Goal: Task Accomplishment & Management: Manage account settings

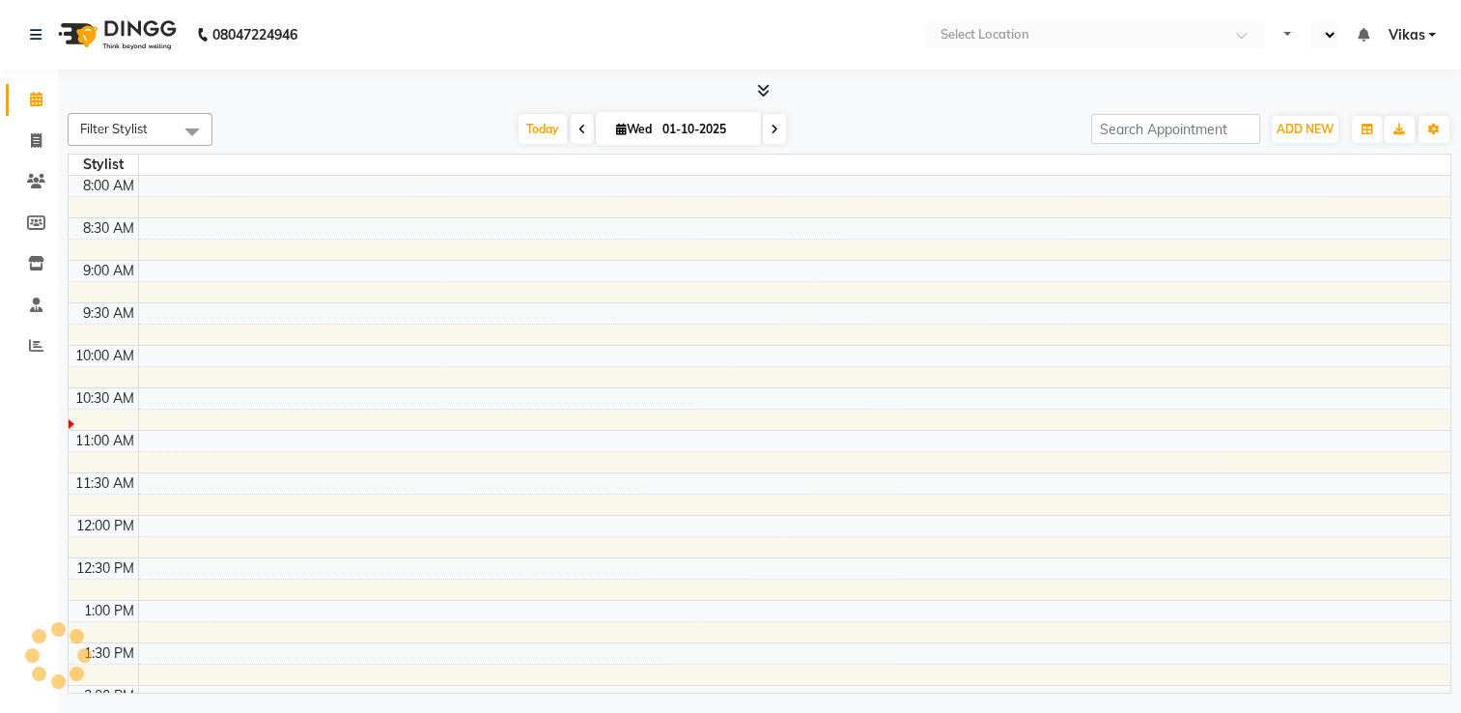
select select "en"
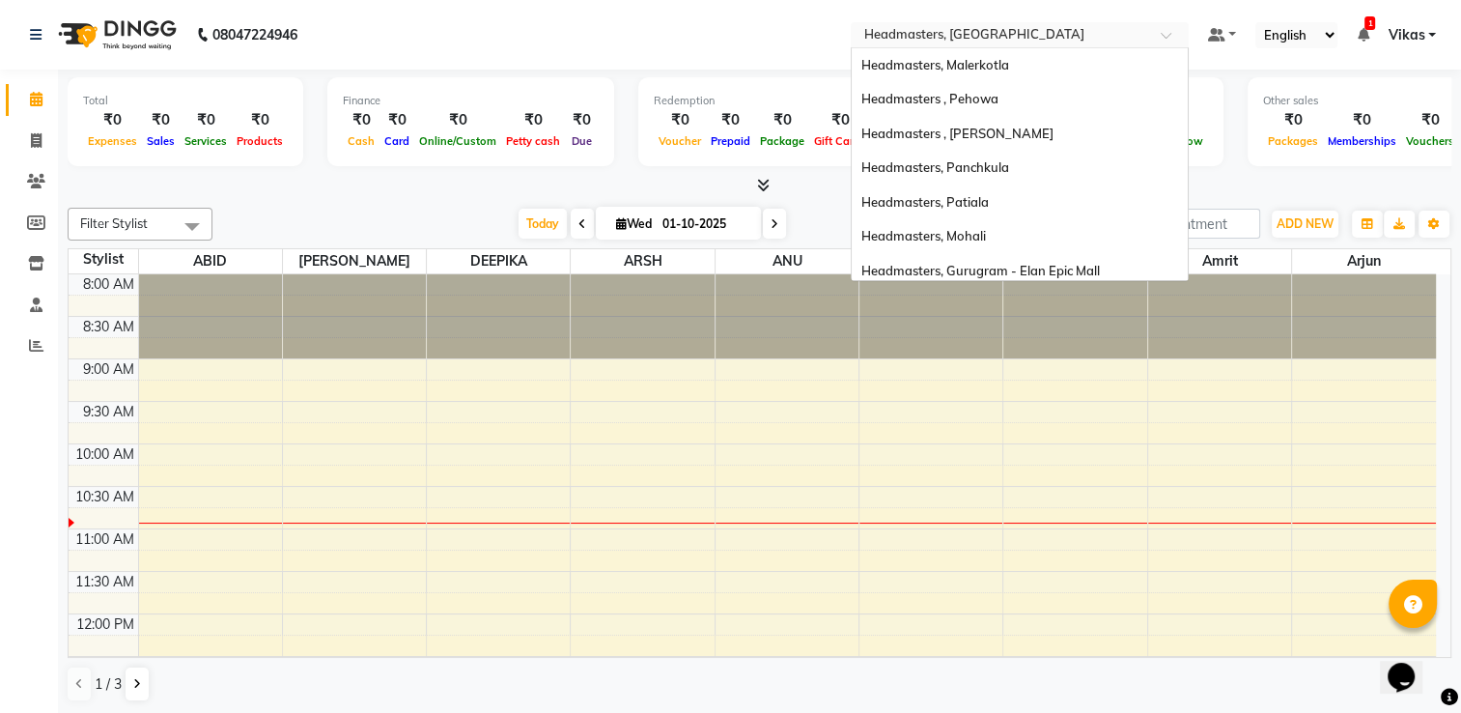
scroll to position [213, 0]
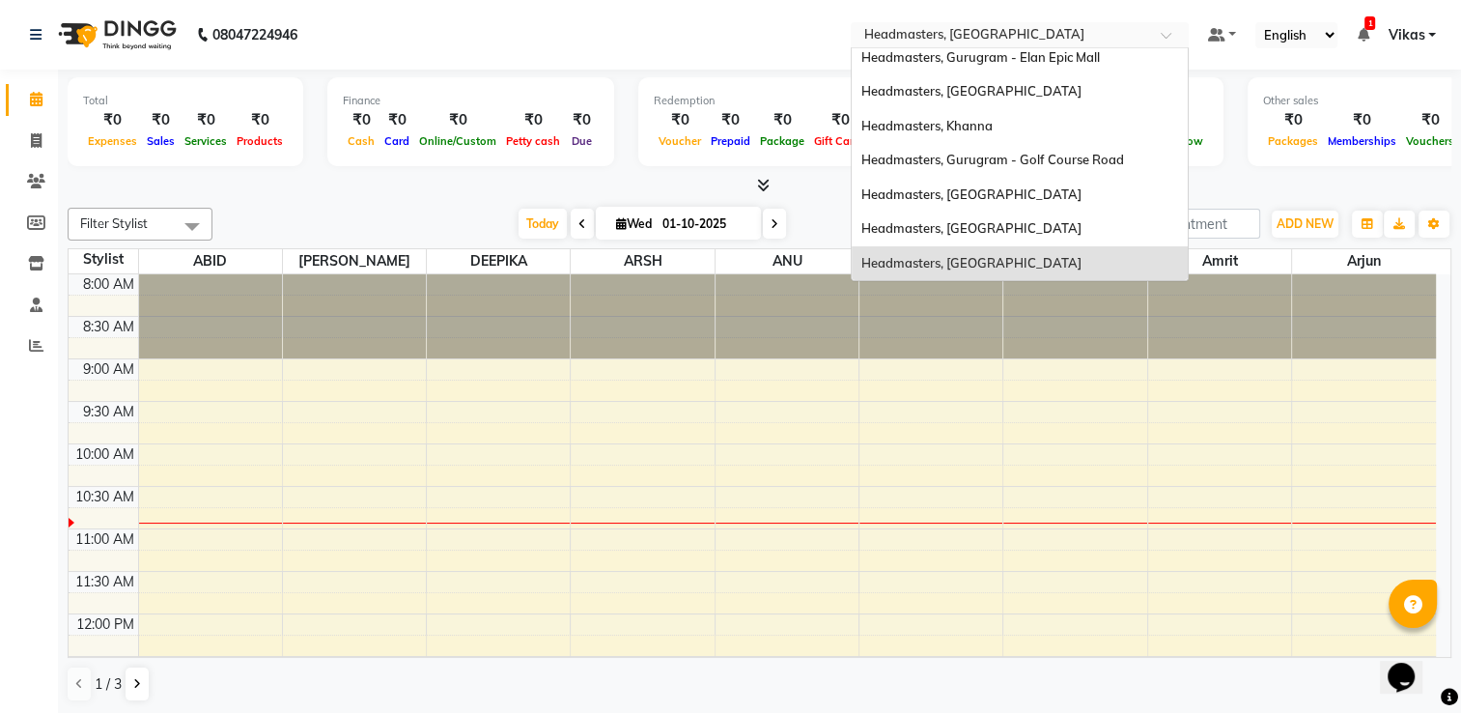
click at [967, 44] on input "text" at bounding box center [1000, 36] width 280 height 19
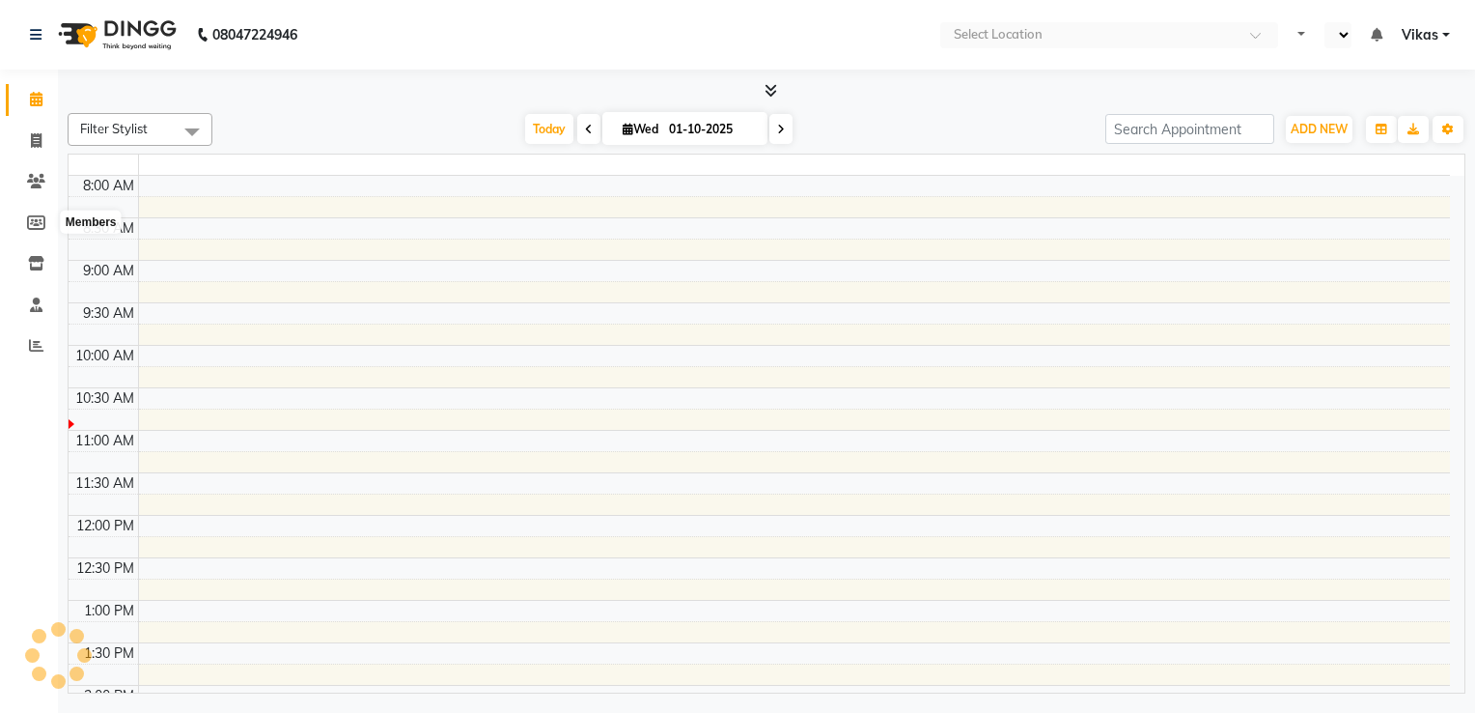
select select "en"
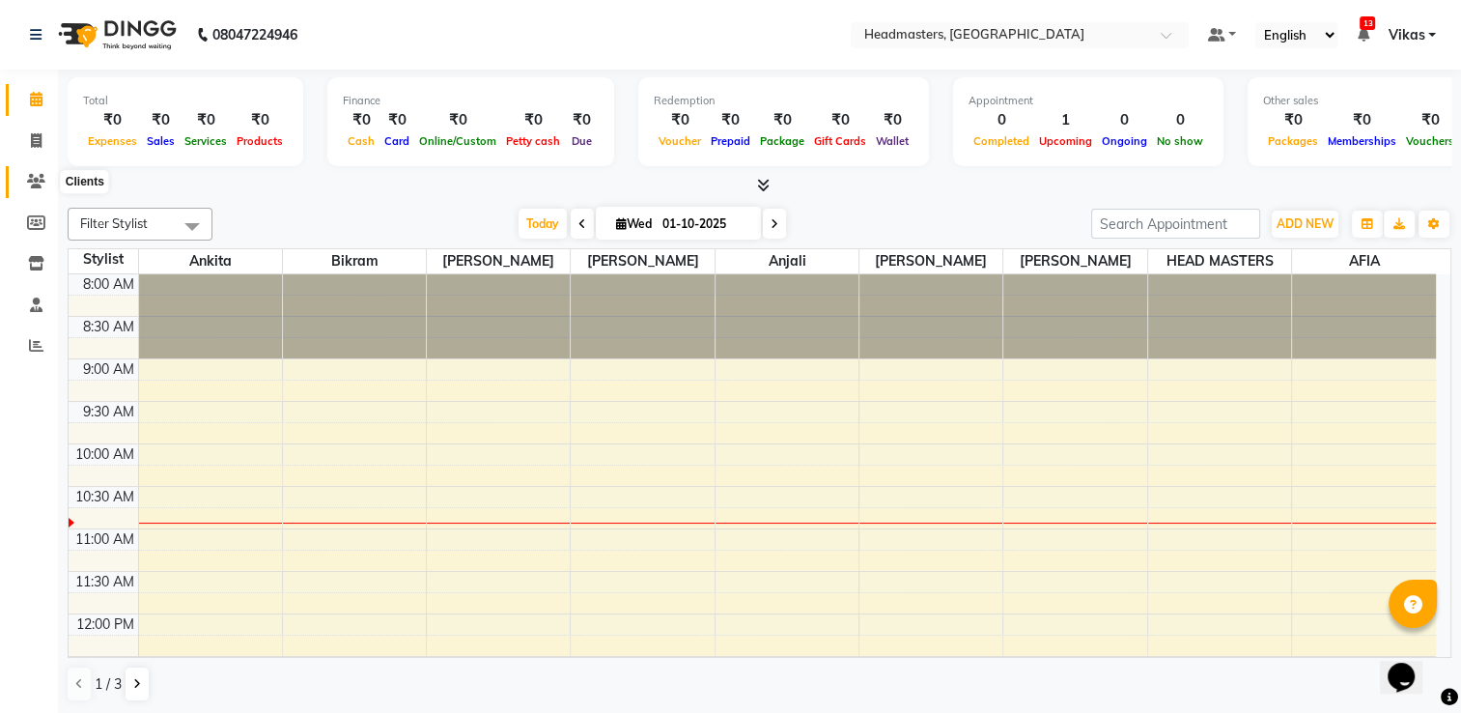
click at [42, 174] on icon at bounding box center [36, 181] width 18 height 14
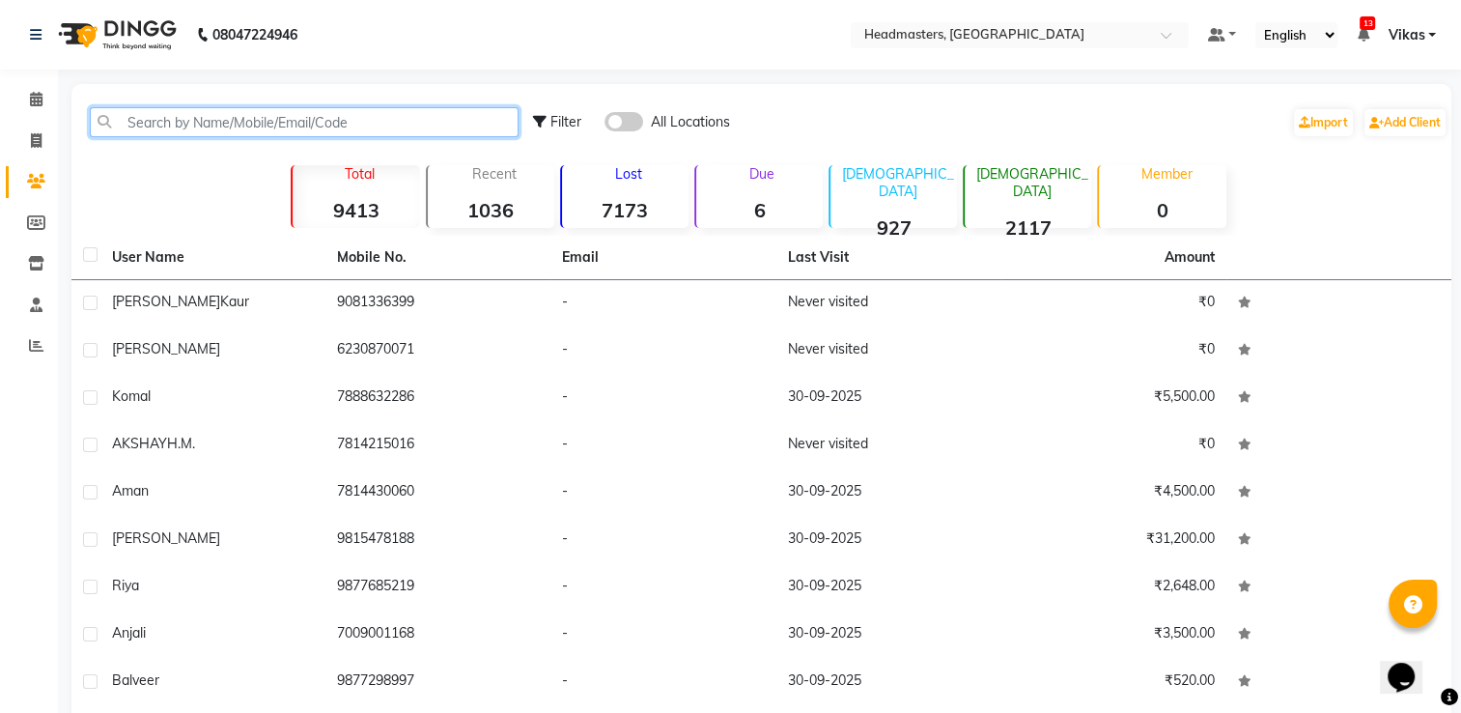
click at [351, 127] on input "text" at bounding box center [304, 122] width 429 height 30
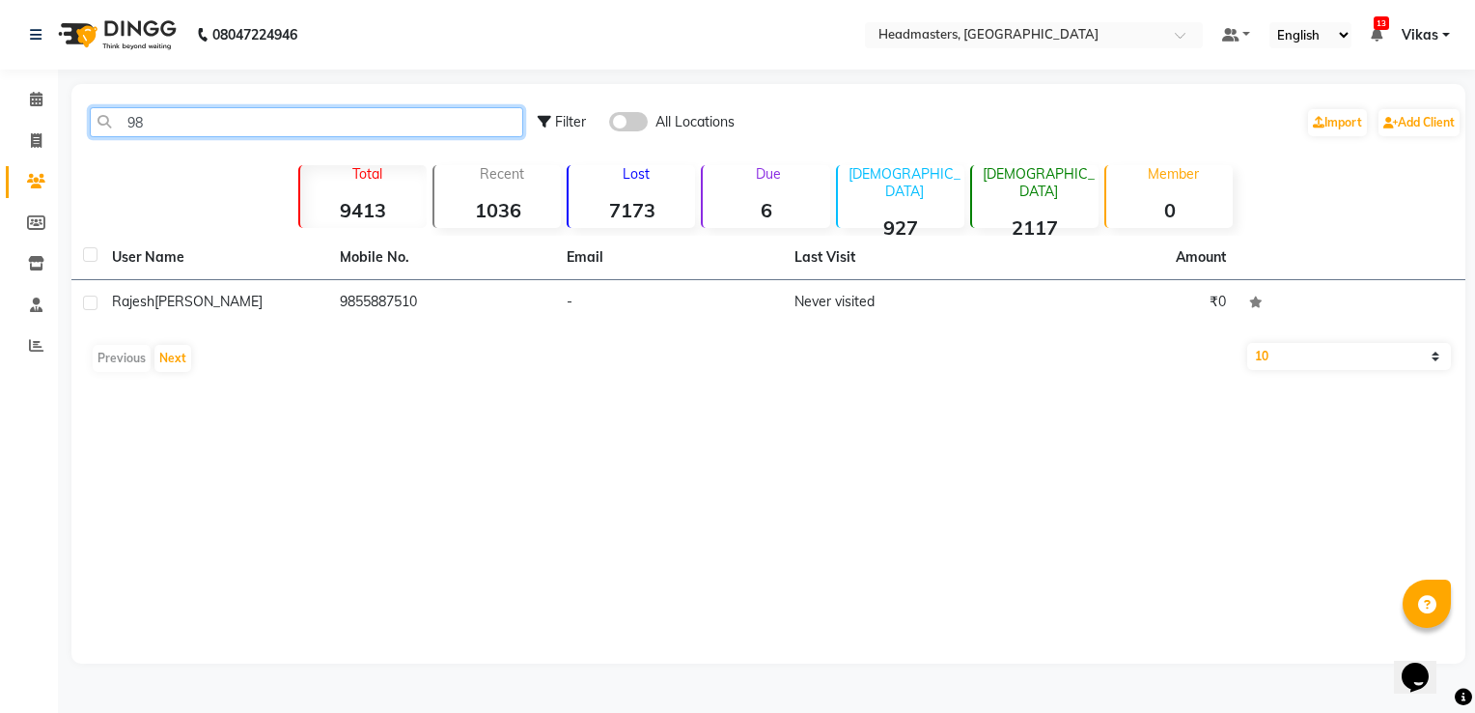
type input "9"
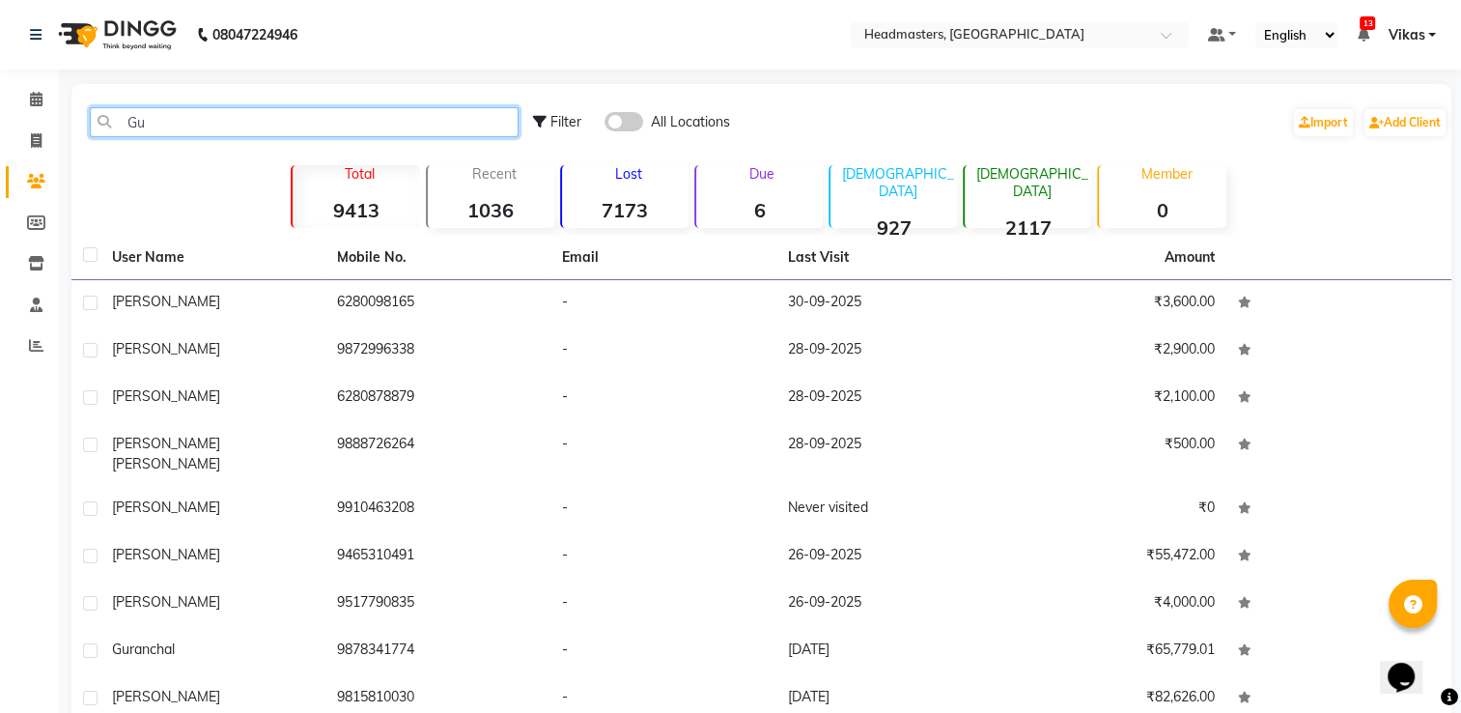
type input "G"
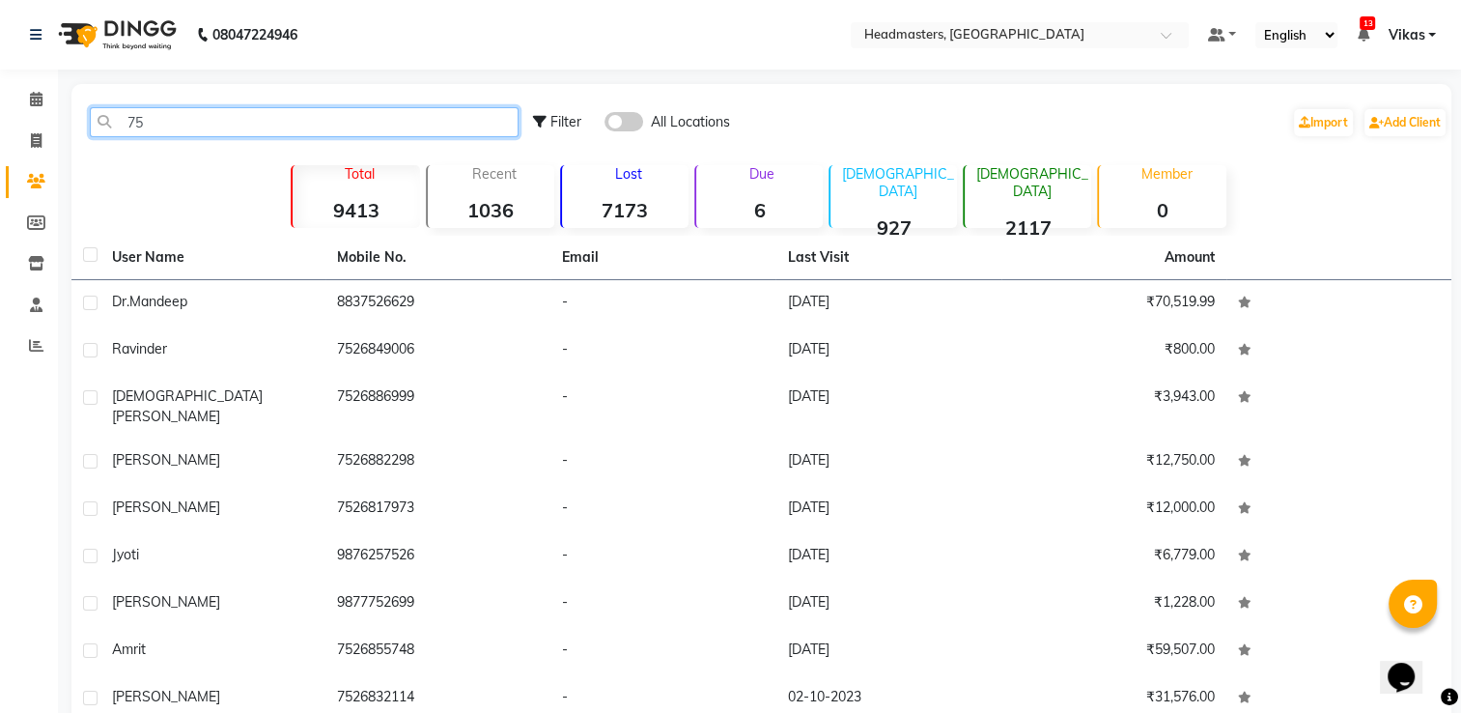
type input "7"
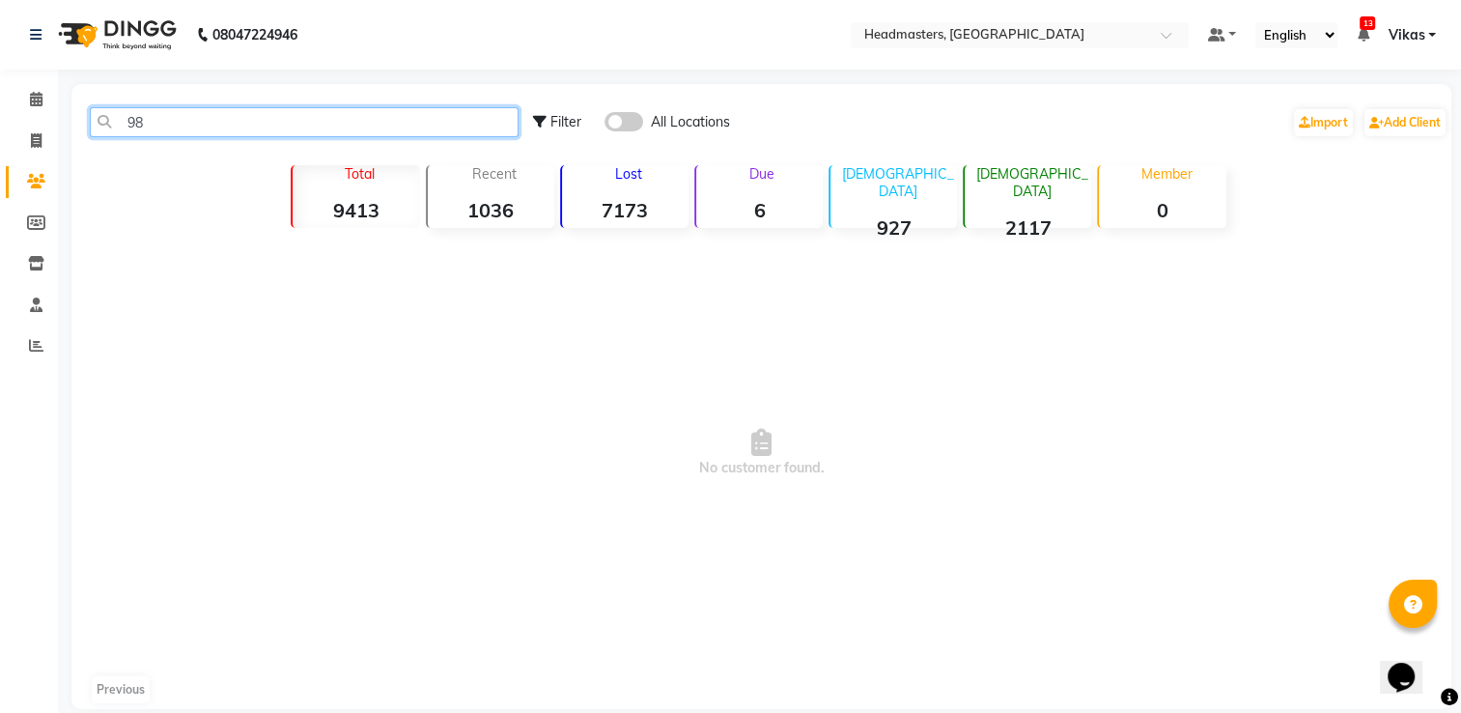
type input "9"
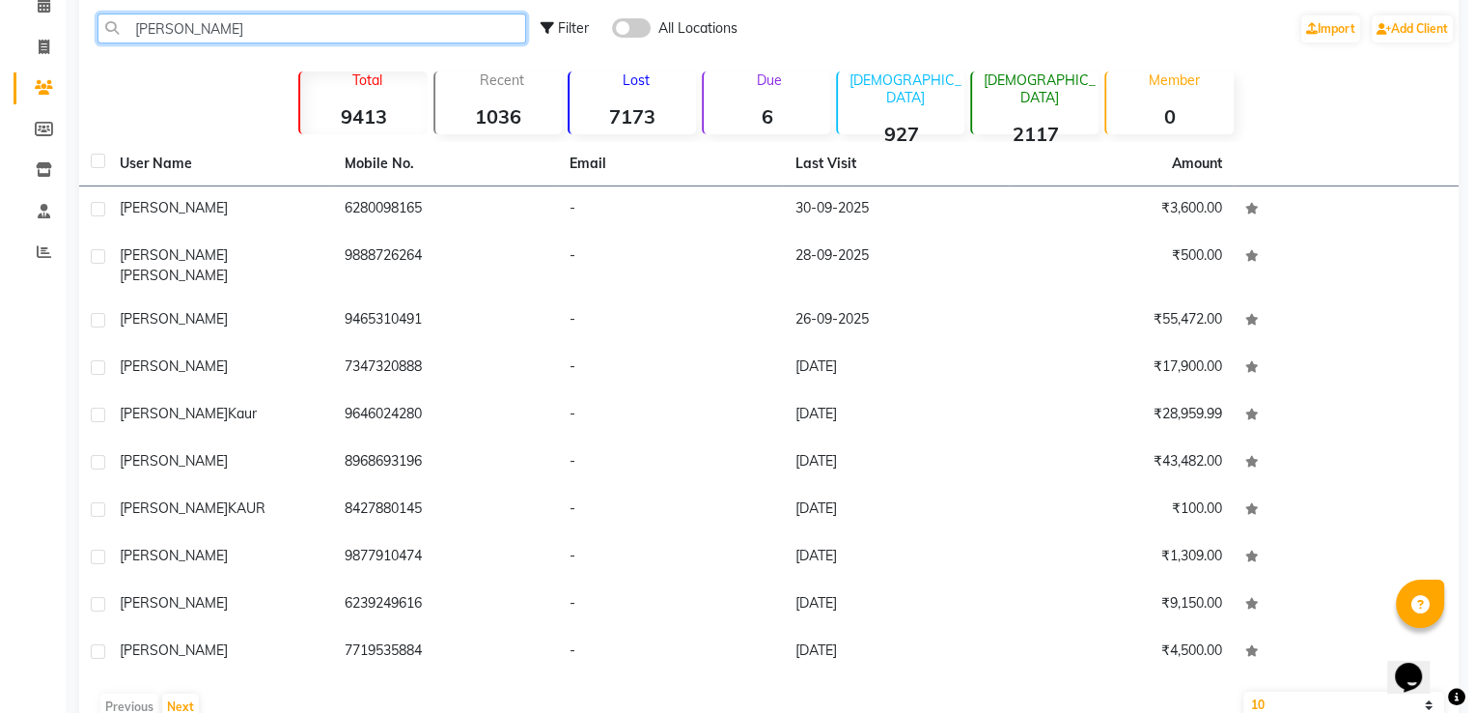
scroll to position [104, 0]
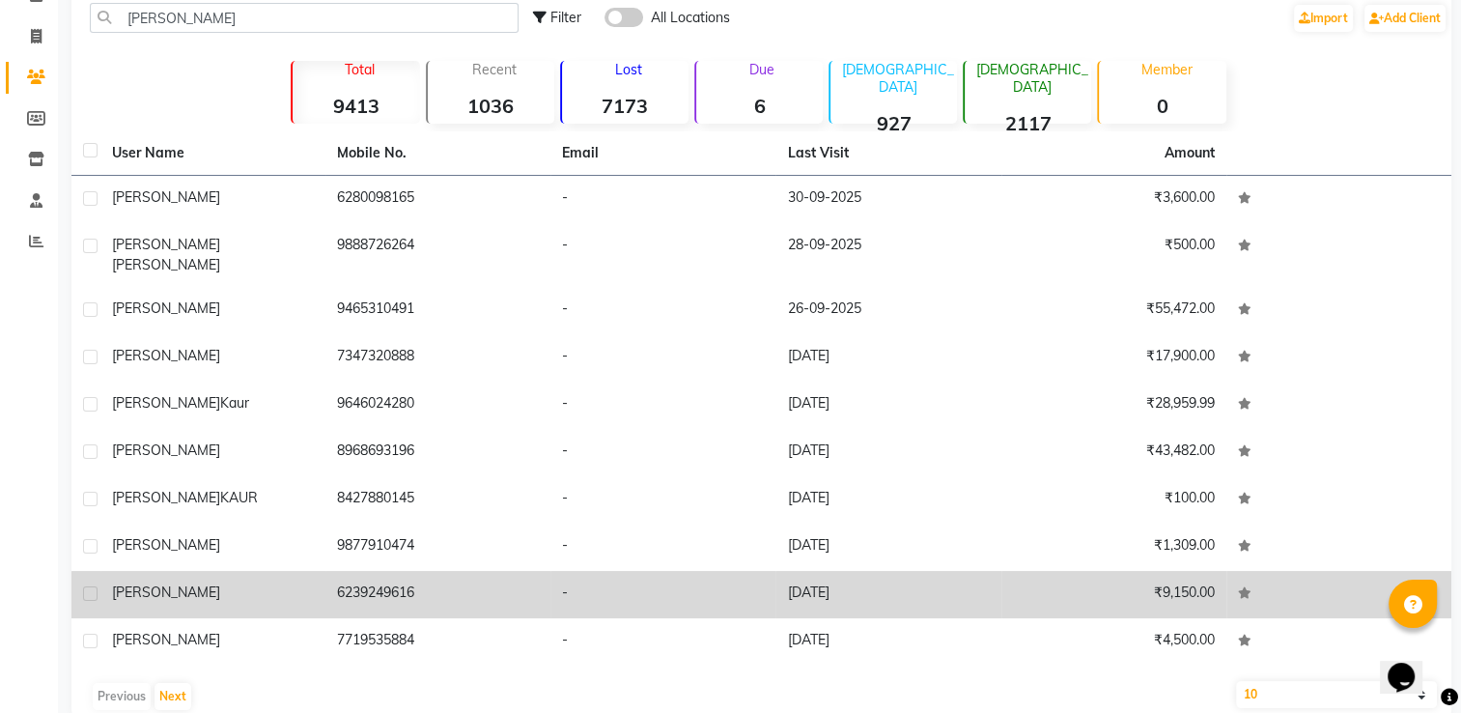
click at [884, 571] on td "[DATE]" at bounding box center [887, 594] width 225 height 47
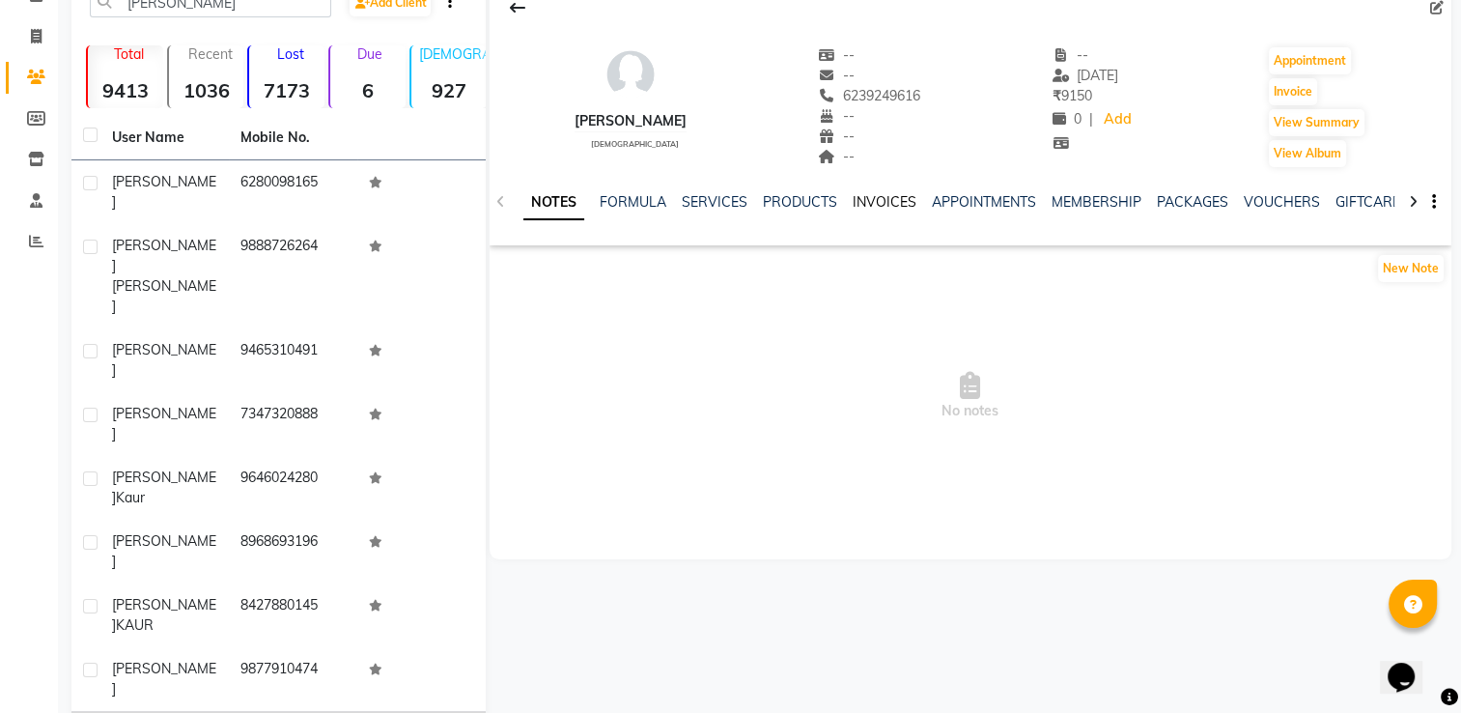
click at [880, 202] on link "INVOICES" at bounding box center [885, 201] width 64 height 17
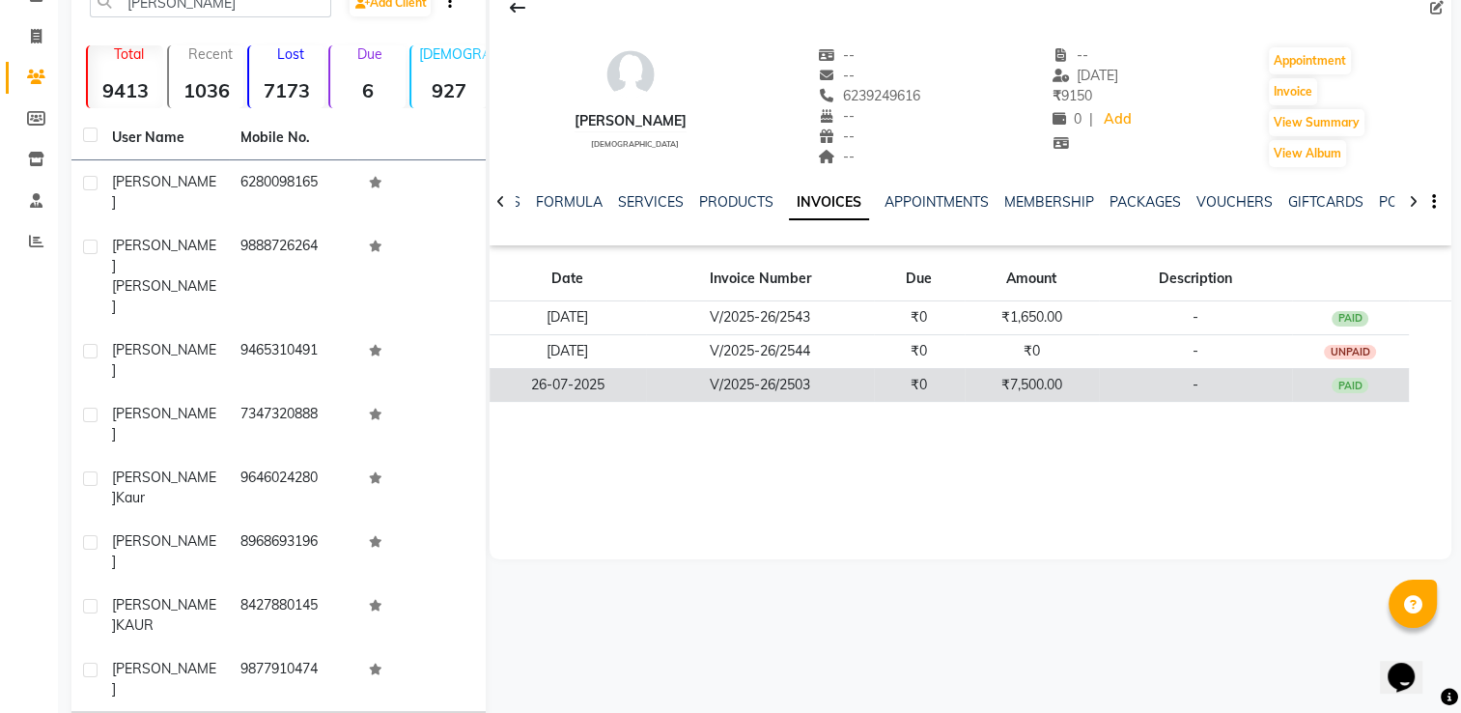
click at [913, 389] on td "₹0" at bounding box center [919, 385] width 90 height 34
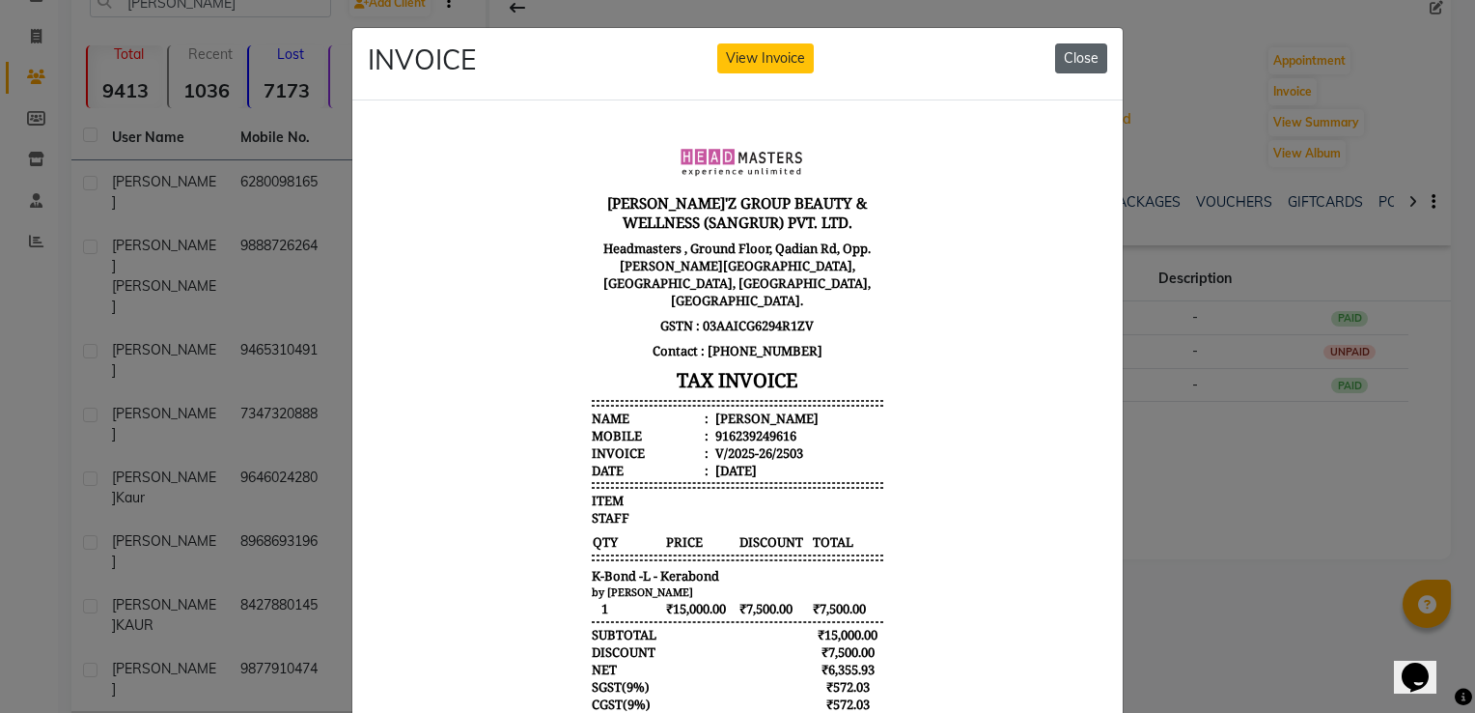
click at [1076, 65] on button "Close" at bounding box center [1081, 58] width 52 height 30
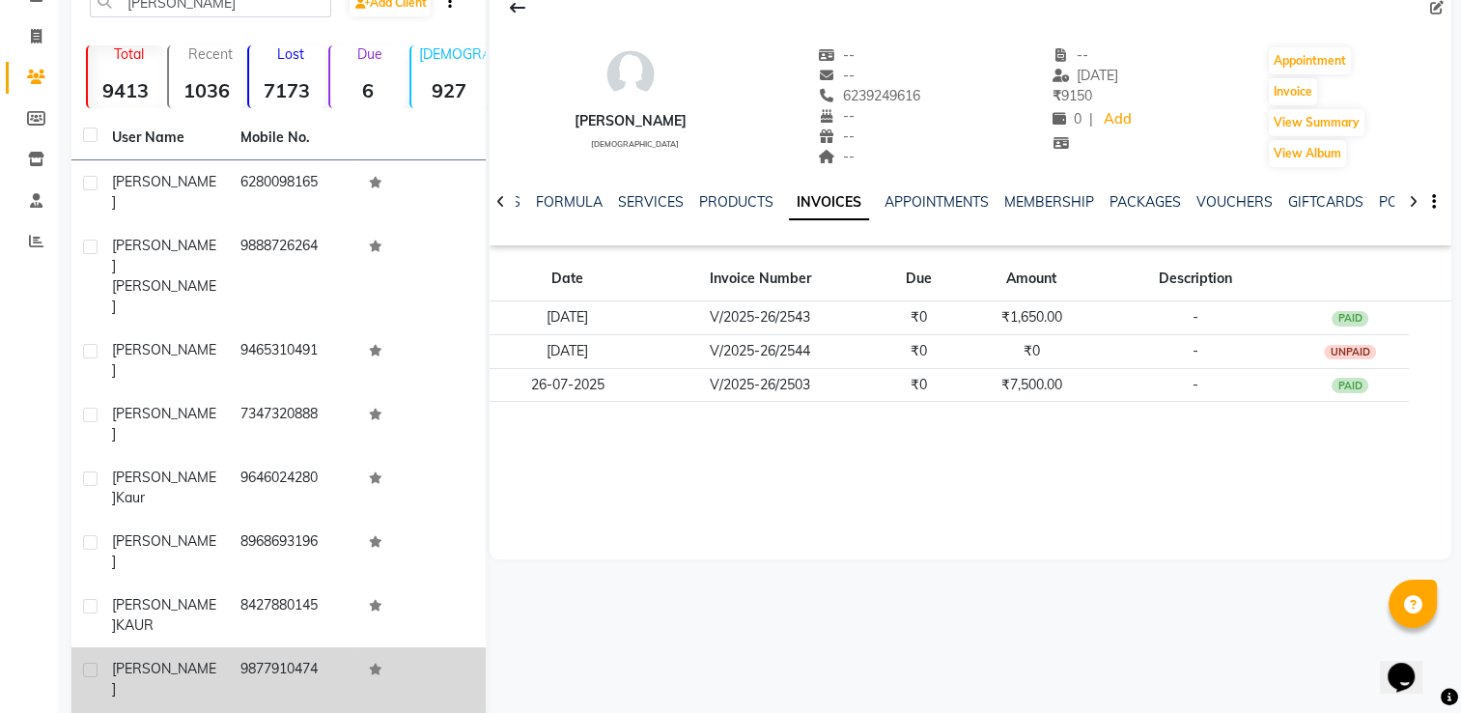
click at [320, 647] on td "9877910474" at bounding box center [293, 679] width 128 height 64
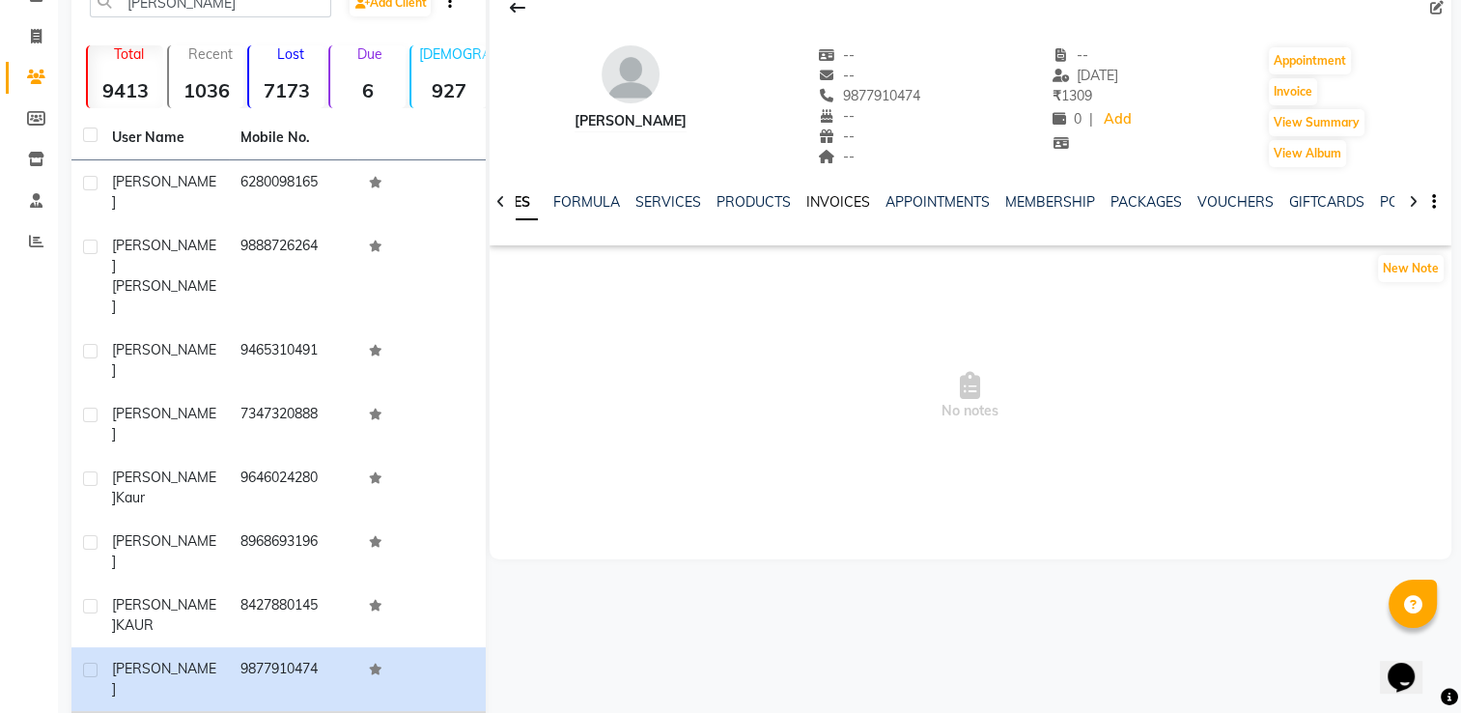
click at [845, 199] on link "INVOICES" at bounding box center [838, 201] width 64 height 17
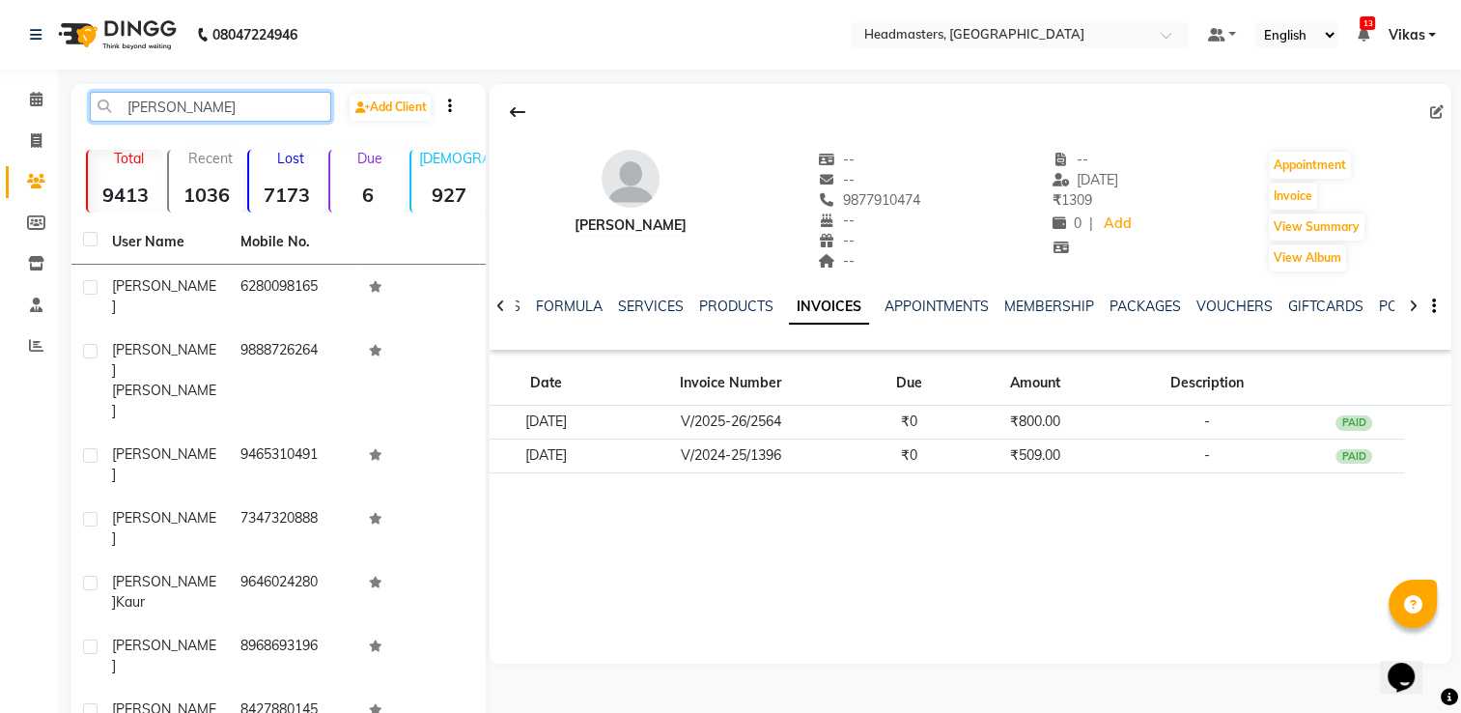
click at [276, 104] on input "[PERSON_NAME]" at bounding box center [210, 107] width 241 height 30
type input "G"
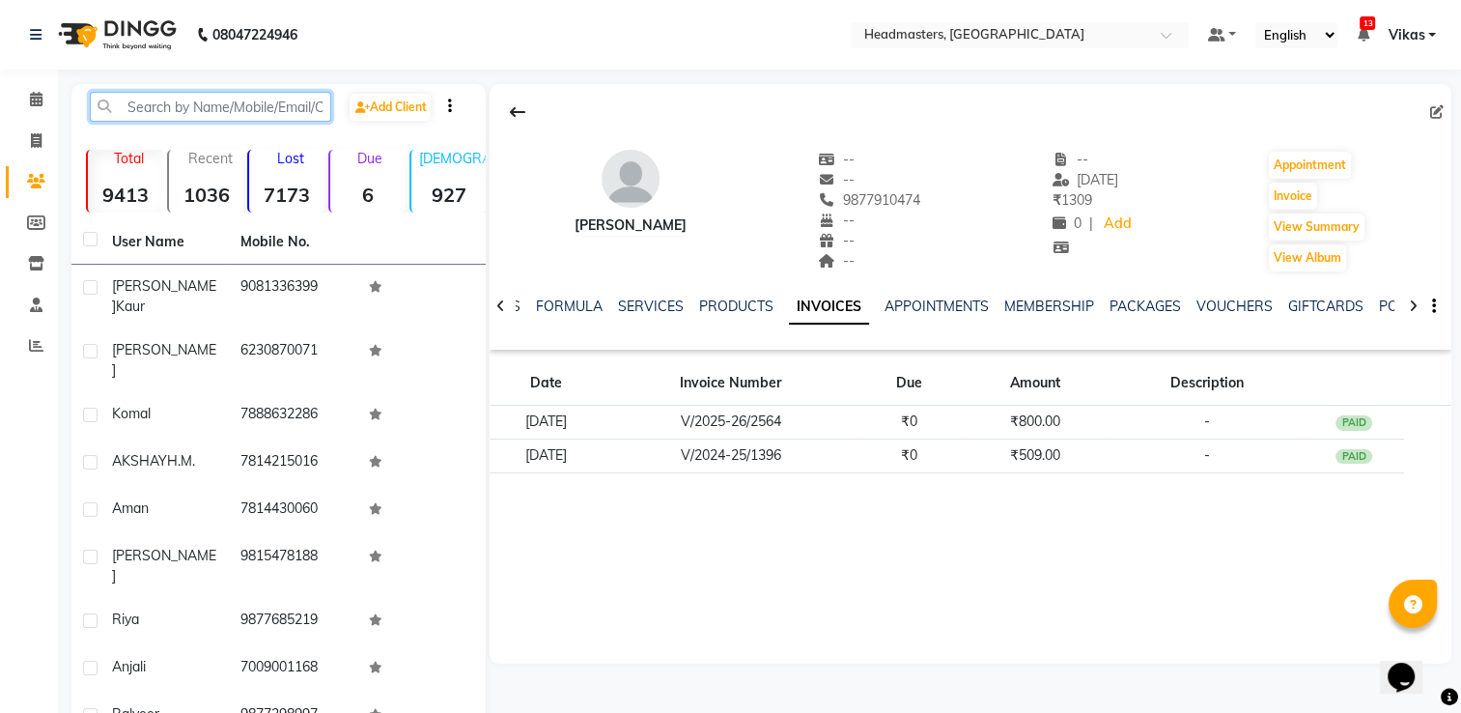
paste input "7087306833"
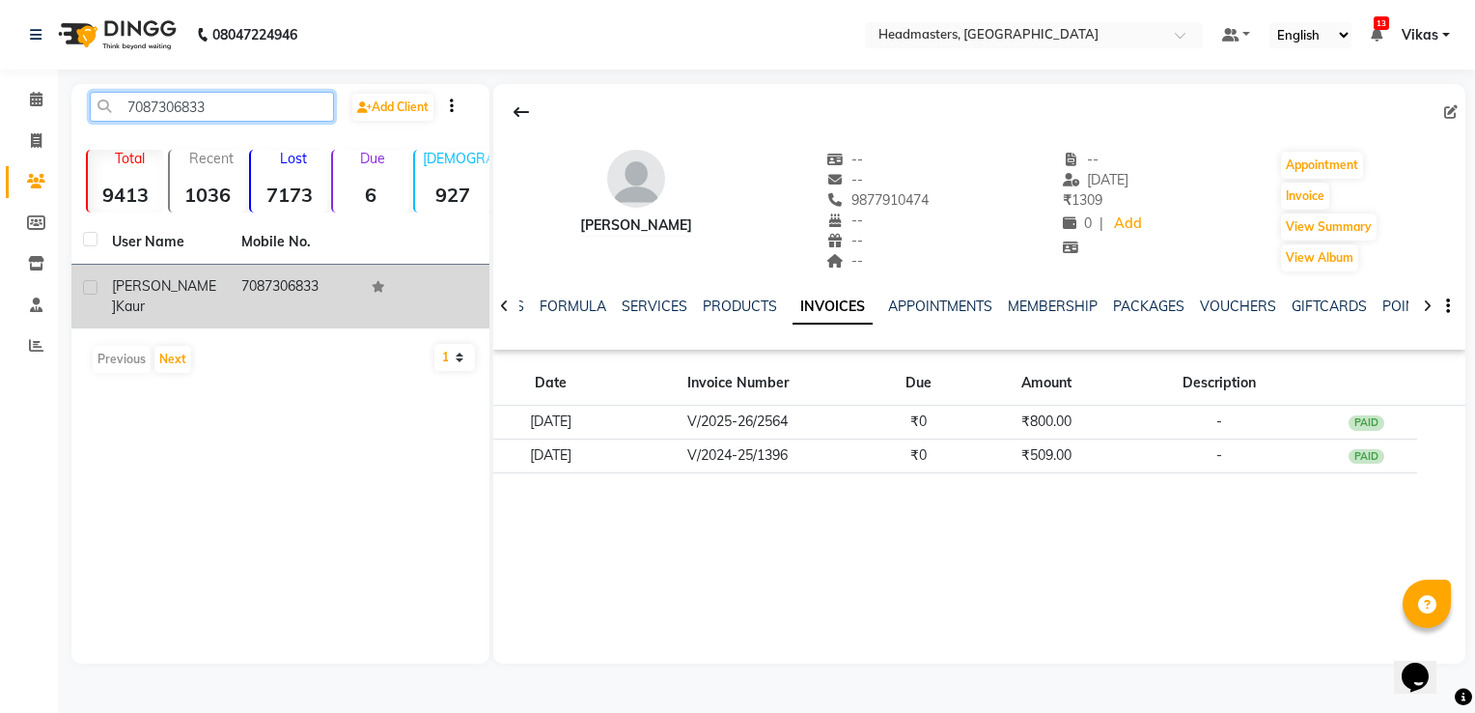
type input "7087306833"
click at [306, 278] on td "7087306833" at bounding box center [294, 297] width 129 height 64
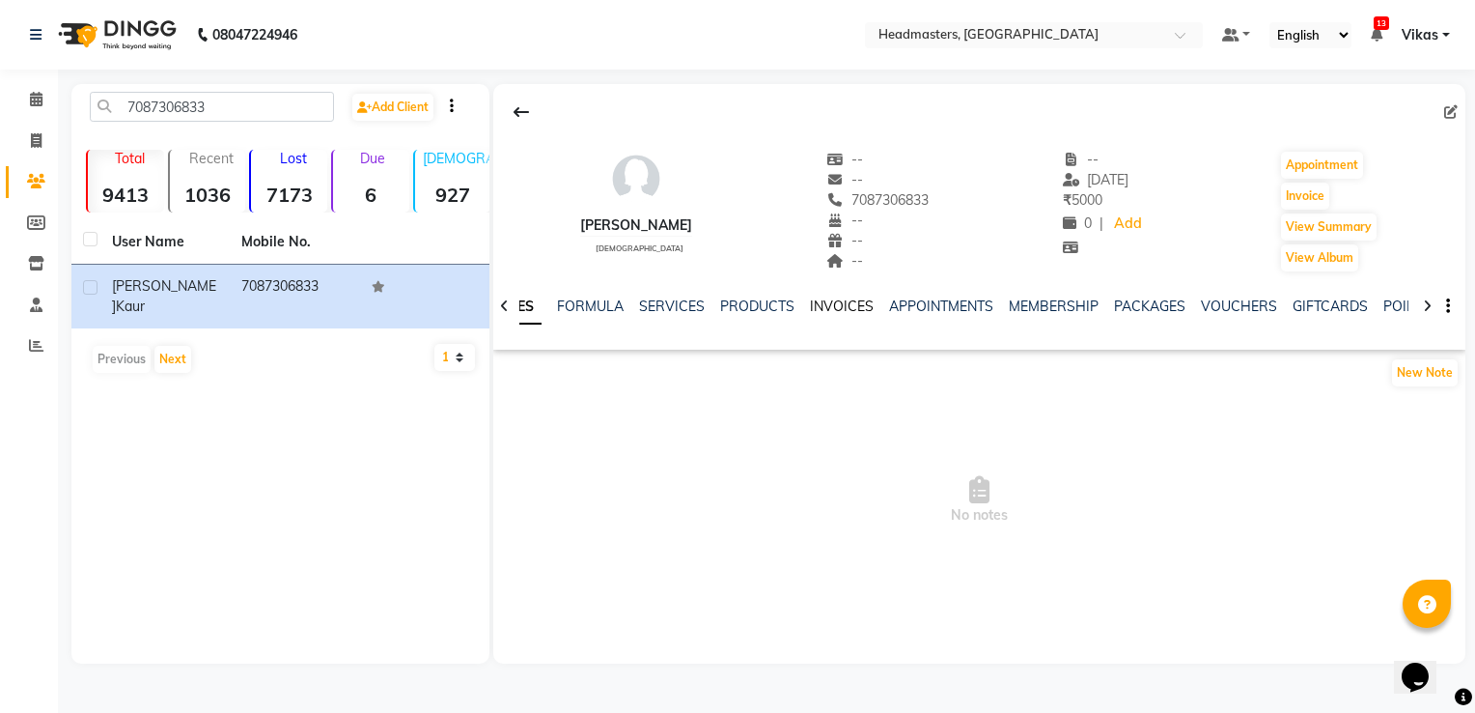
click at [816, 297] on link "INVOICES" at bounding box center [842, 305] width 64 height 17
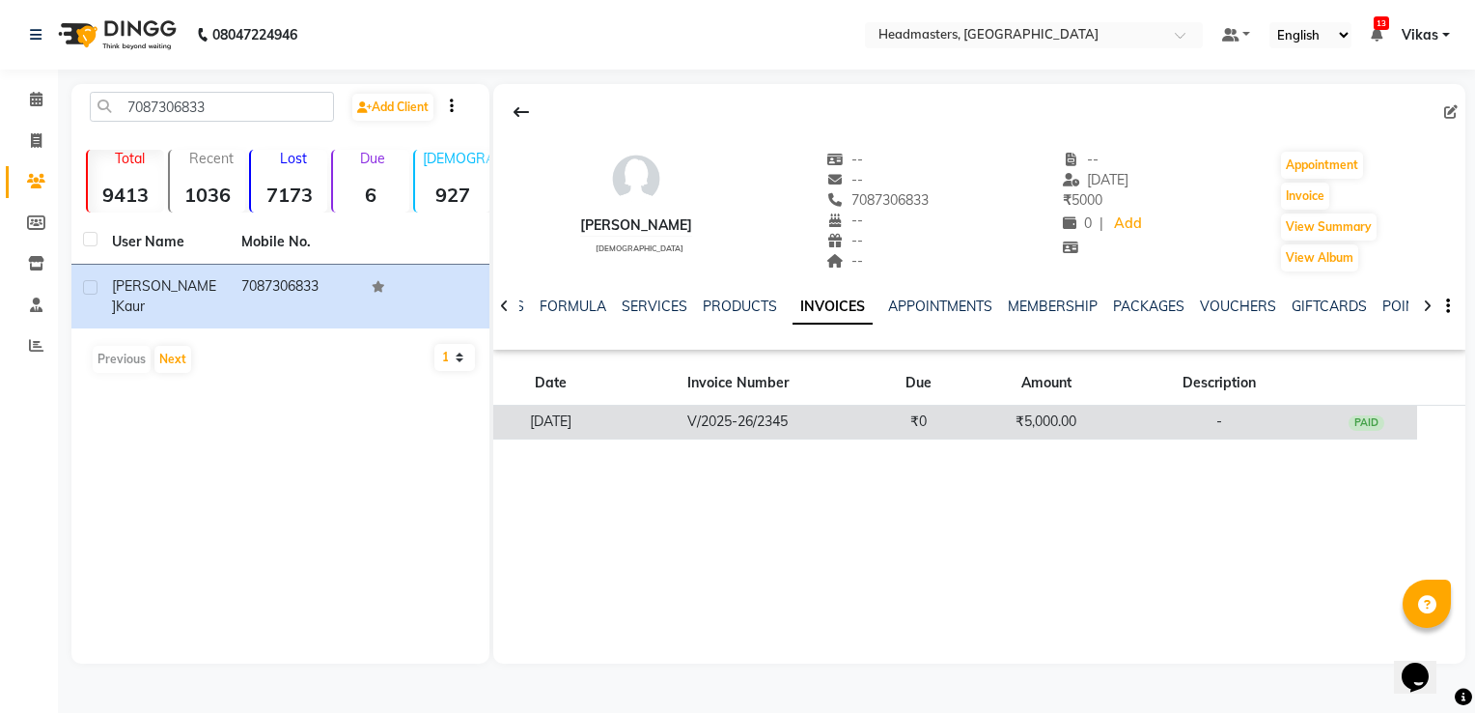
click at [868, 423] on td "V/2025-26/2345" at bounding box center [738, 423] width 260 height 34
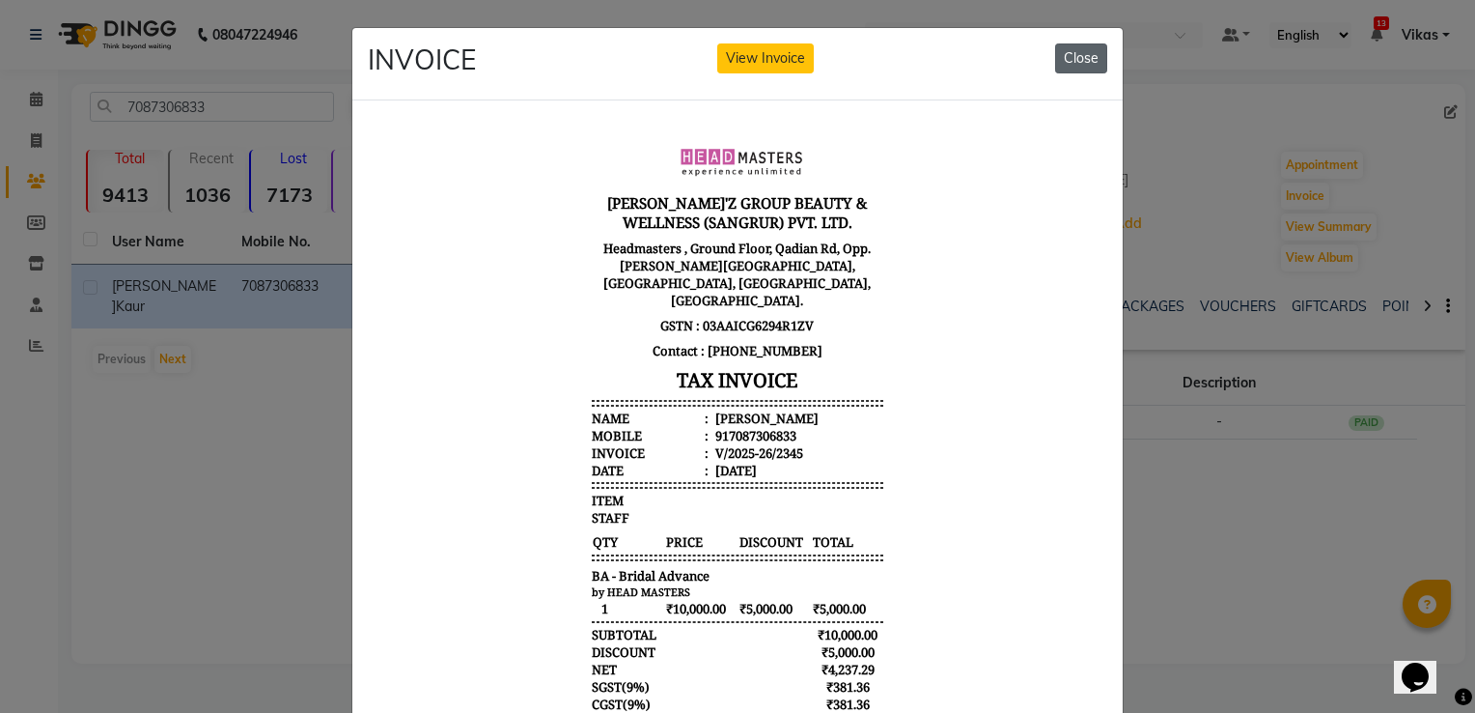
click at [1071, 60] on button "Close" at bounding box center [1081, 58] width 52 height 30
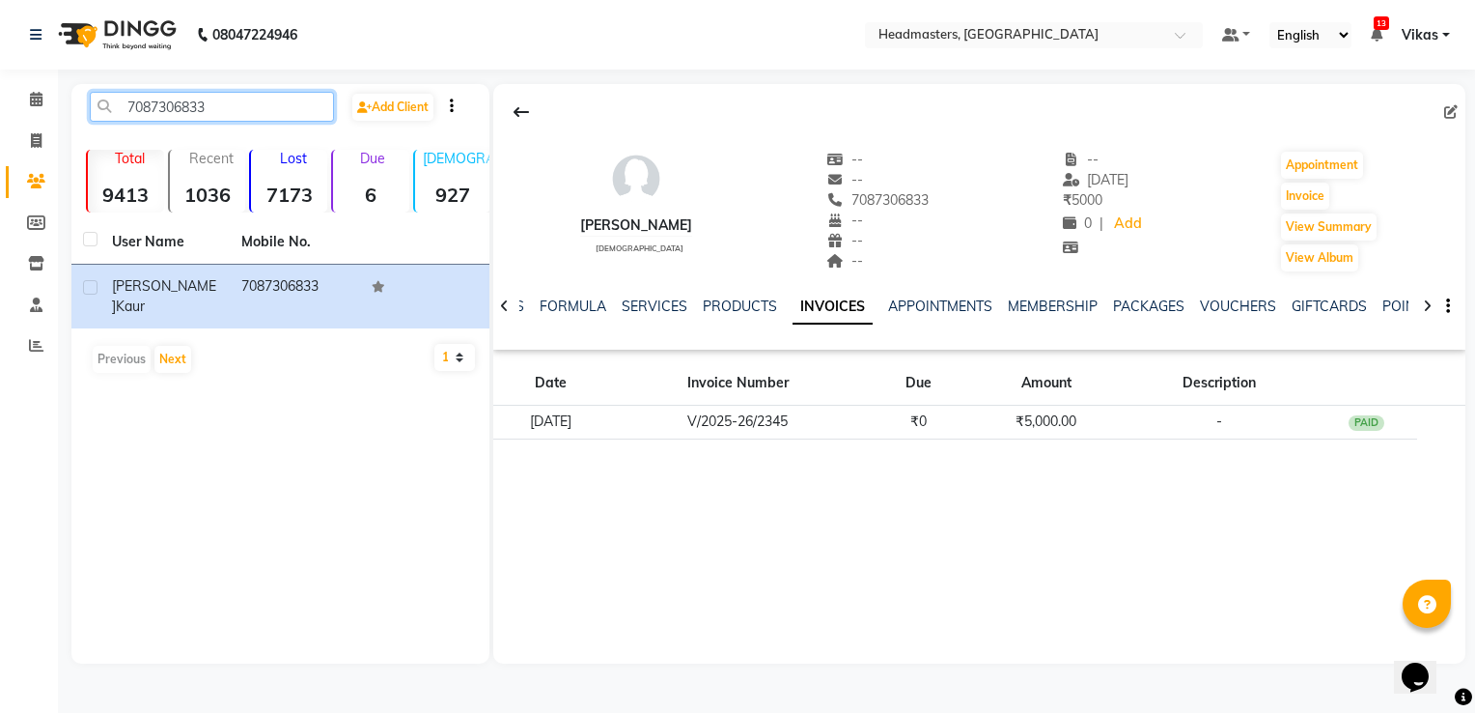
click at [238, 112] on input "7087306833" at bounding box center [212, 107] width 244 height 30
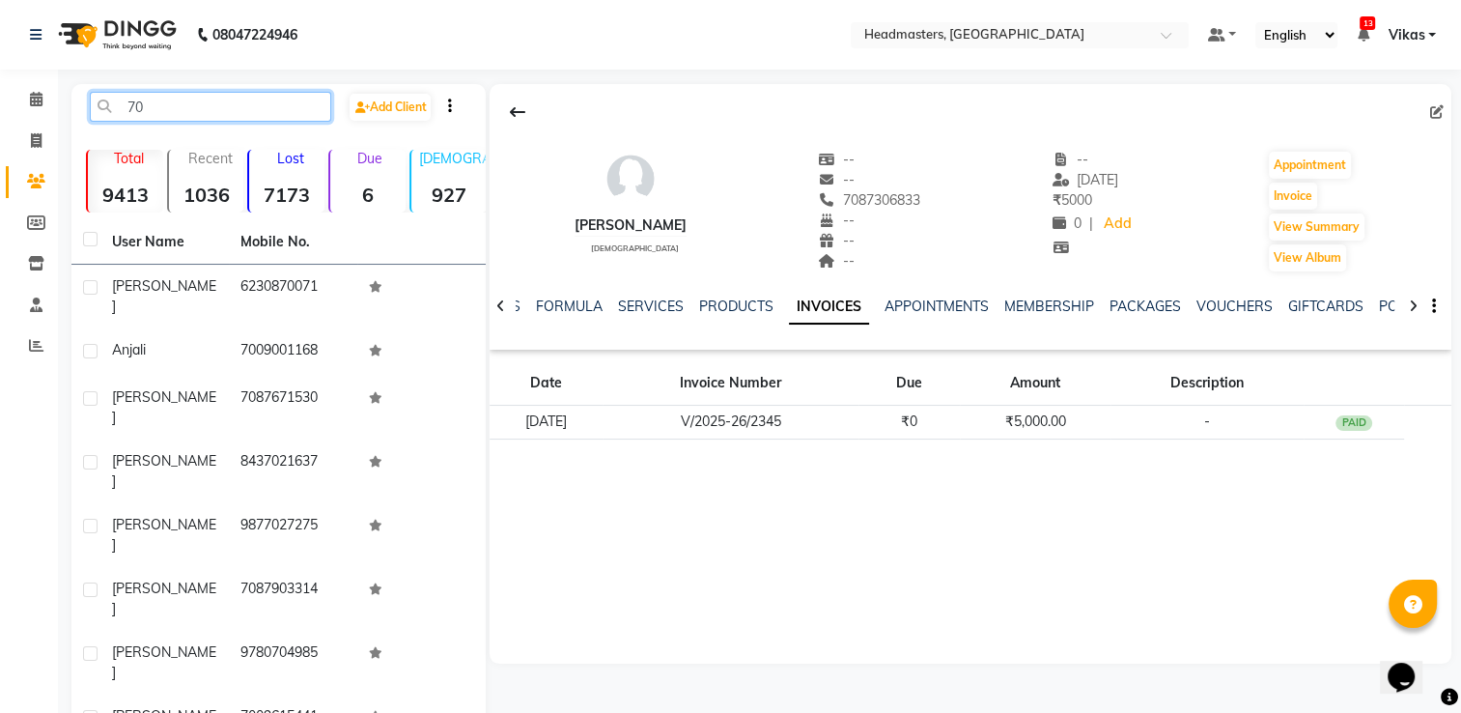
type input "7"
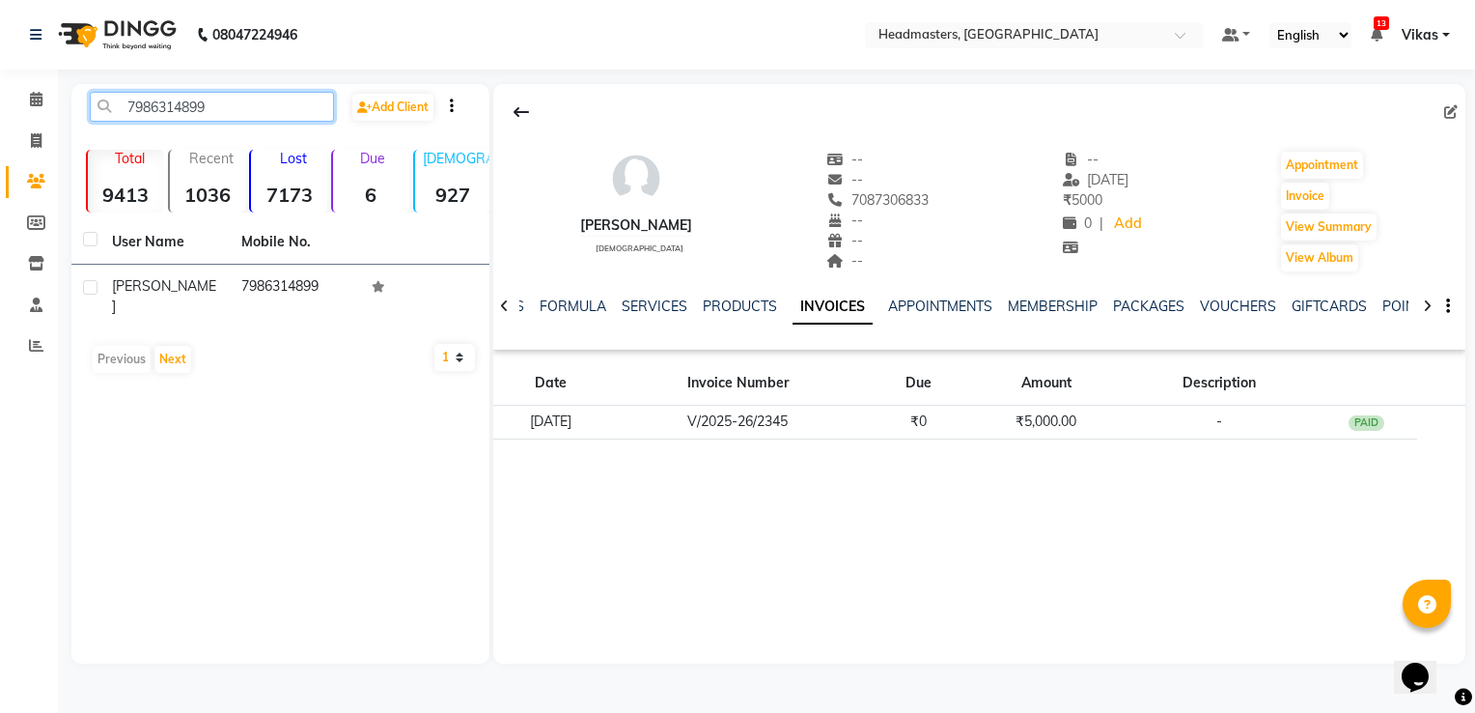
click at [276, 114] on input "7986314899" at bounding box center [212, 107] width 244 height 30
type input "7"
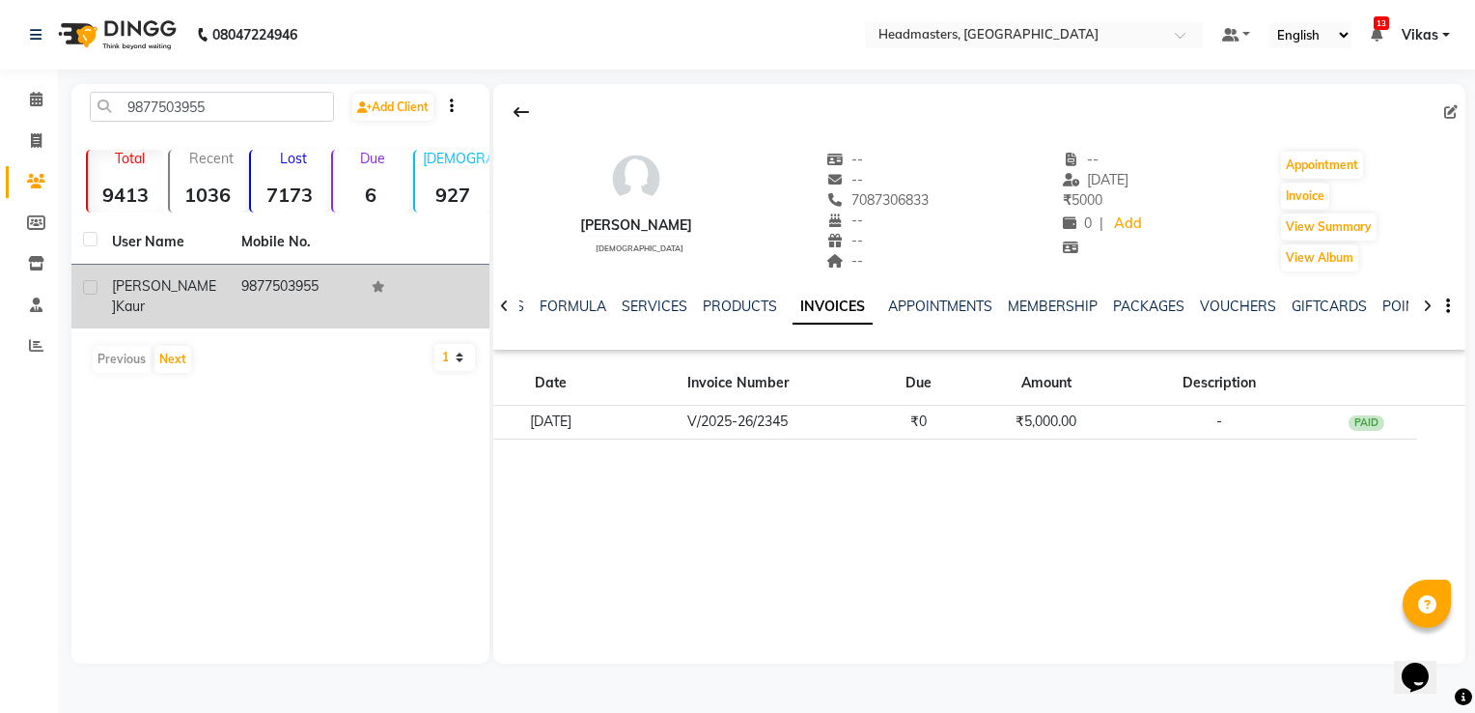
click at [285, 291] on td "9877503955" at bounding box center [294, 297] width 129 height 64
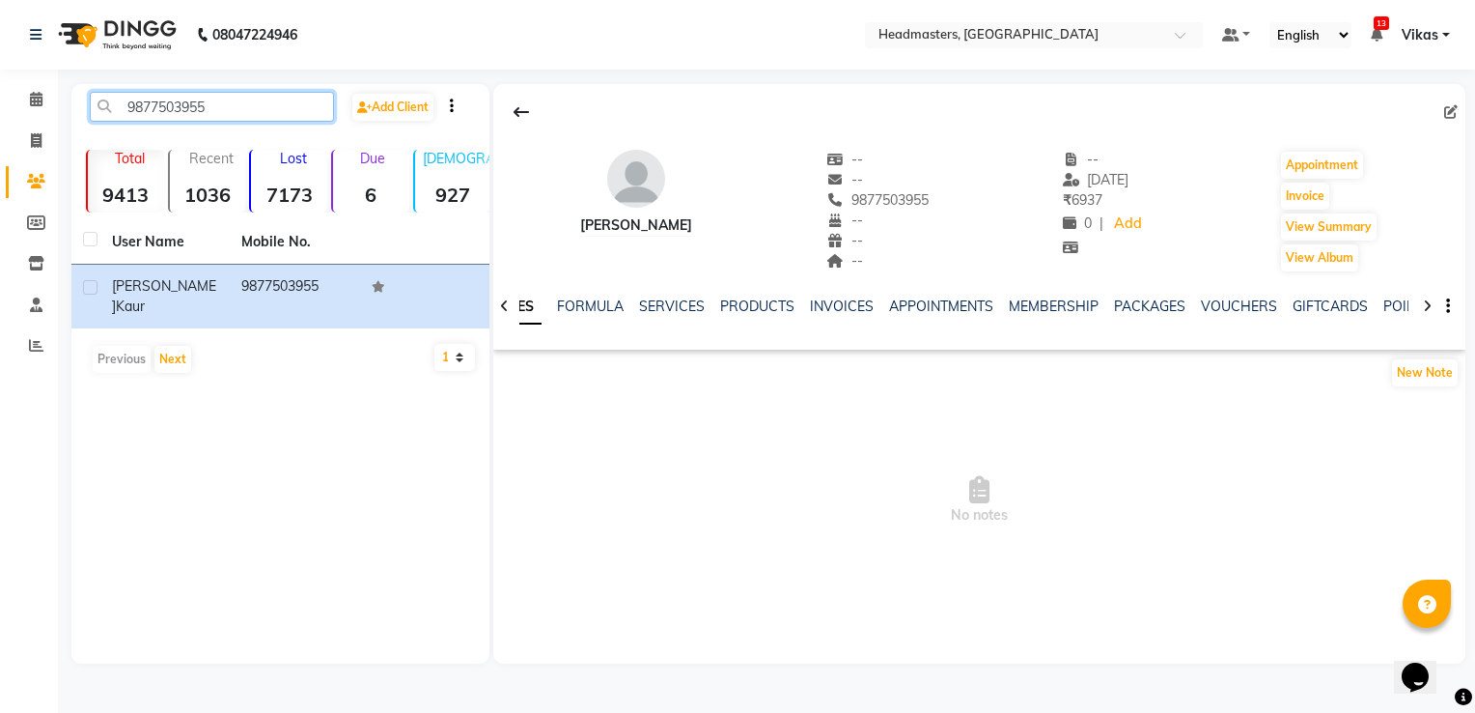
click at [251, 121] on input "9877503955" at bounding box center [212, 107] width 244 height 30
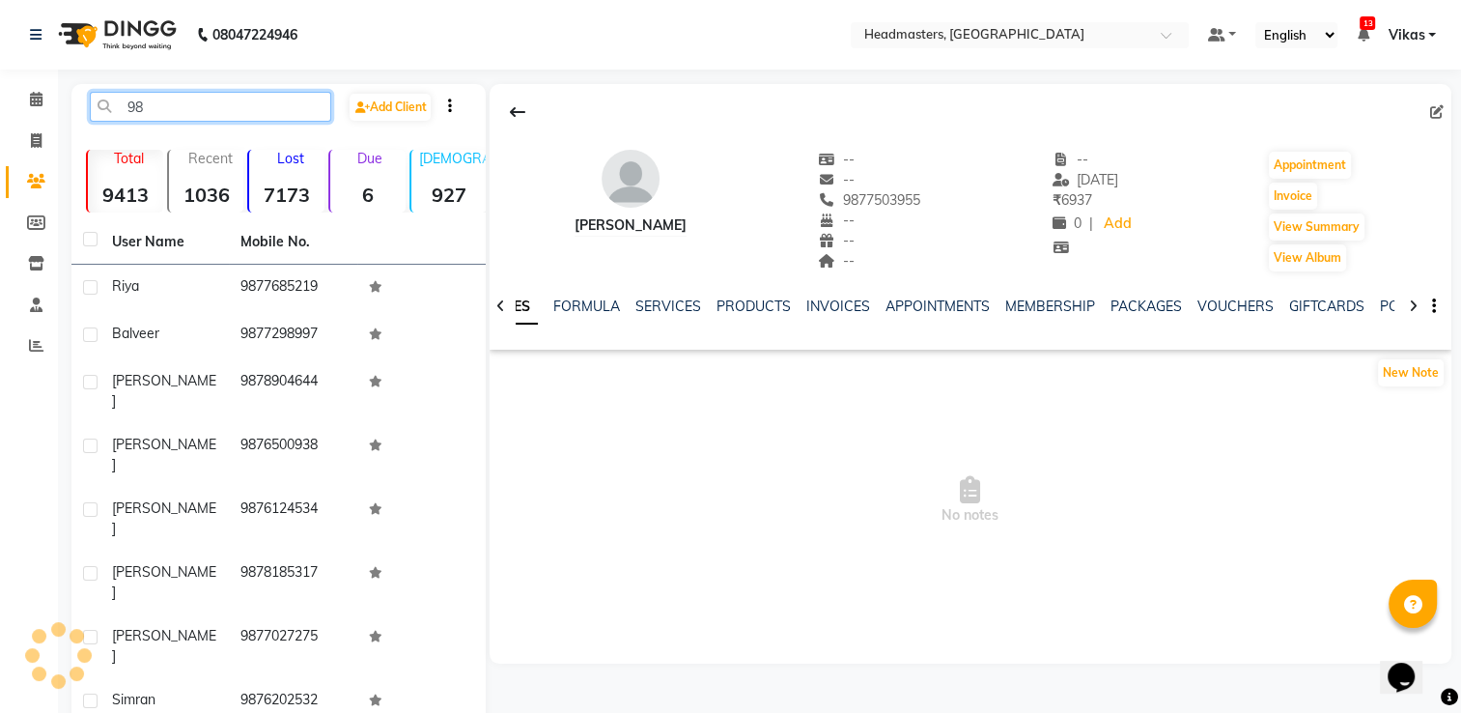
type input "9"
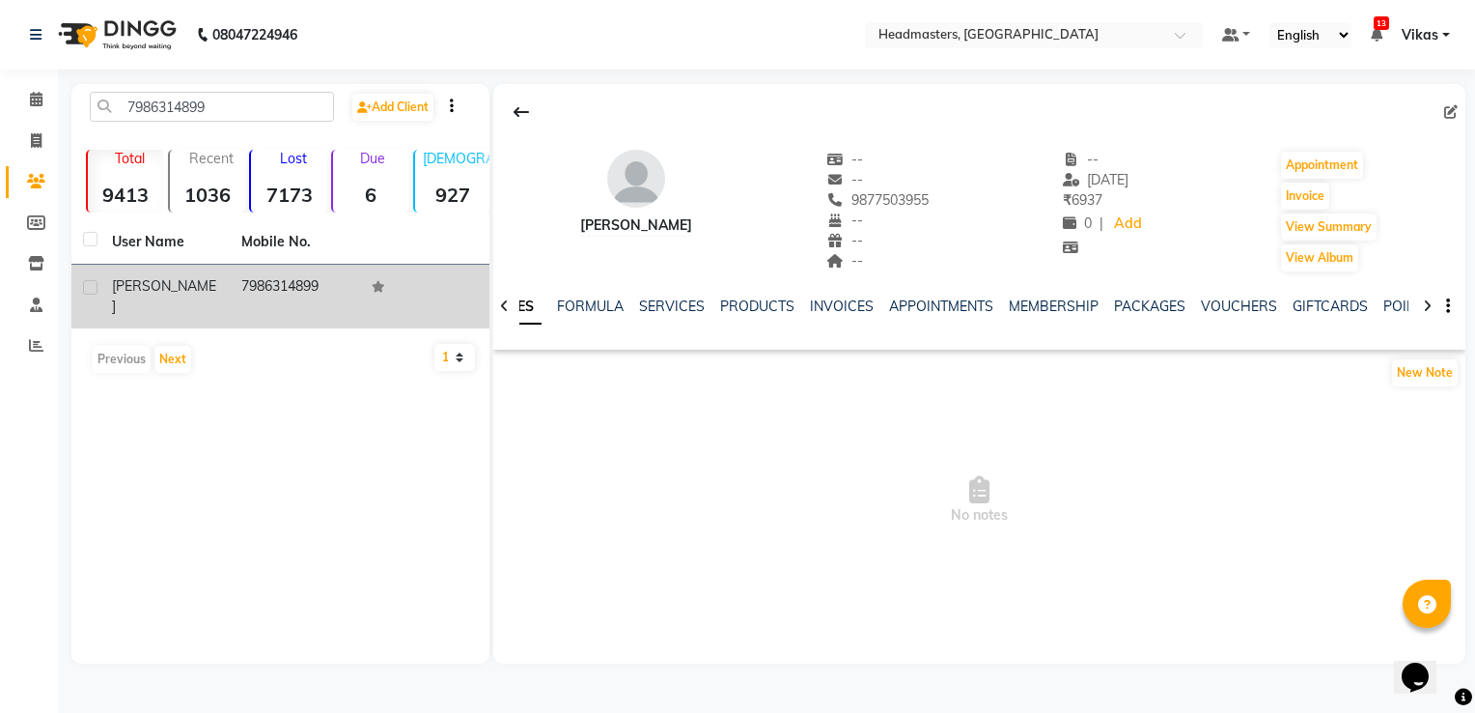
click at [234, 275] on td "7986314899" at bounding box center [294, 297] width 129 height 64
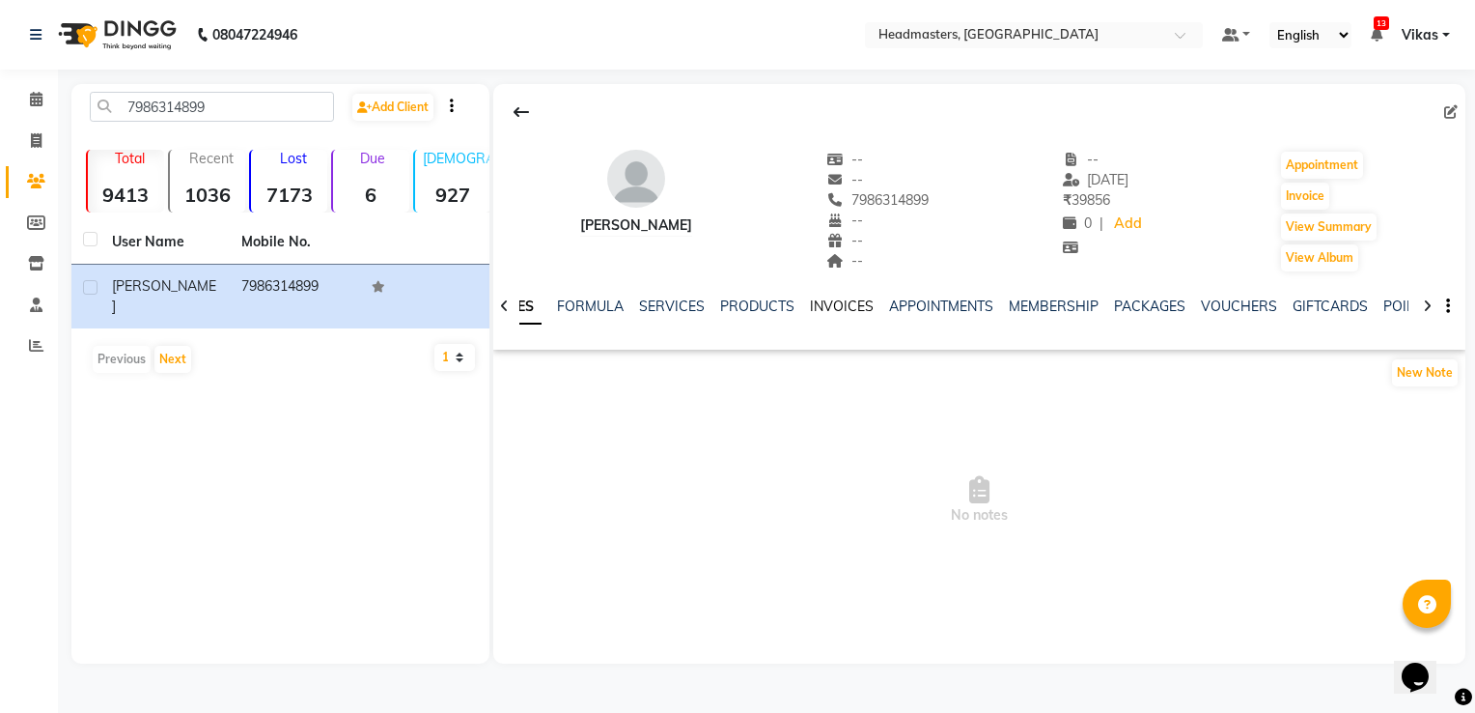
click at [846, 303] on link "INVOICES" at bounding box center [842, 305] width 64 height 17
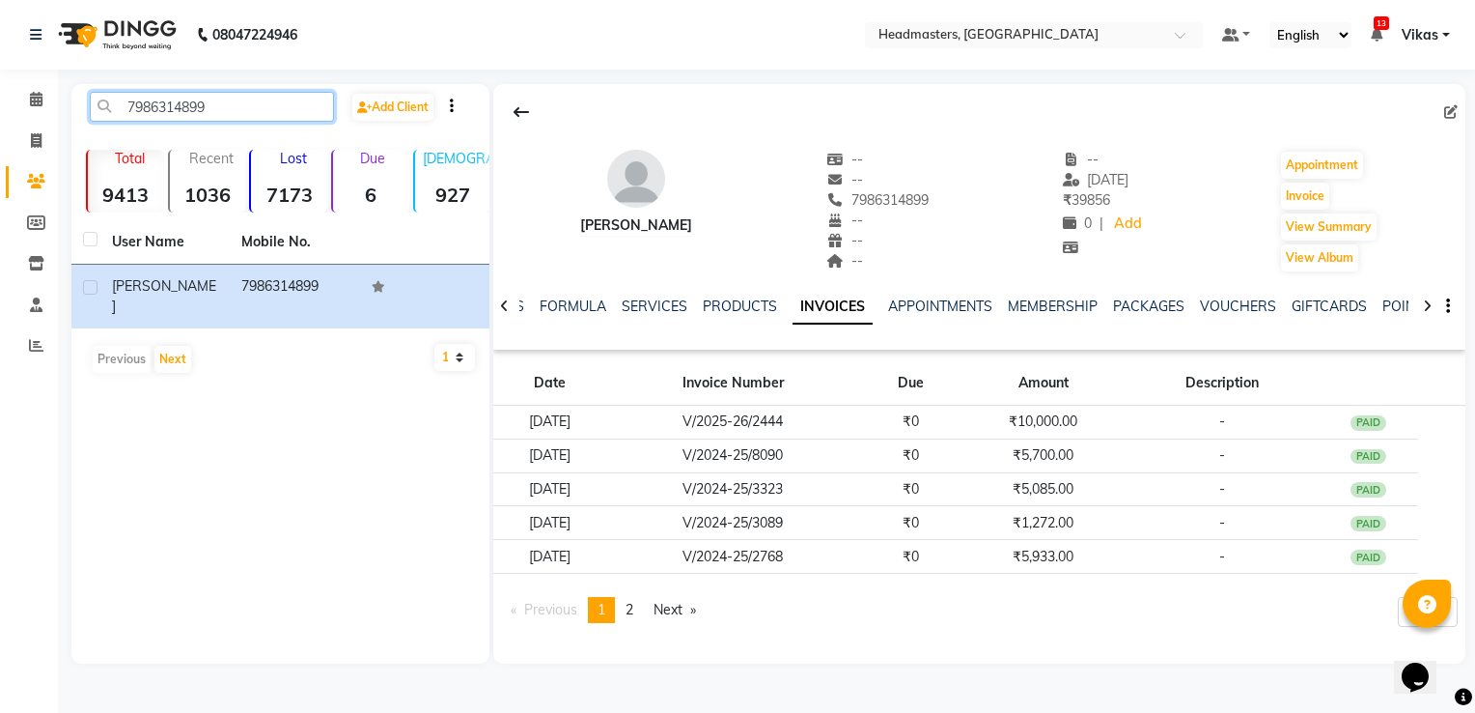
click at [235, 111] on input "7986314899" at bounding box center [212, 107] width 244 height 30
type input "7"
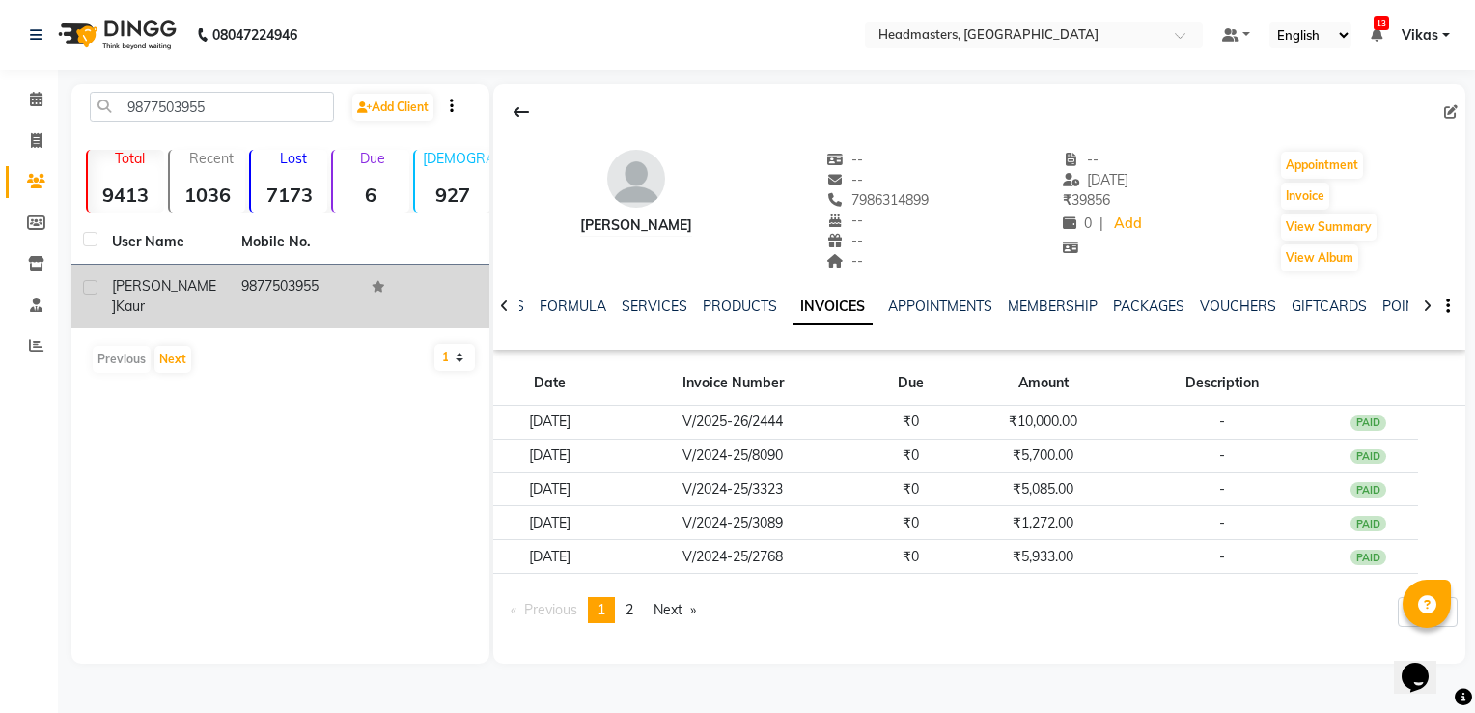
click at [271, 294] on td "9877503955" at bounding box center [294, 297] width 129 height 64
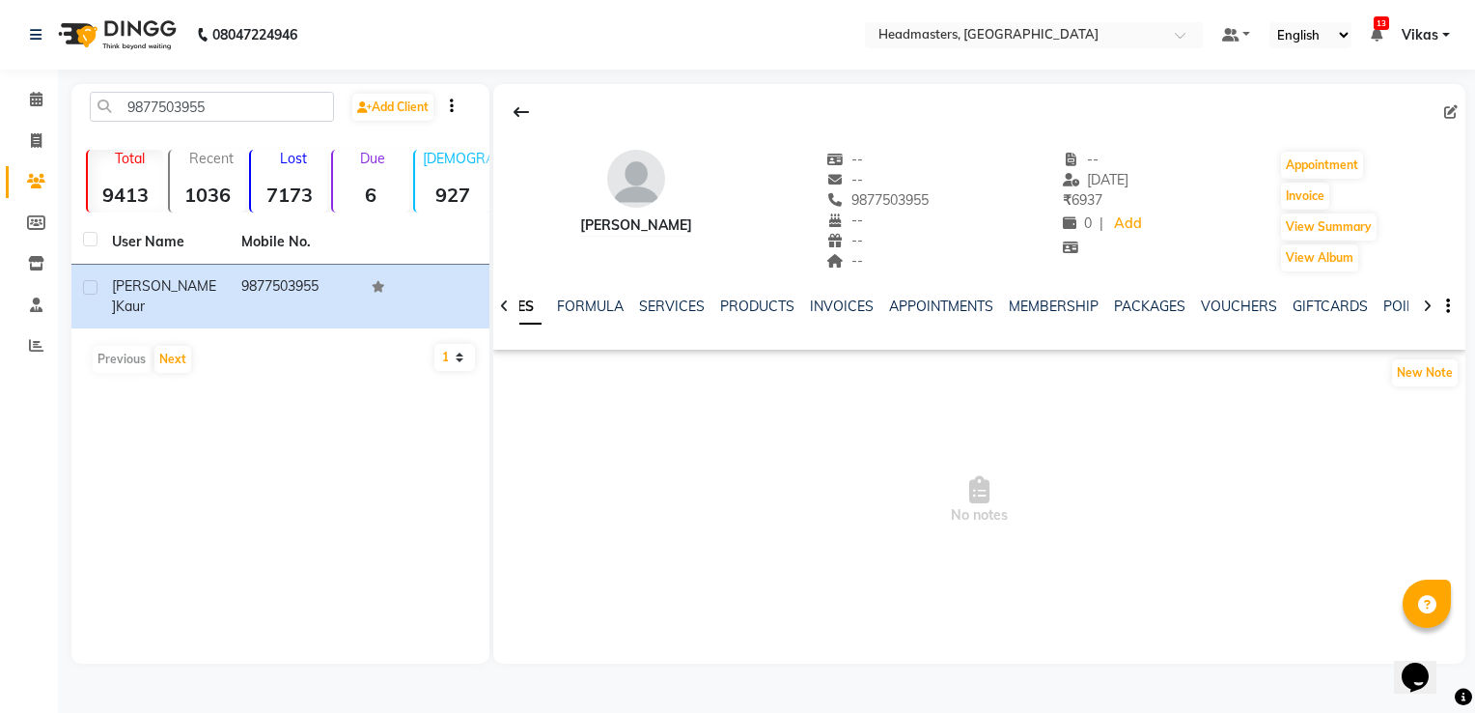
click at [850, 315] on div "INVOICES" at bounding box center [842, 306] width 64 height 20
click at [845, 306] on link "INVOICES" at bounding box center [842, 305] width 64 height 17
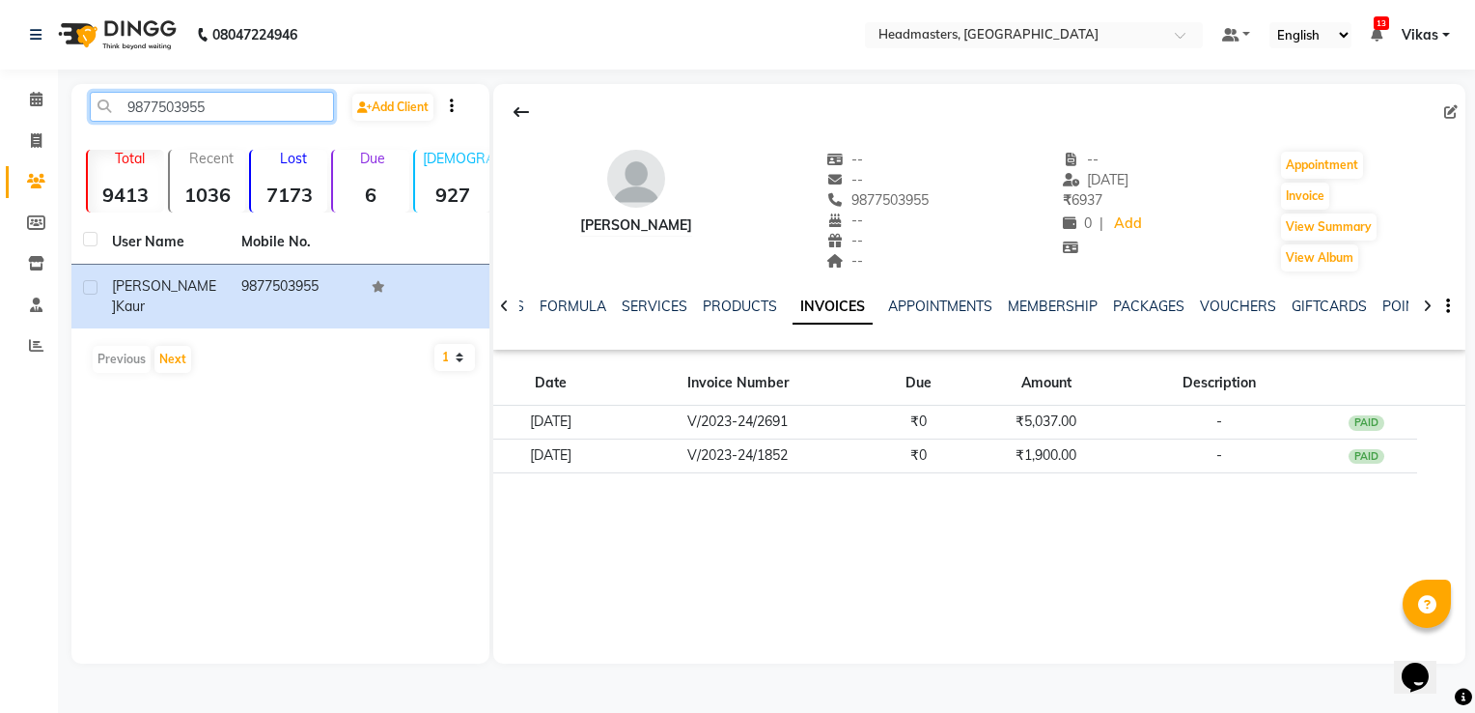
click at [235, 108] on input "9877503955" at bounding box center [212, 107] width 244 height 30
type input "9"
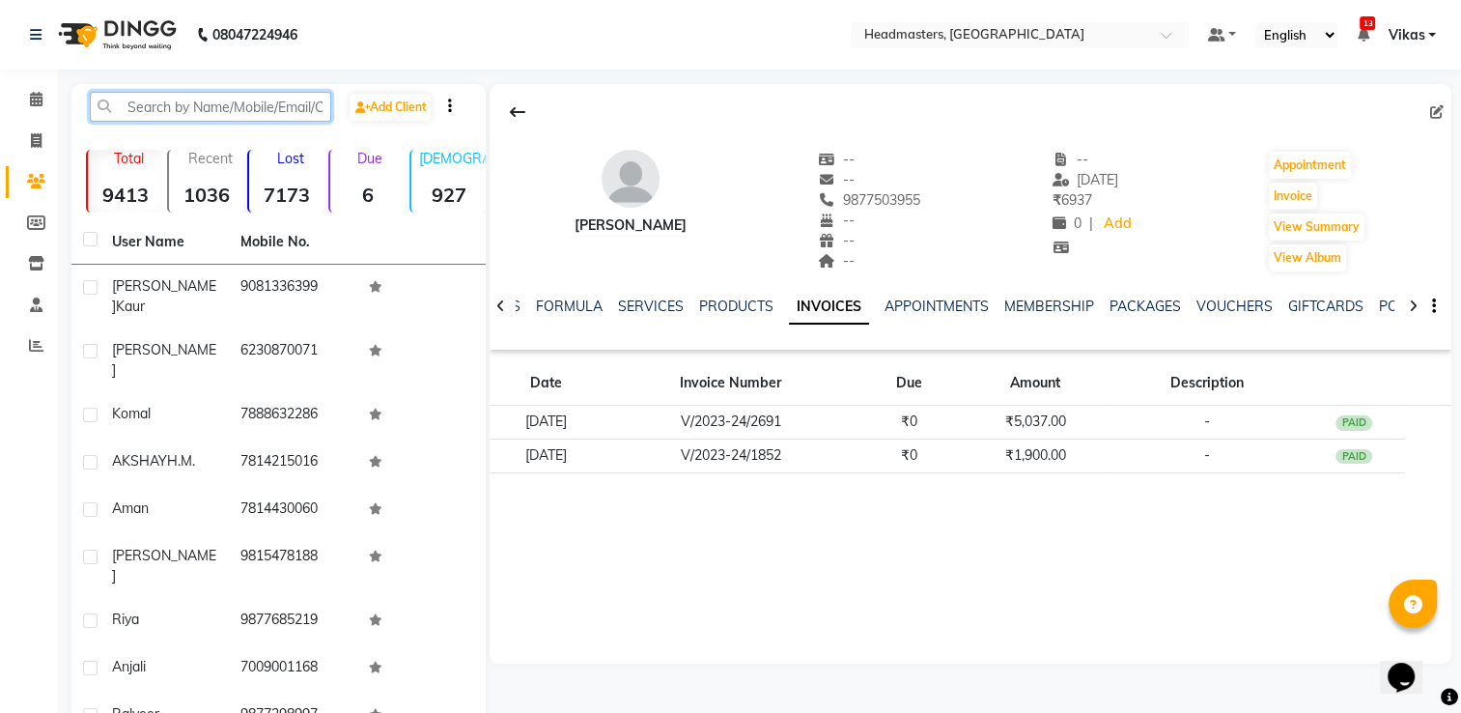
click at [223, 114] on input "text" at bounding box center [210, 107] width 241 height 30
paste input "9815314234"
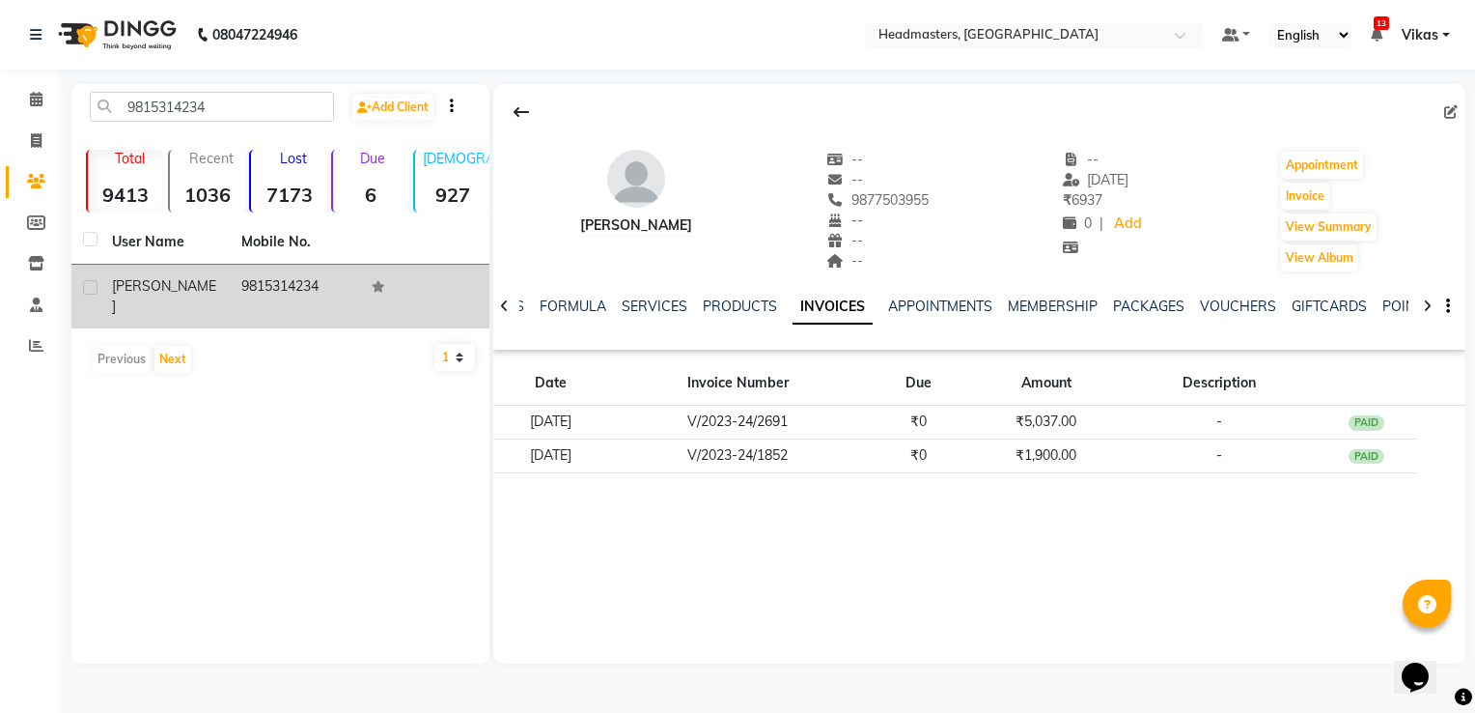
click at [225, 281] on td "[PERSON_NAME]" at bounding box center [164, 297] width 129 height 64
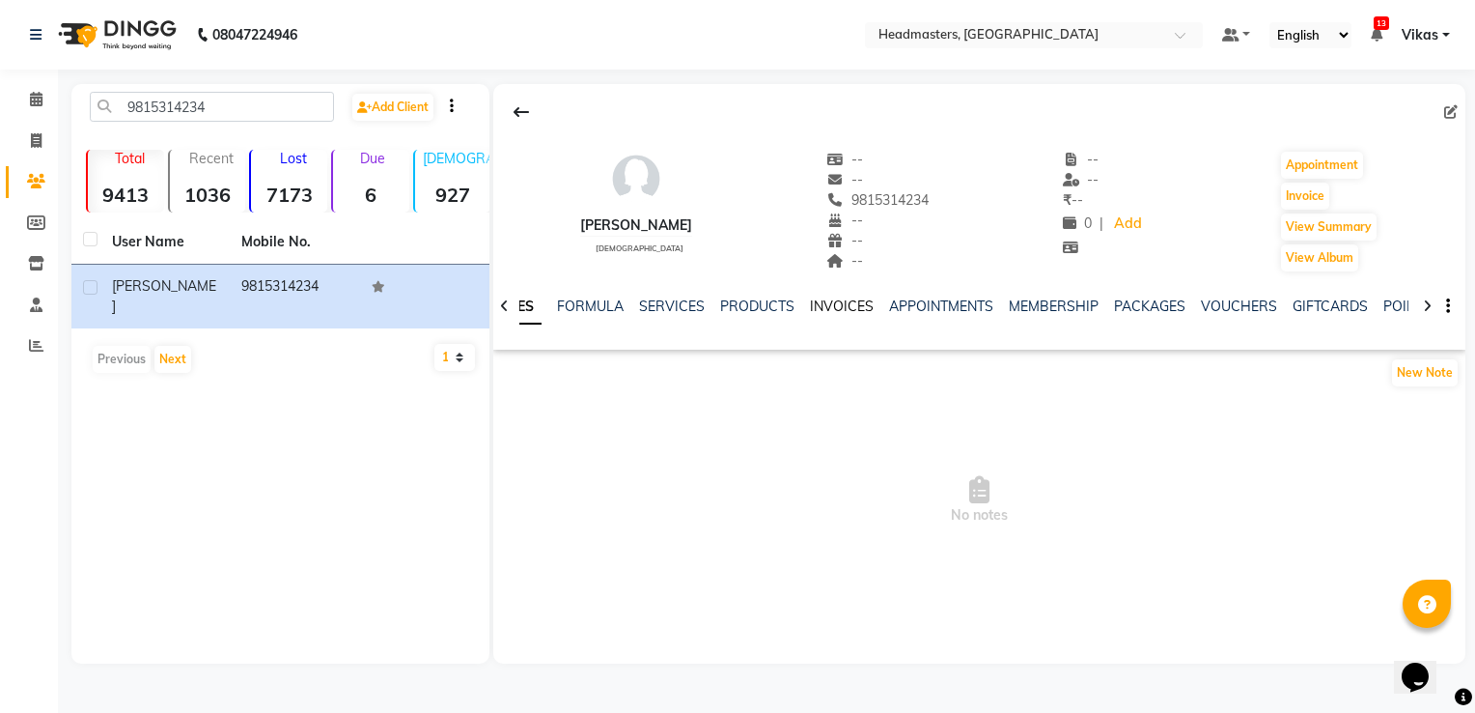
click at [820, 301] on link "INVOICES" at bounding box center [842, 305] width 64 height 17
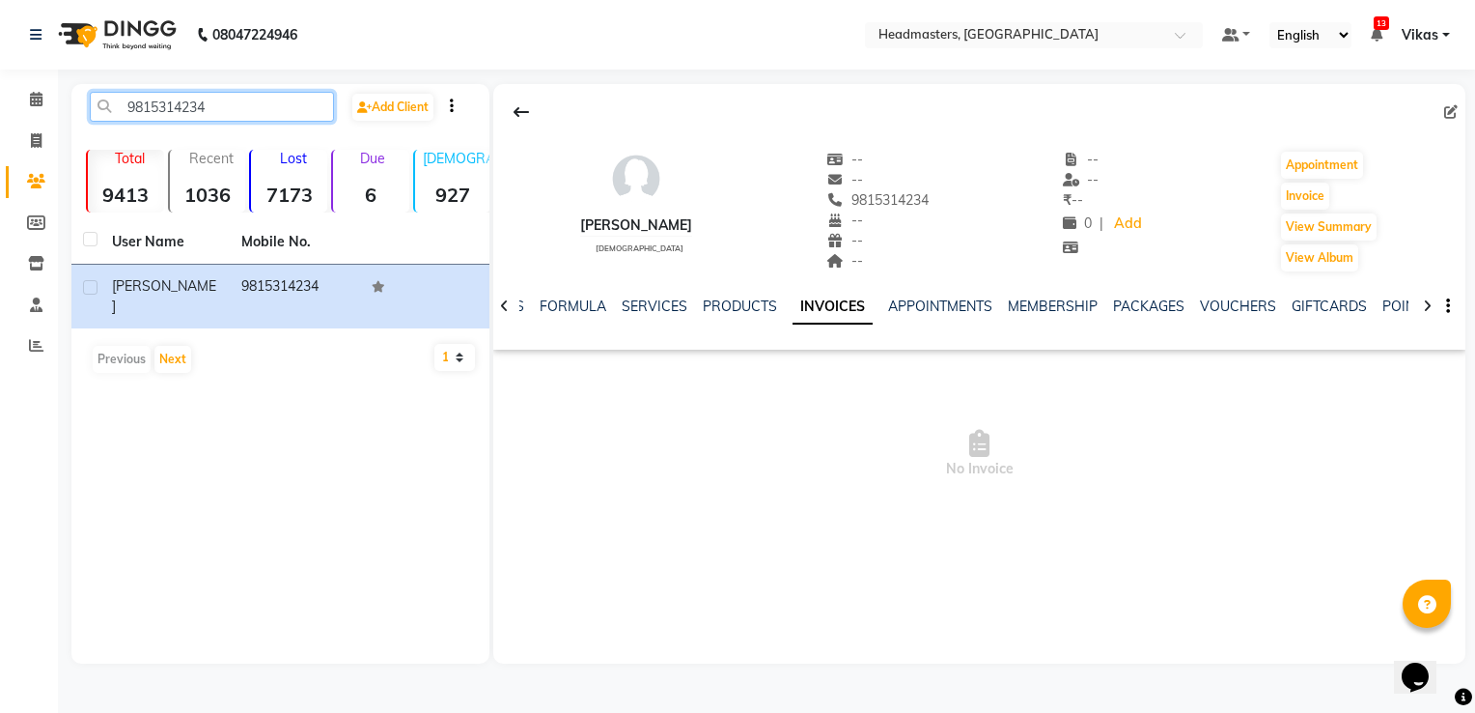
click at [254, 106] on input "9815314234" at bounding box center [212, 107] width 244 height 30
type input "9"
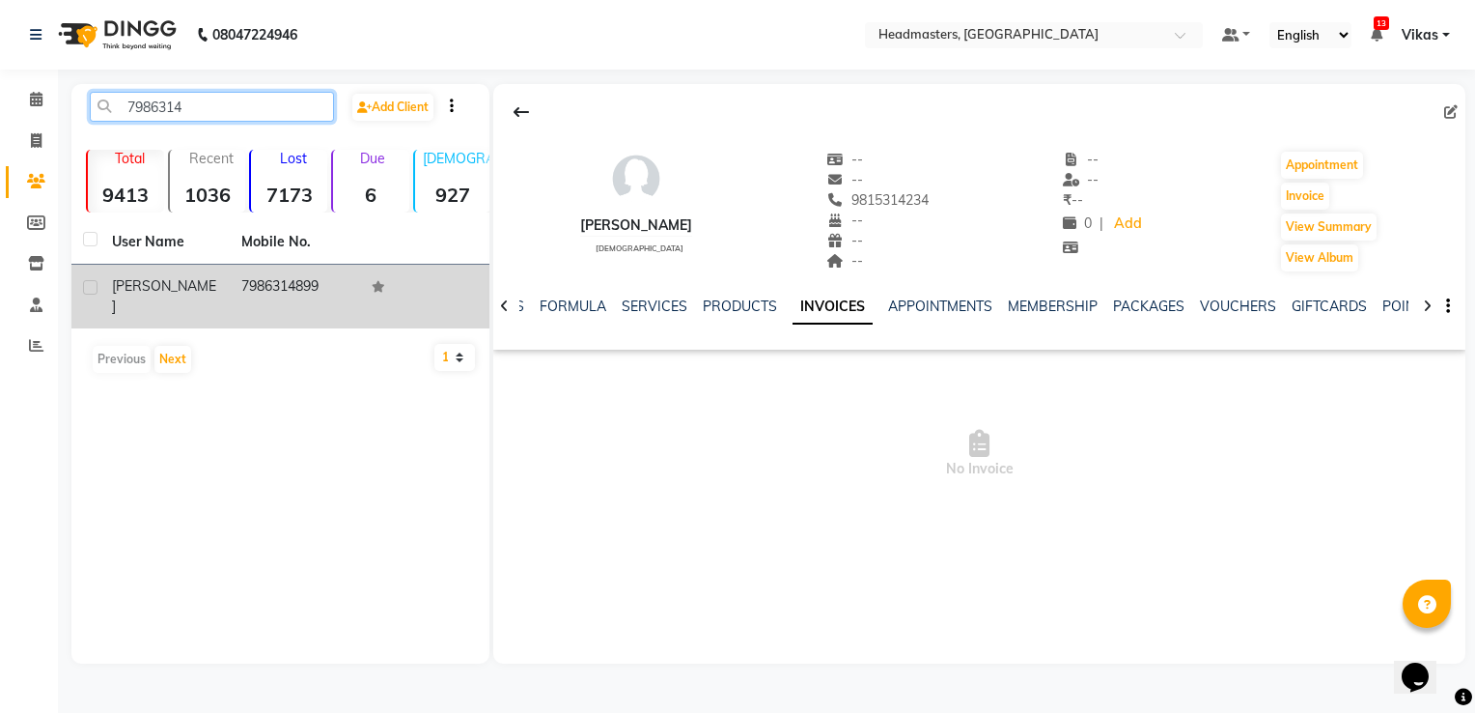
type input "7986314"
click at [209, 303] on td "[PERSON_NAME]" at bounding box center [164, 297] width 129 height 64
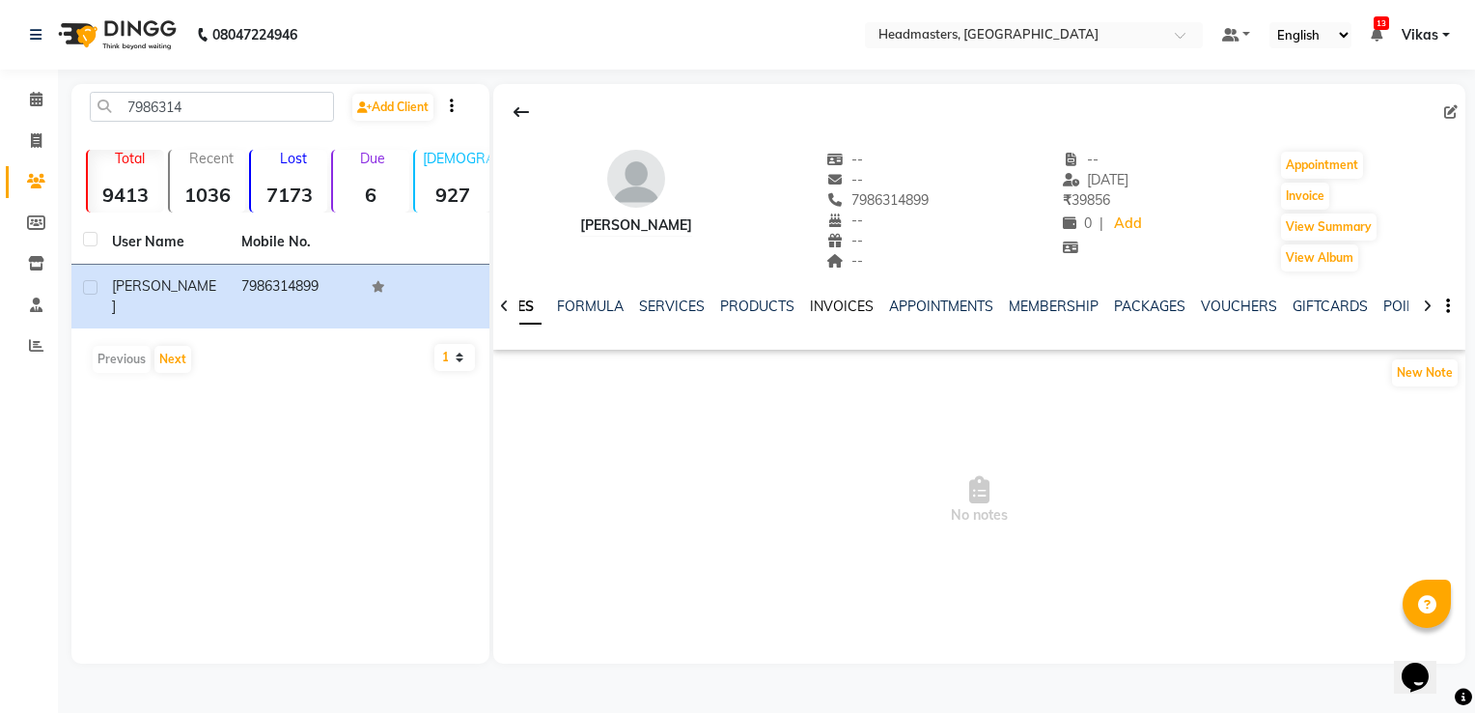
click at [826, 314] on link "INVOICES" at bounding box center [842, 305] width 64 height 17
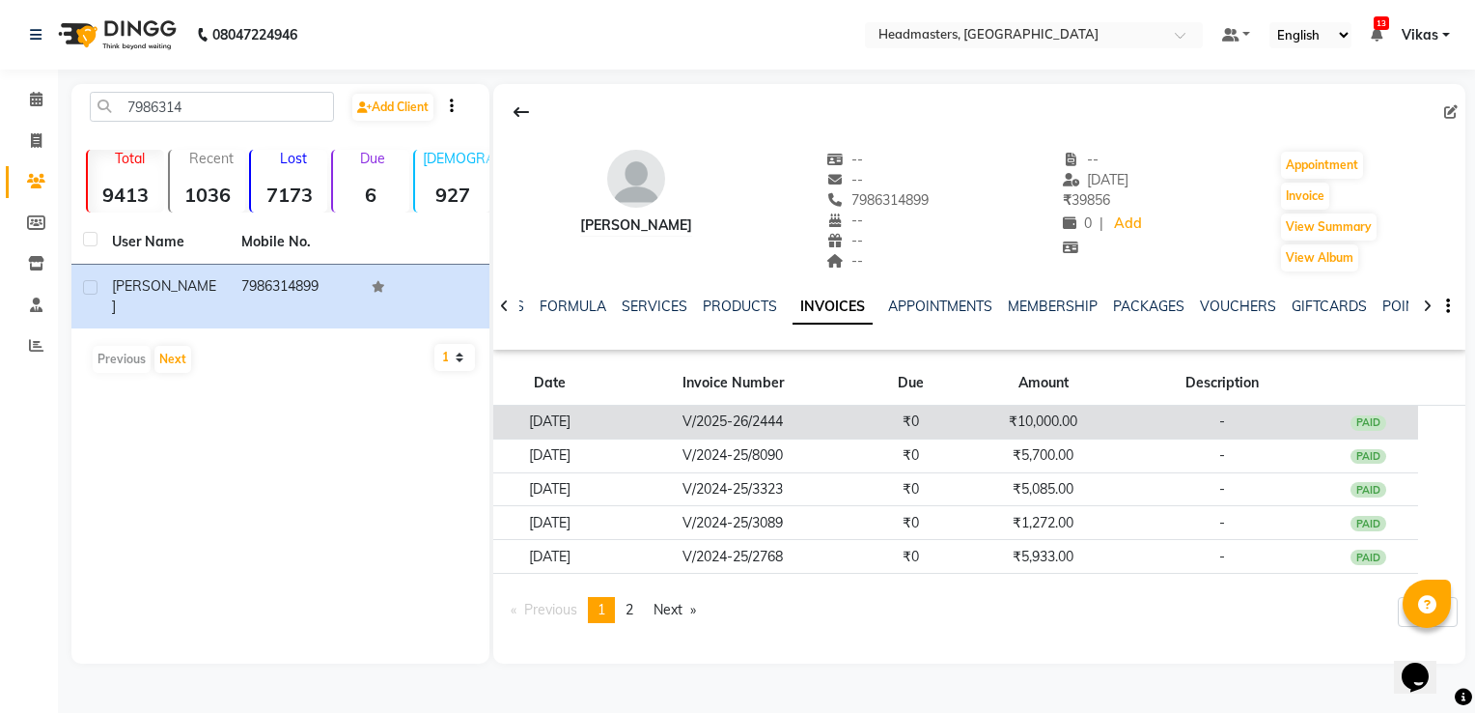
click at [860, 411] on td "V/2025-26/2444" at bounding box center [733, 423] width 254 height 34
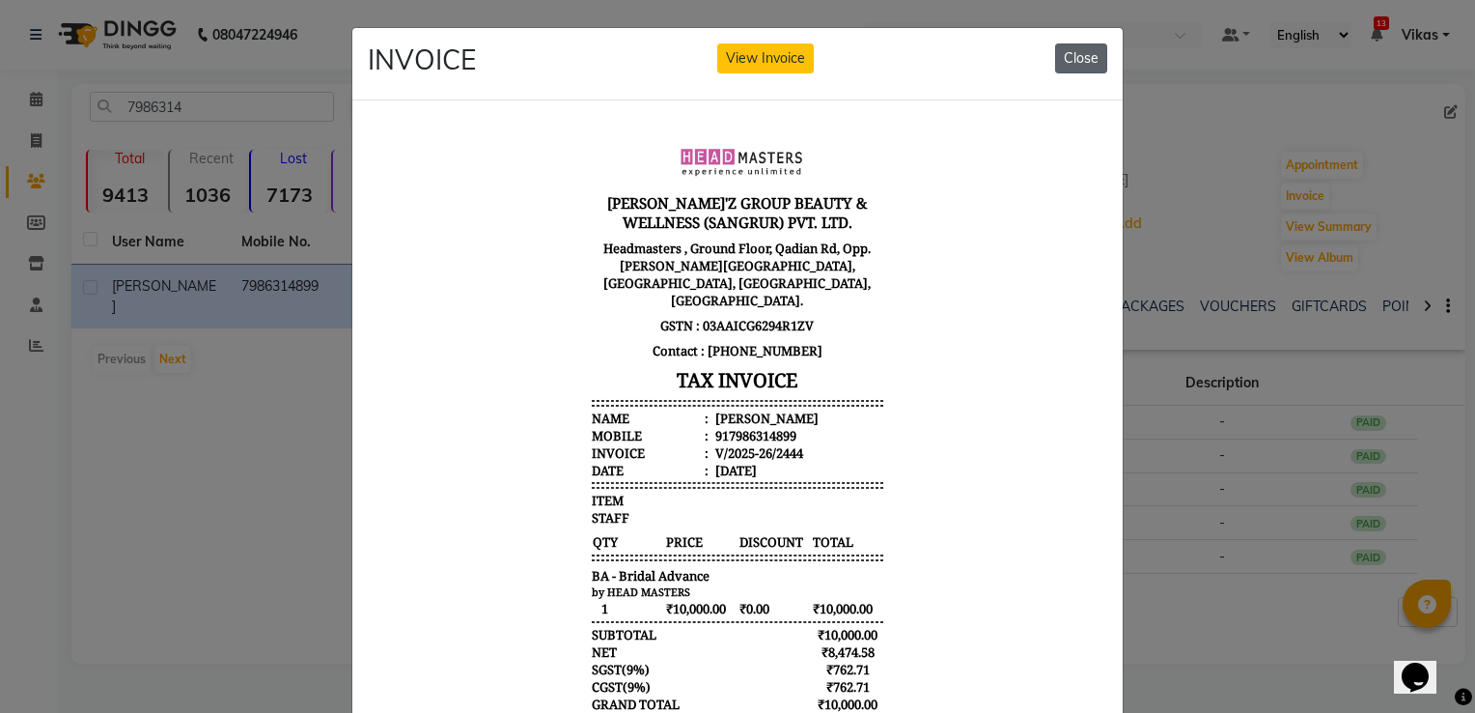
click at [1079, 58] on button "Close" at bounding box center [1081, 58] width 52 height 30
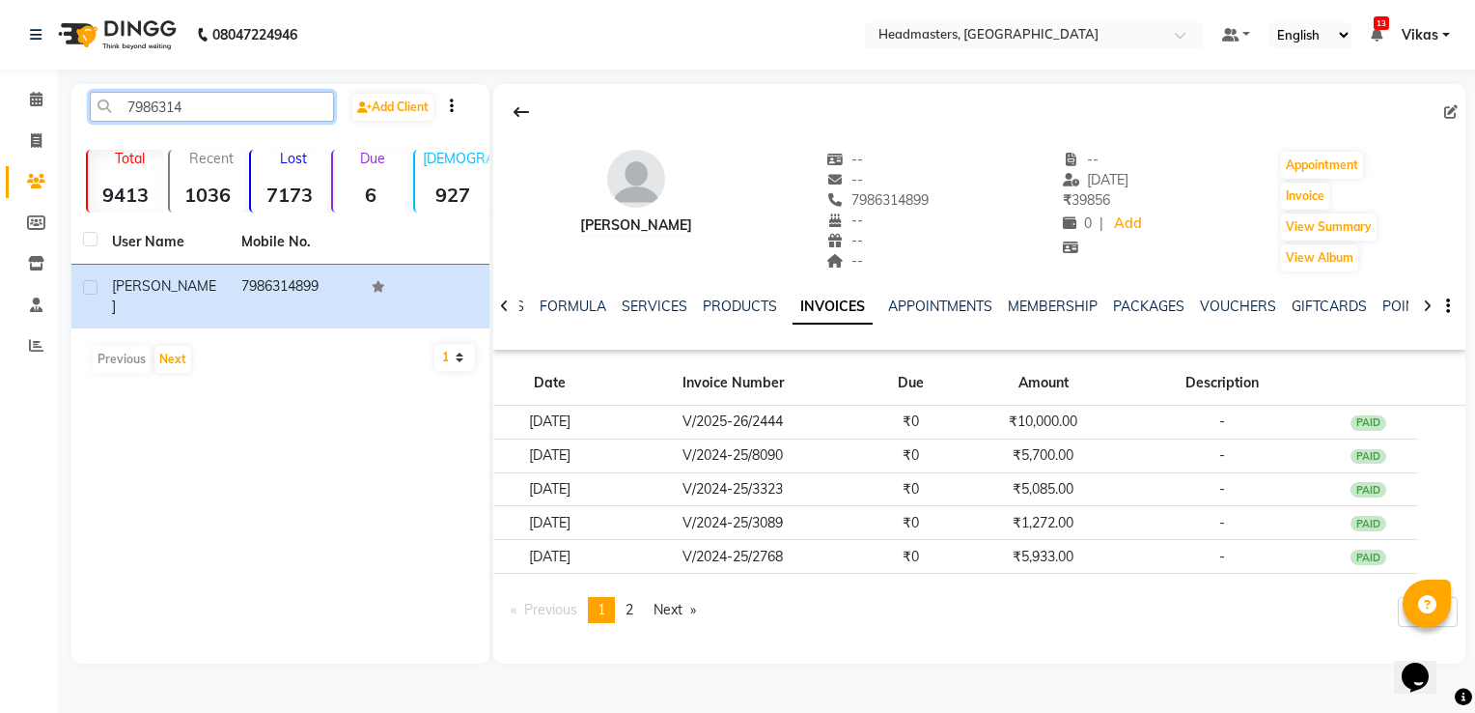
click at [269, 118] on input "7986314" at bounding box center [212, 107] width 244 height 30
type input "7"
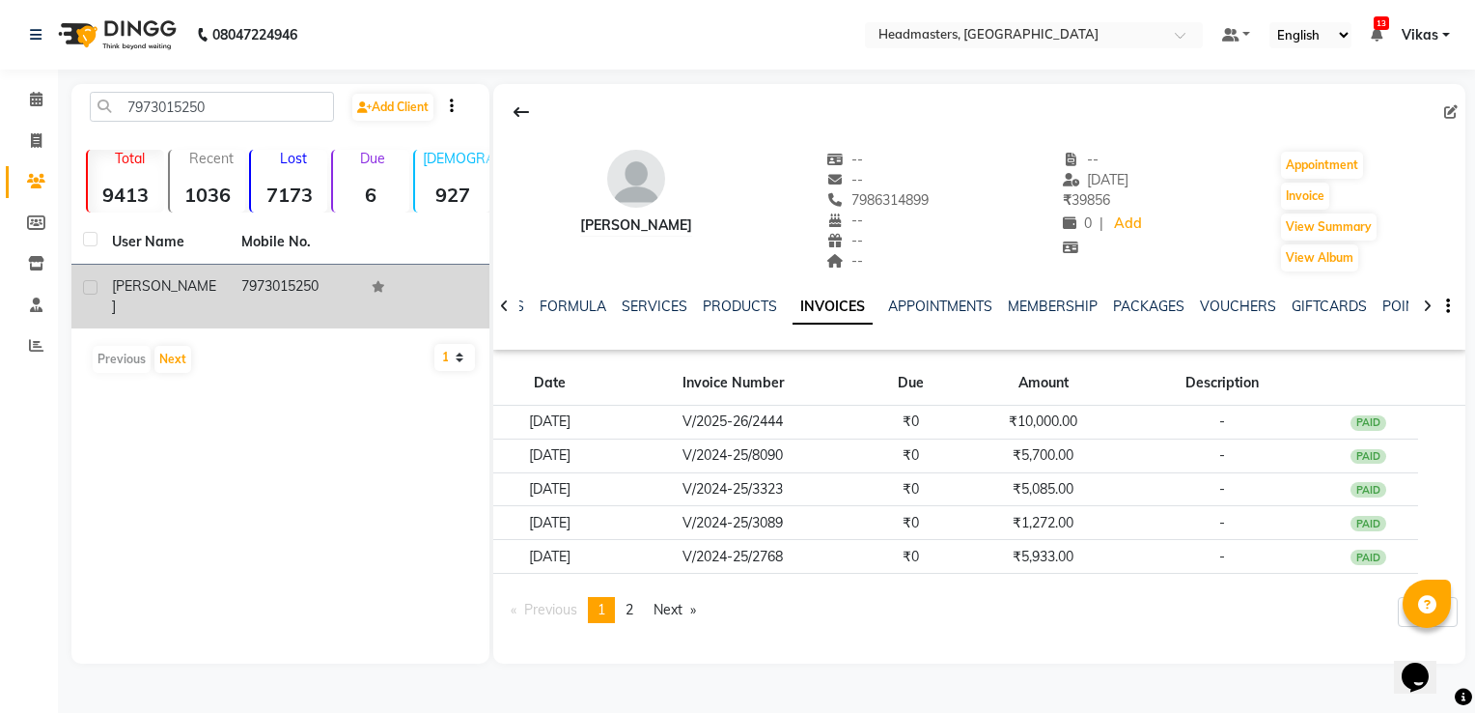
click at [245, 286] on td "7973015250" at bounding box center [294, 297] width 129 height 64
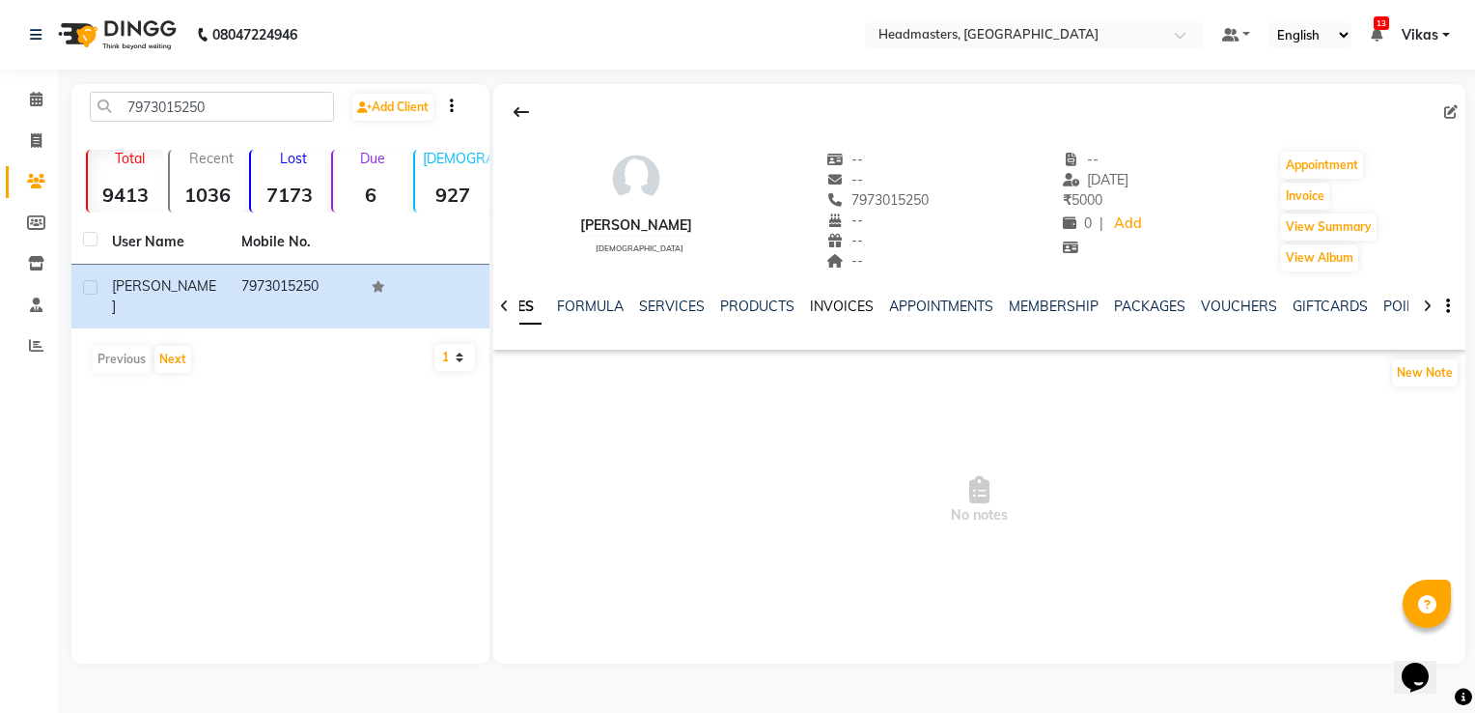
click at [816, 312] on link "INVOICES" at bounding box center [842, 305] width 64 height 17
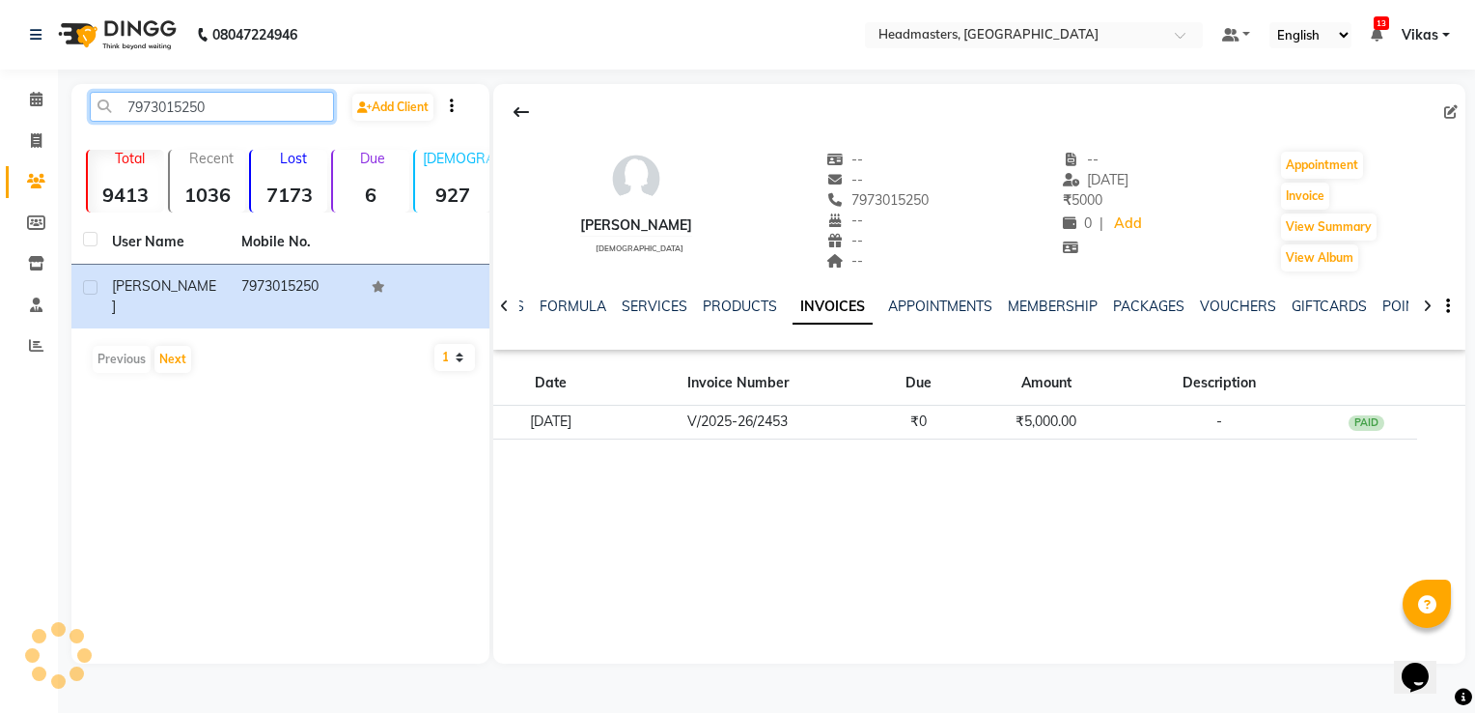
click at [231, 114] on input "7973015250" at bounding box center [212, 107] width 244 height 30
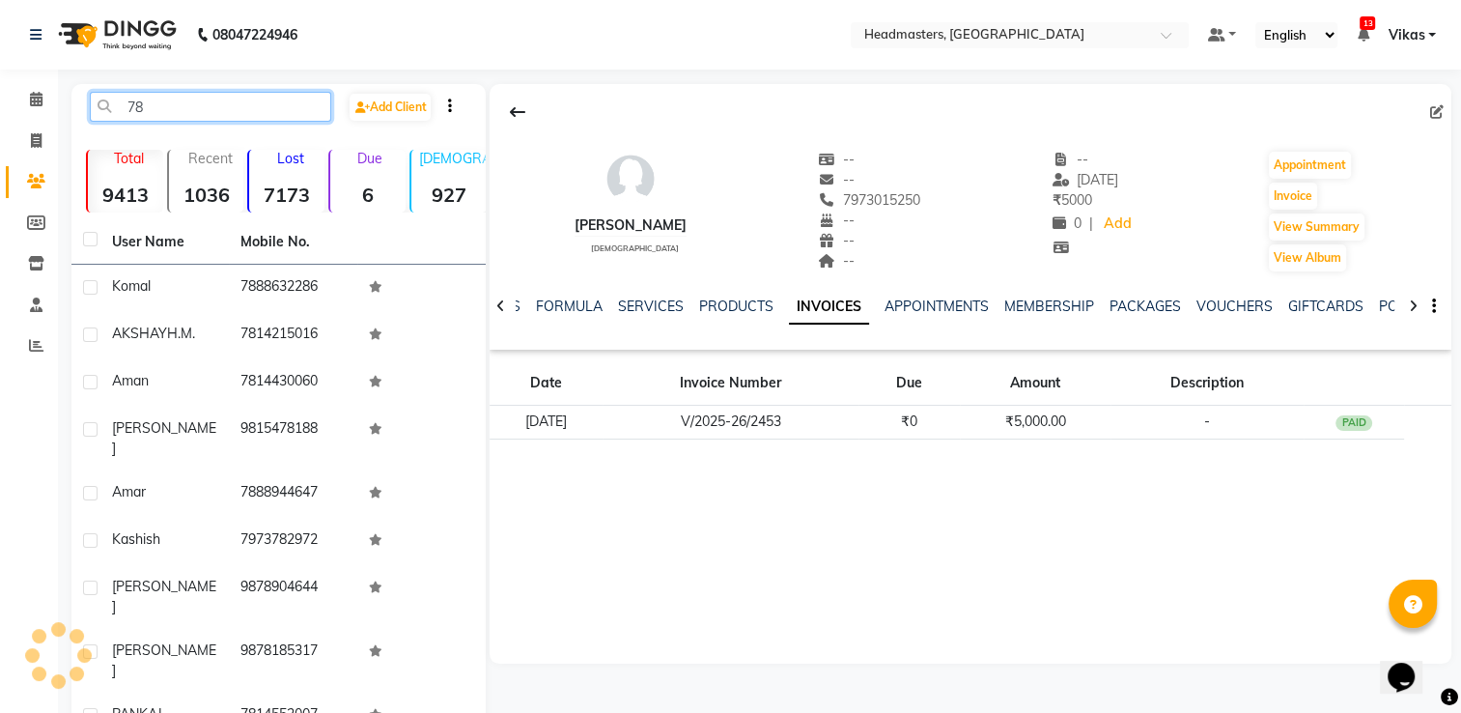
type input "7"
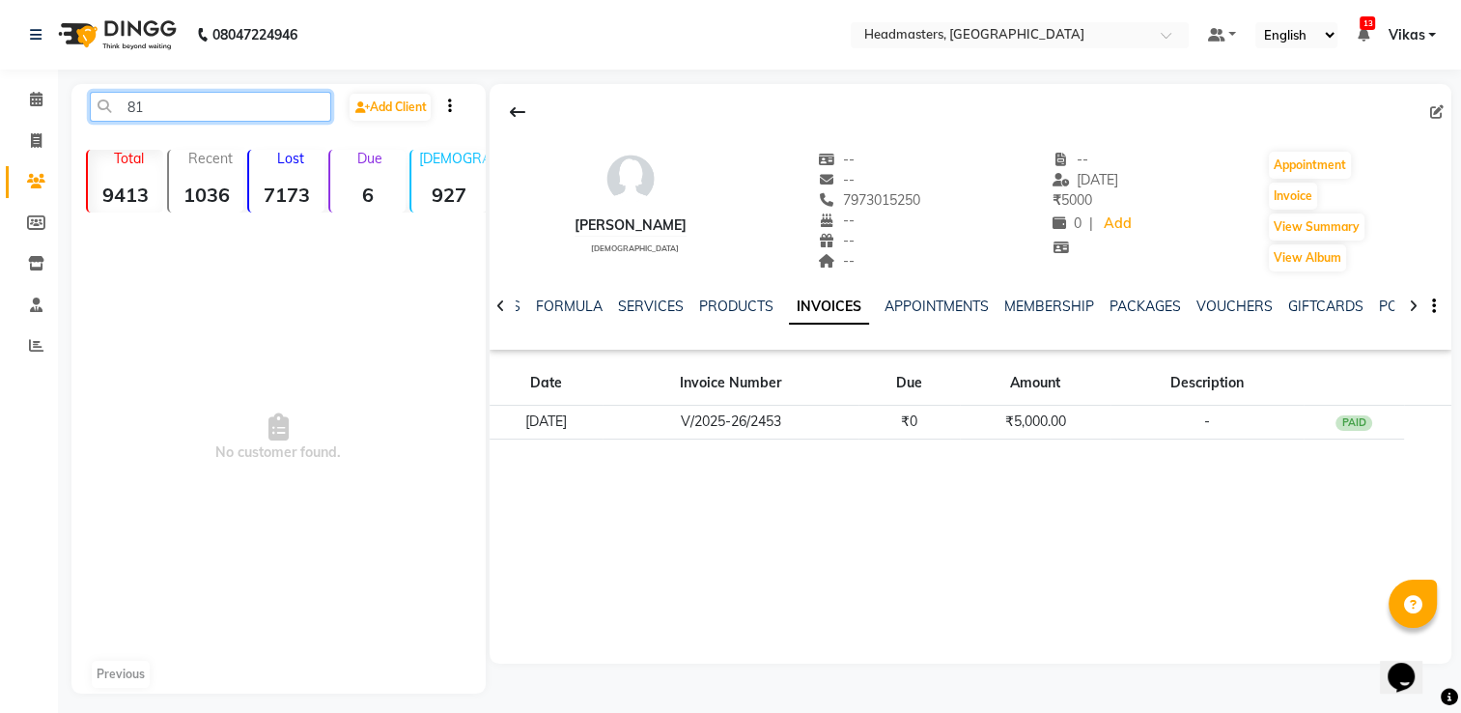
type input "8"
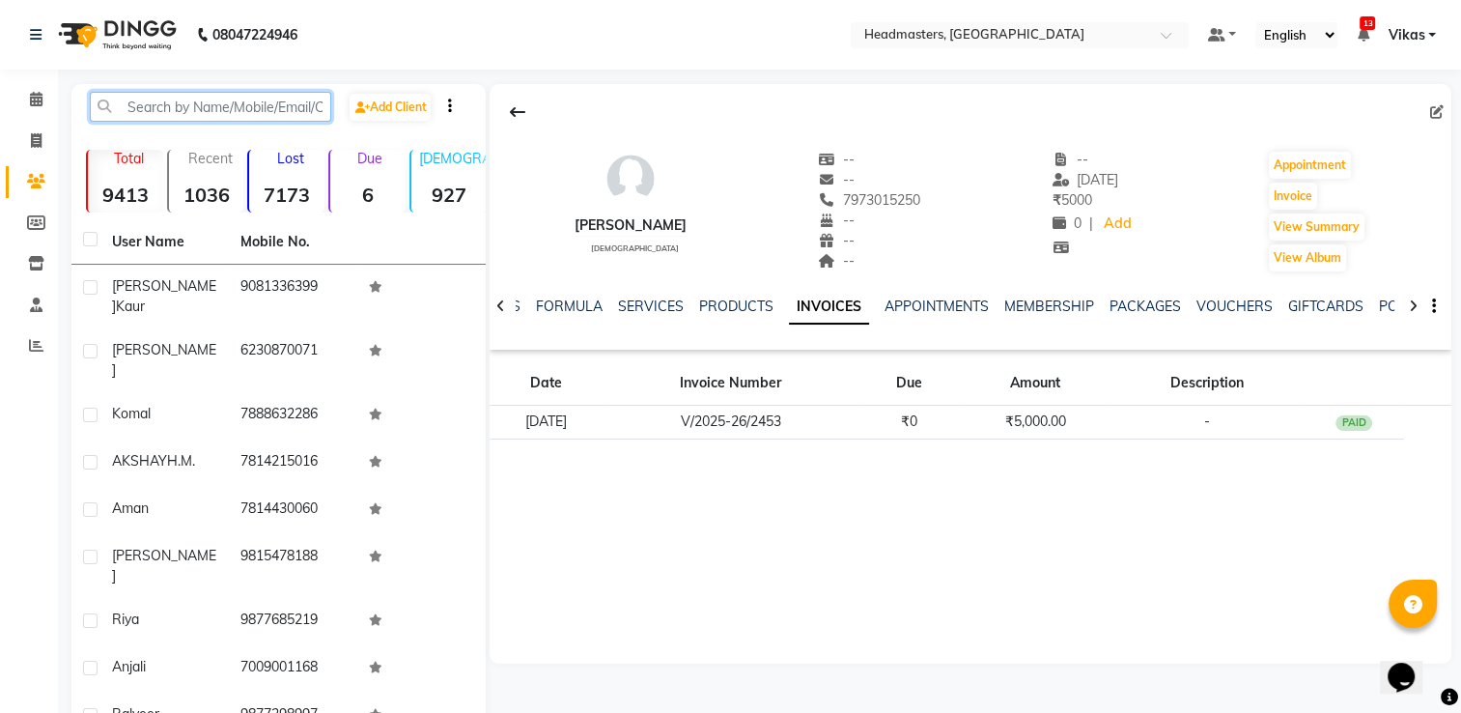
paste input "9782336196"
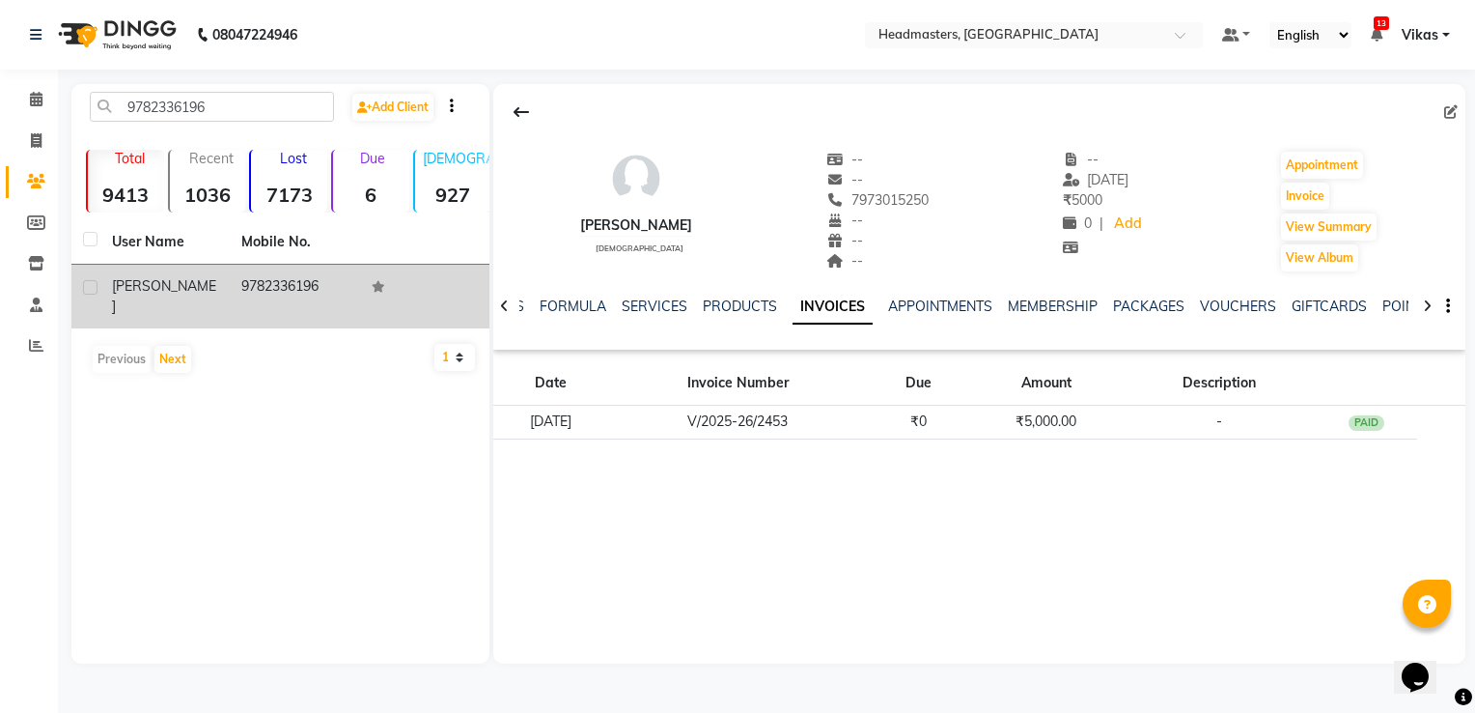
click at [301, 280] on td "9782336196" at bounding box center [294, 297] width 129 height 64
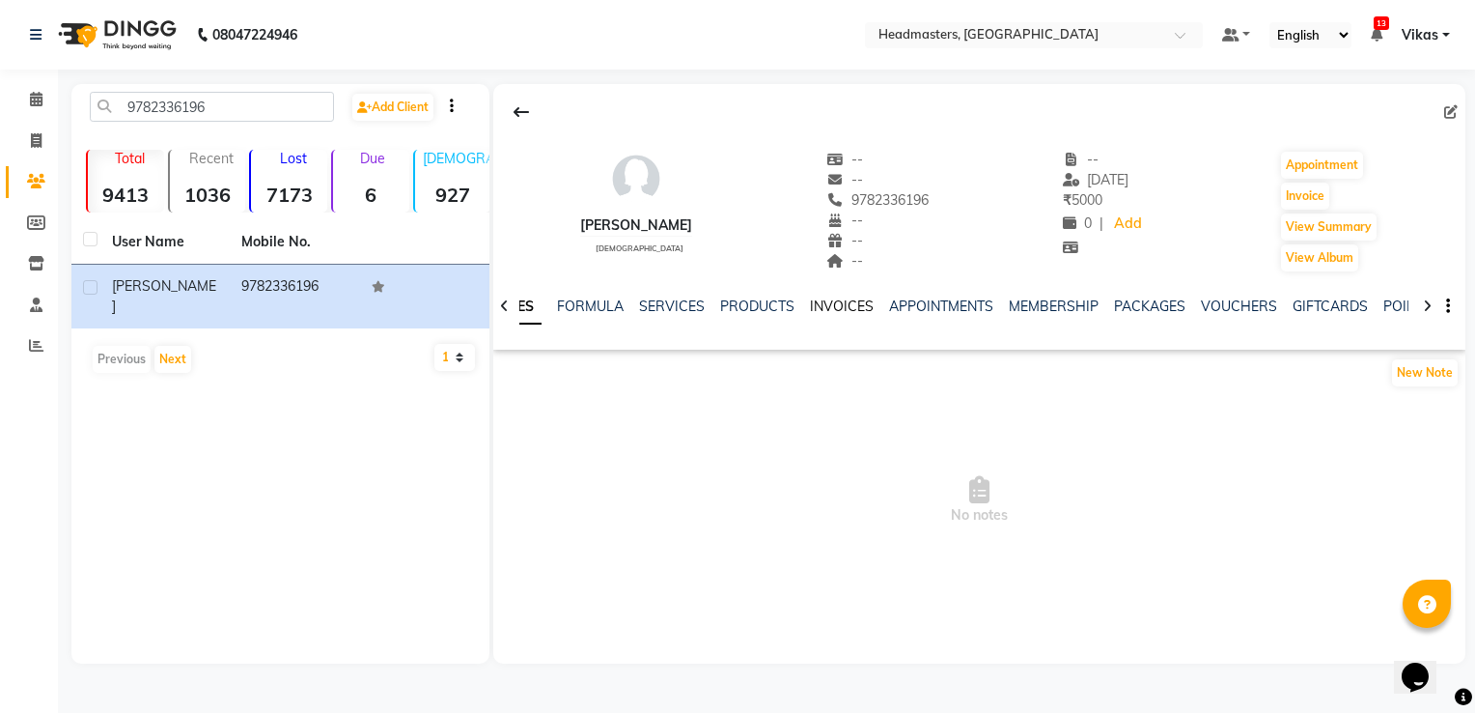
click at [838, 303] on link "INVOICES" at bounding box center [842, 305] width 64 height 17
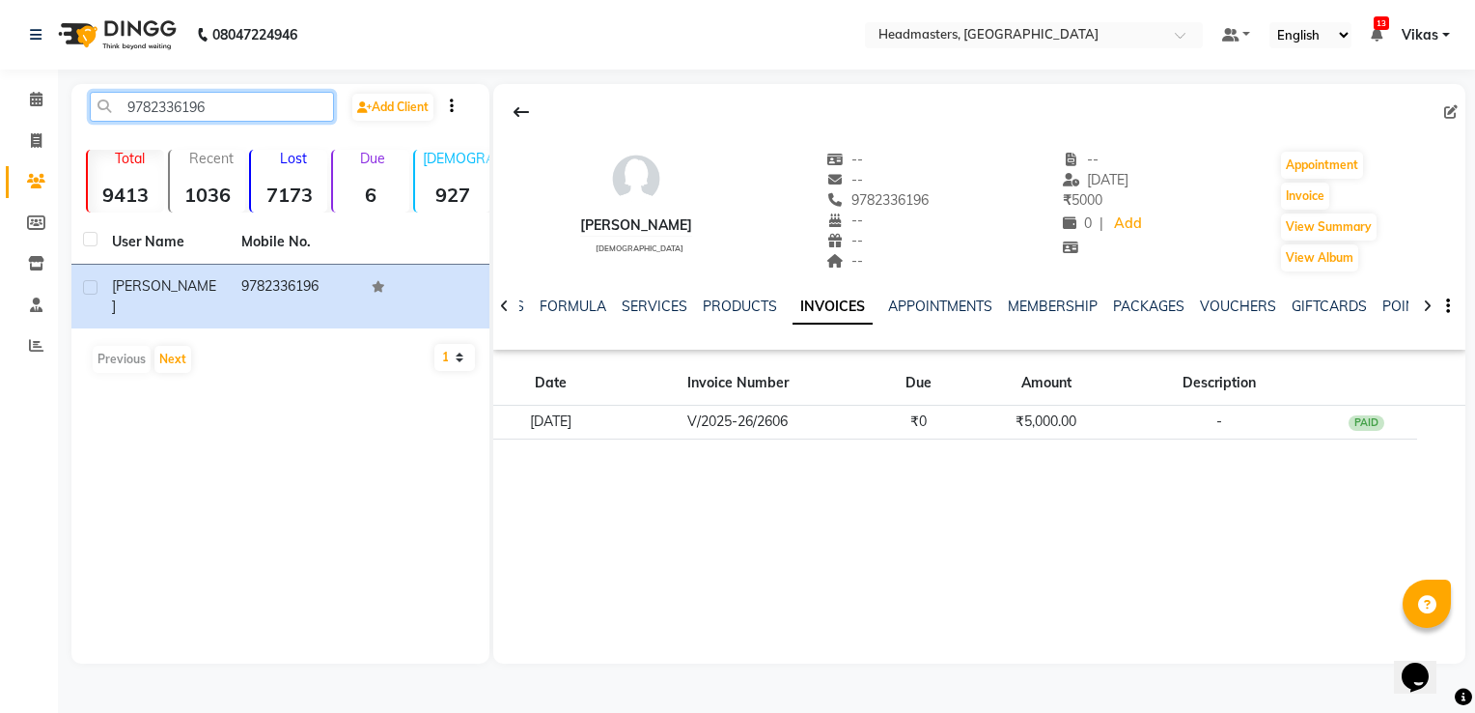
click at [221, 108] on input "9782336196" at bounding box center [212, 107] width 244 height 30
type input "9"
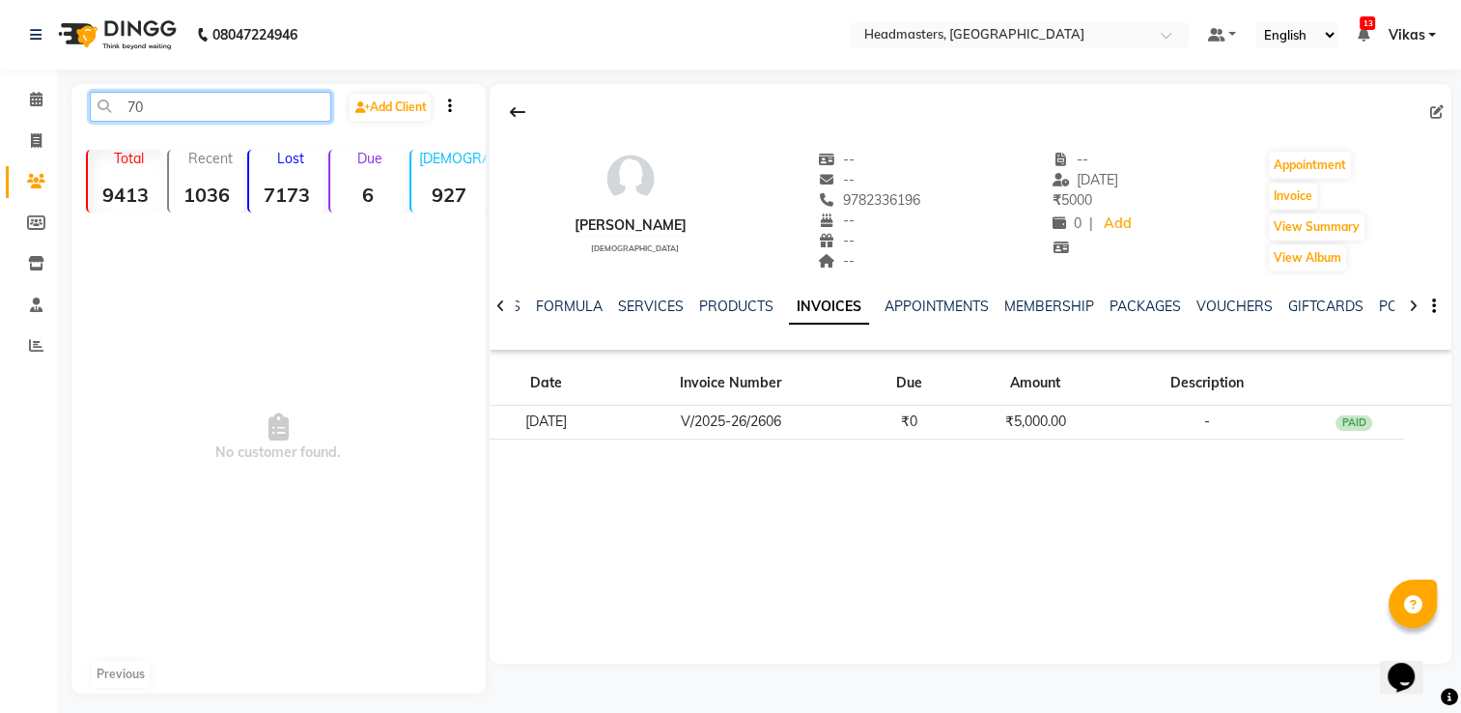
type input "7"
type input "9"
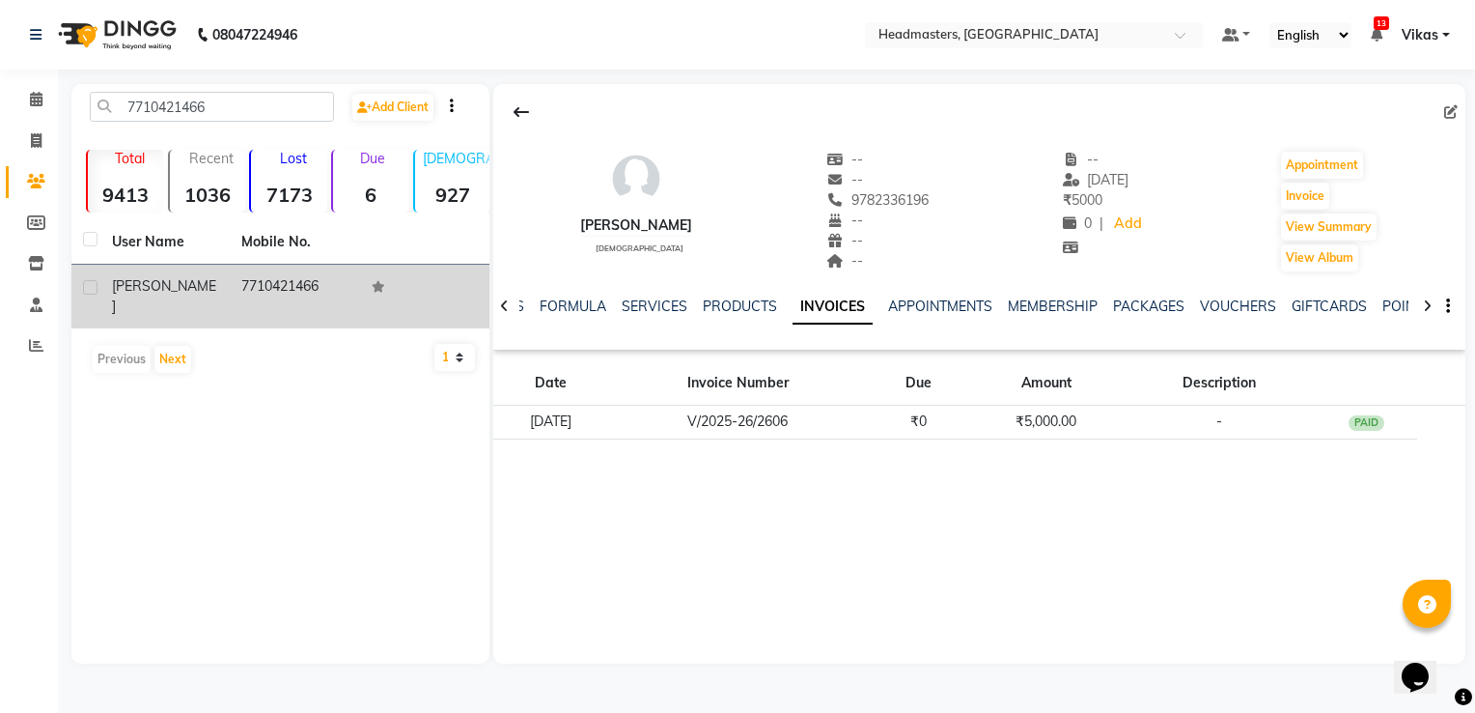
click at [312, 284] on td "7710421466" at bounding box center [294, 297] width 129 height 64
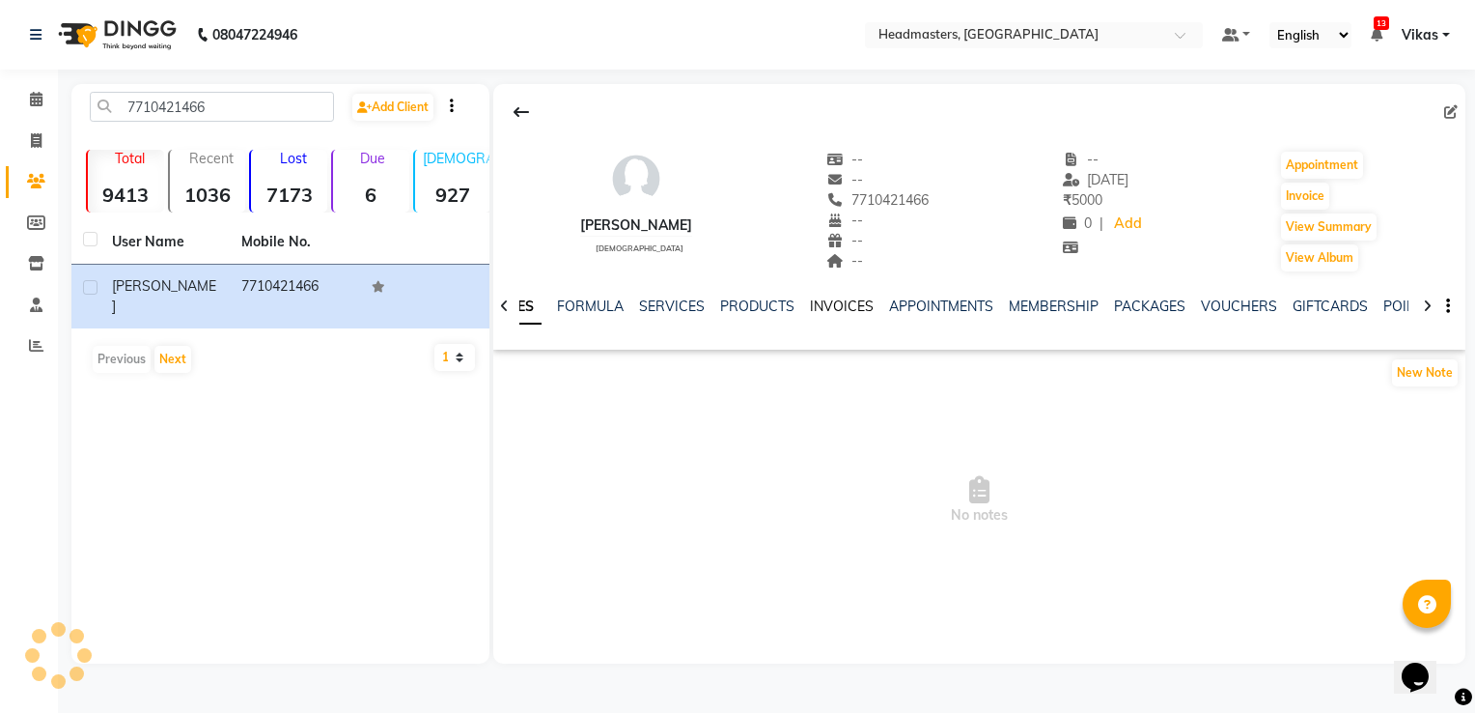
click at [846, 312] on link "INVOICES" at bounding box center [842, 305] width 64 height 17
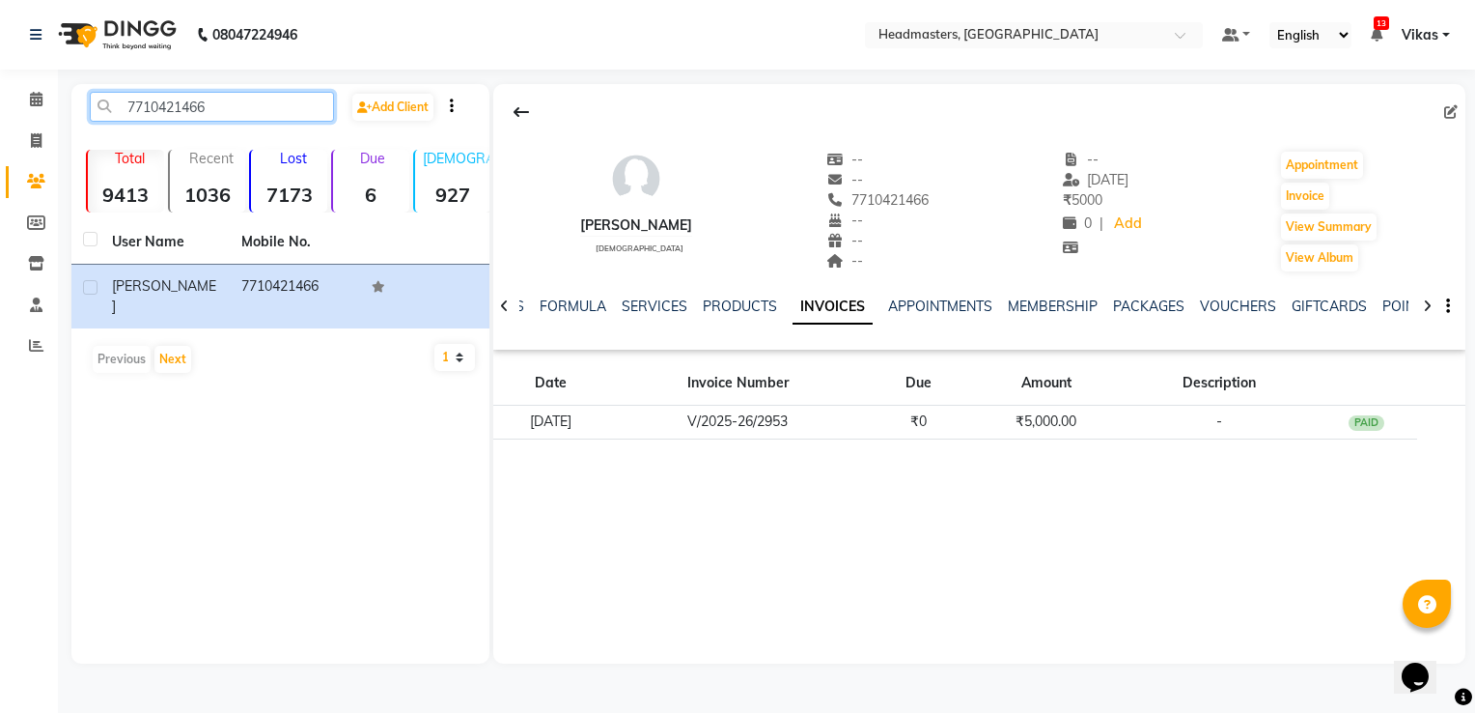
click at [177, 106] on input "7710421466" at bounding box center [212, 107] width 244 height 30
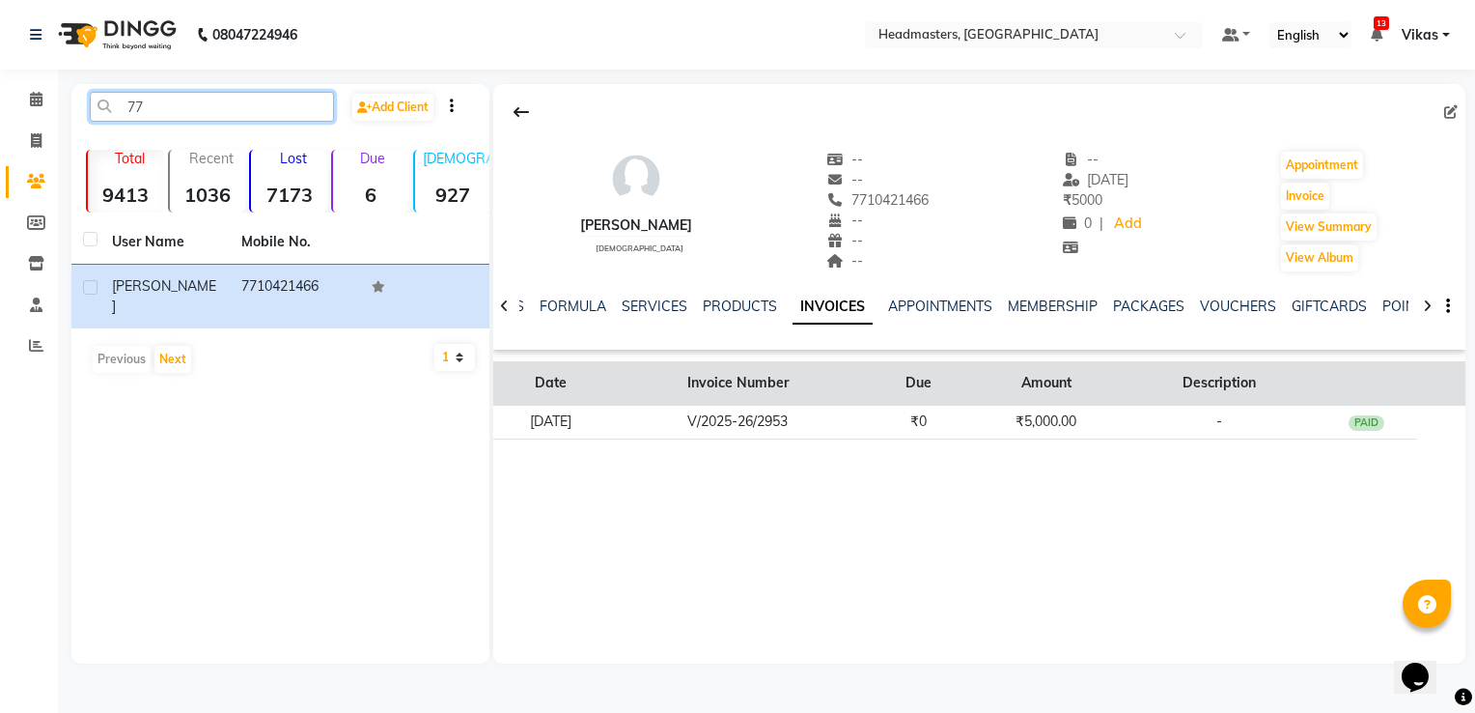
type input "7"
paste input "9878826812"
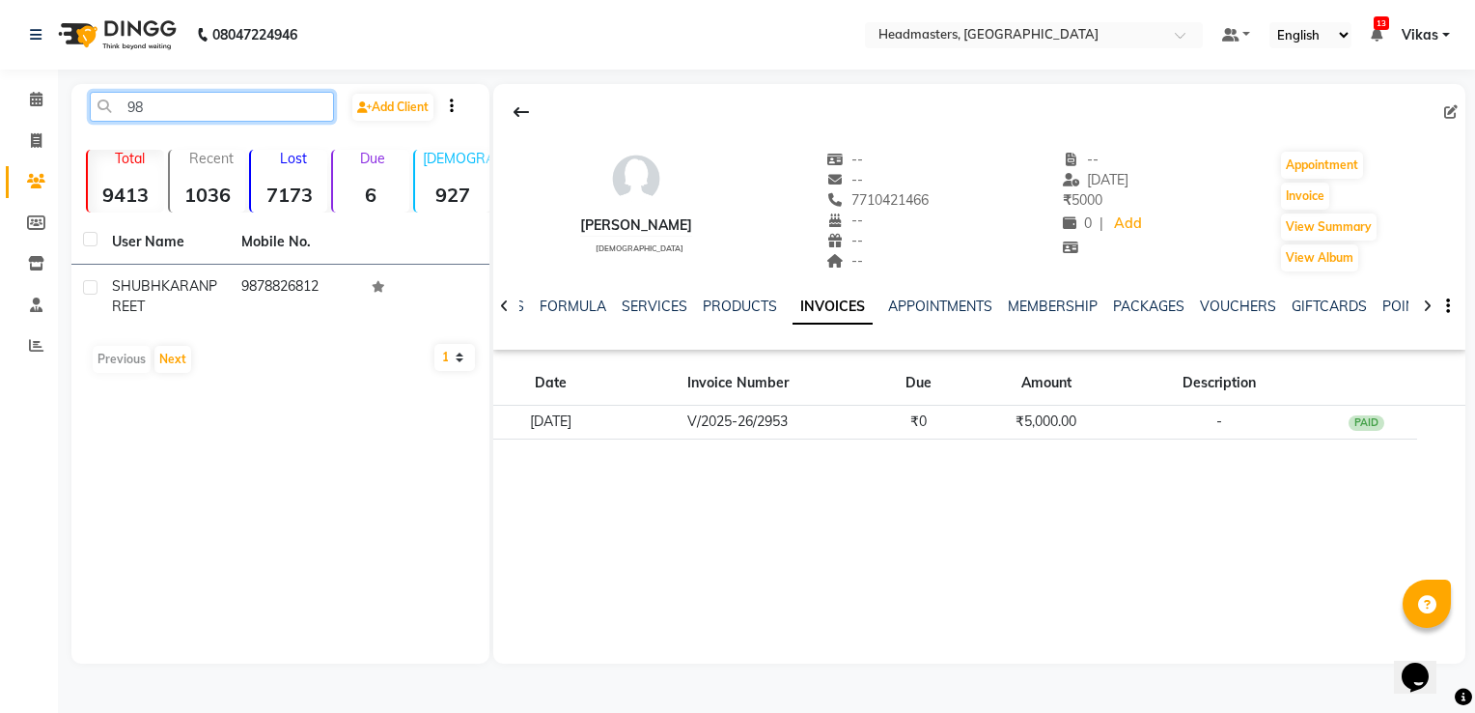
type input "9"
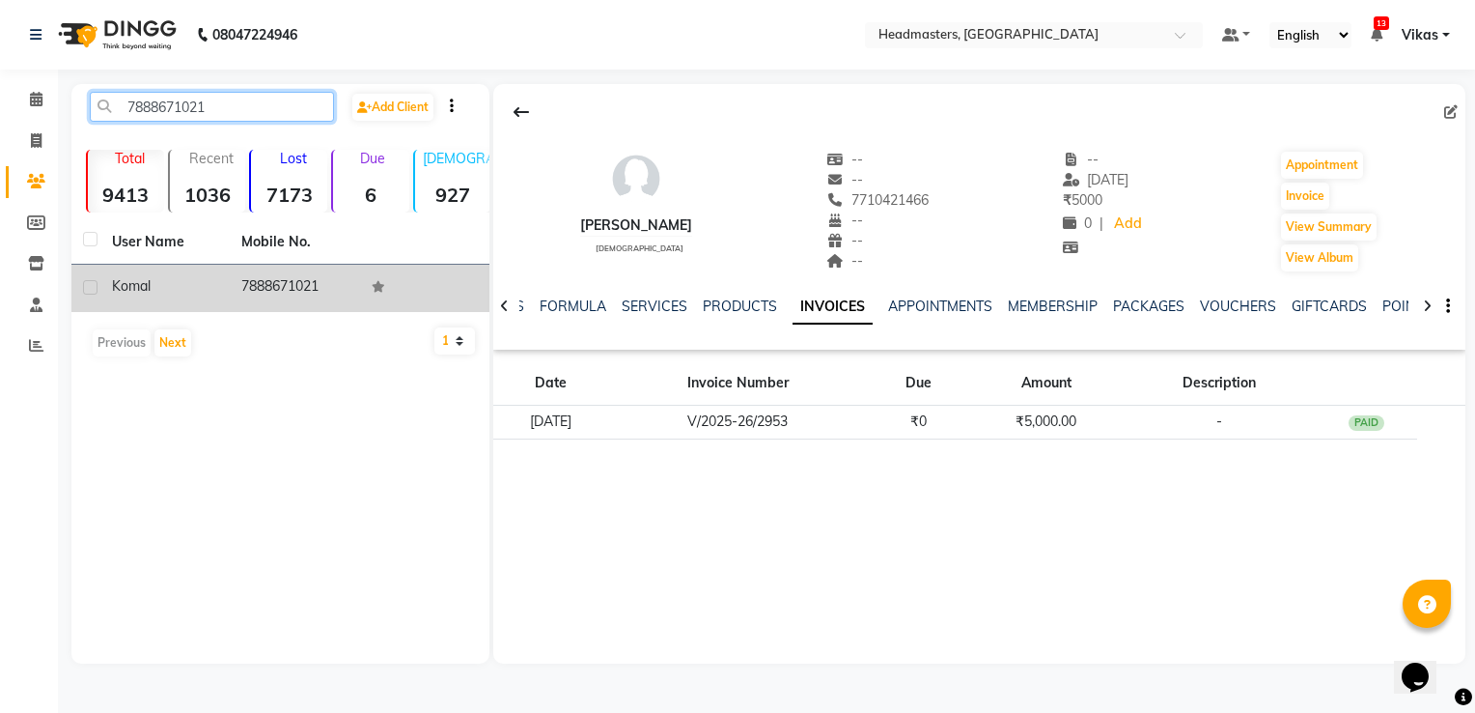
type input "7888671021"
click at [274, 288] on td "7888671021" at bounding box center [294, 288] width 129 height 47
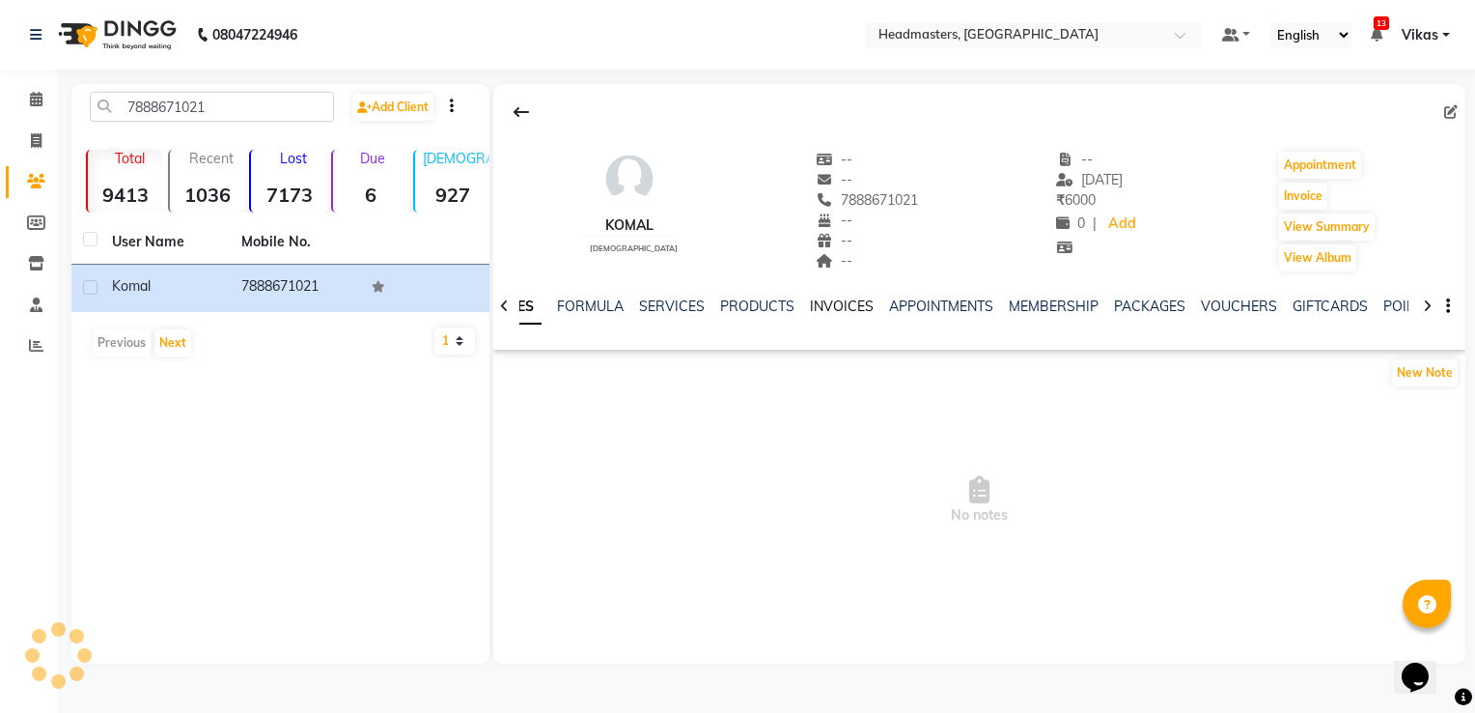
click at [834, 308] on link "INVOICES" at bounding box center [842, 305] width 64 height 17
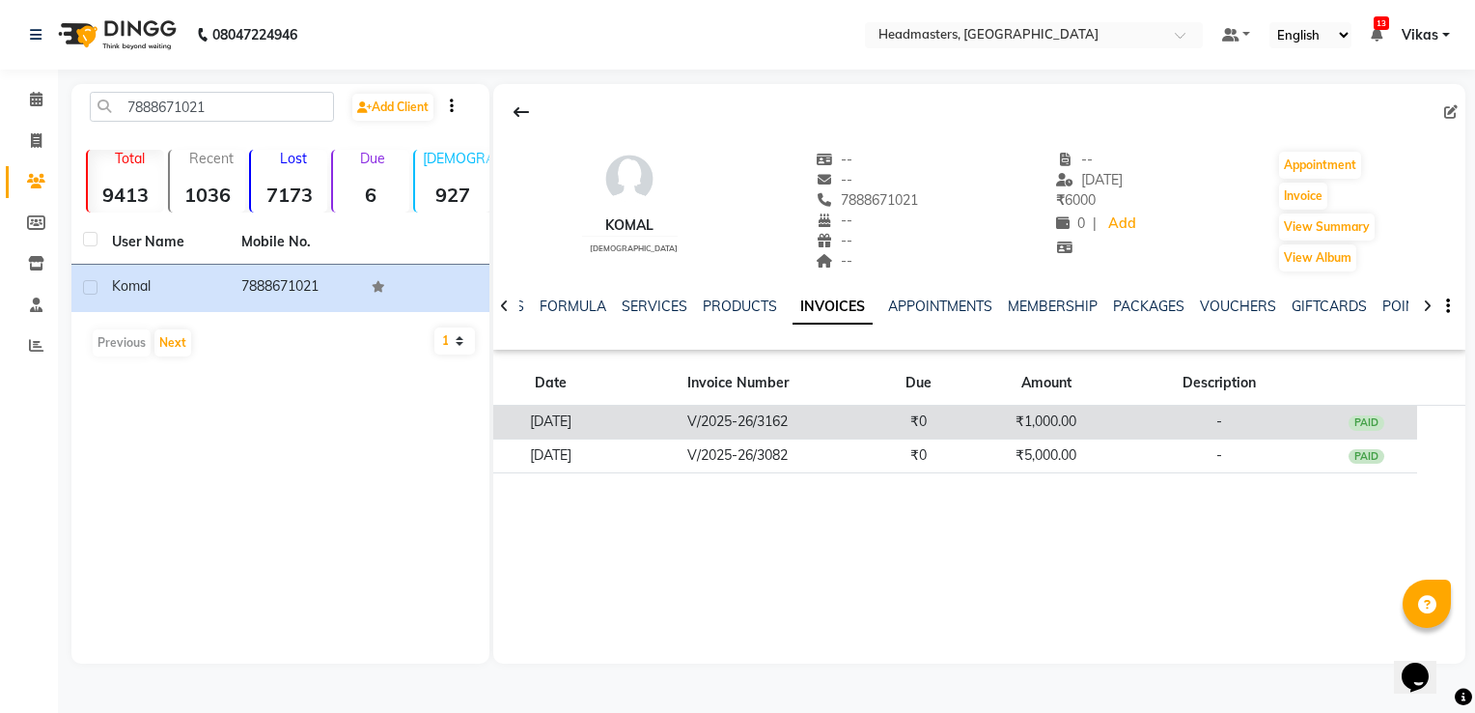
click at [842, 425] on td "V/2025-26/3162" at bounding box center [738, 423] width 260 height 34
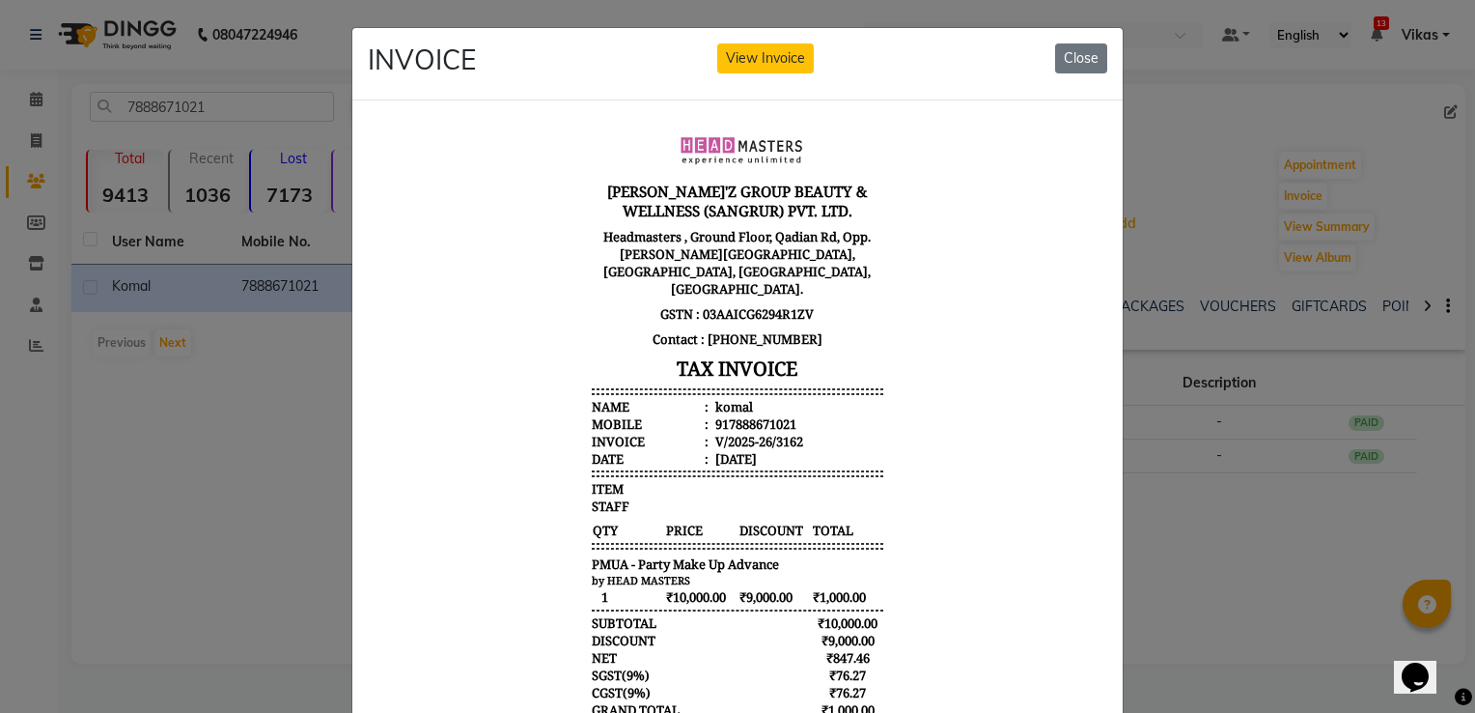
scroll to position [15, 0]
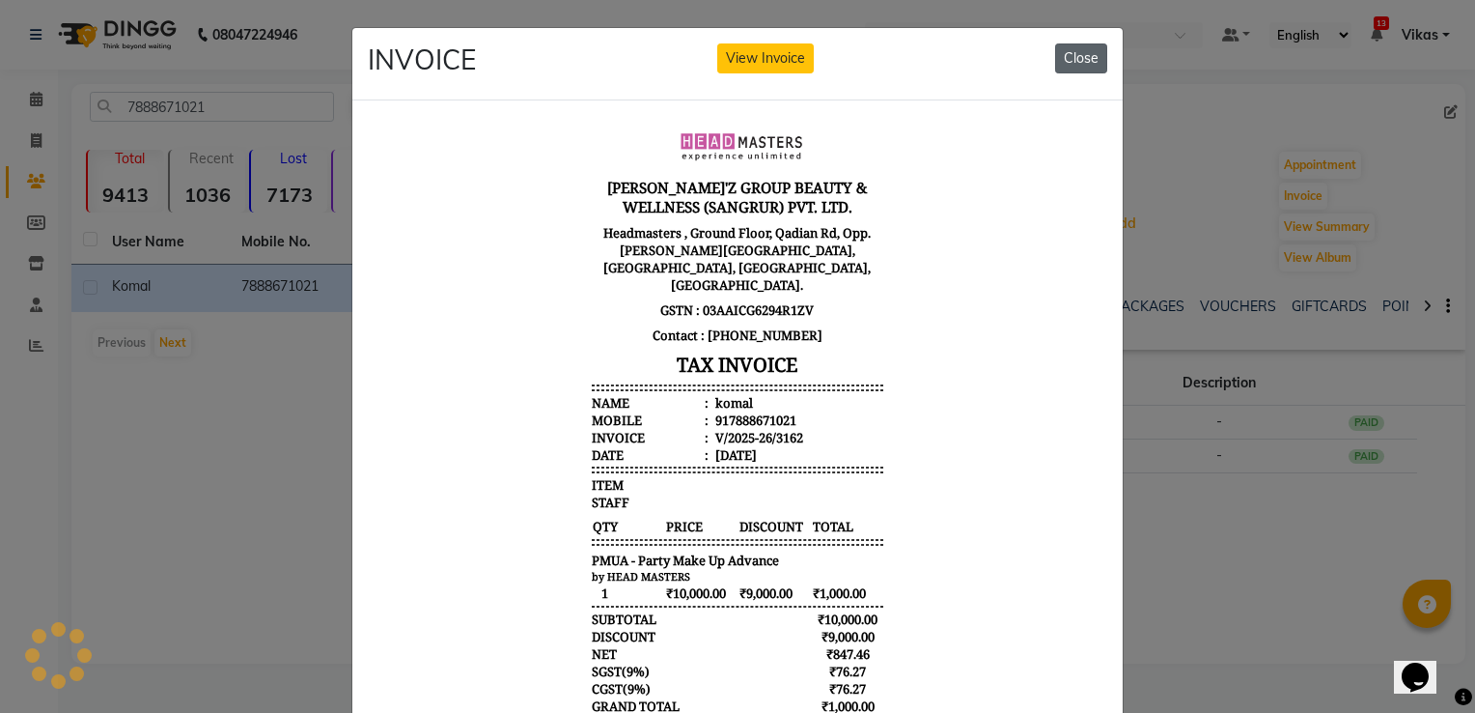
click at [1070, 66] on button "Close" at bounding box center [1081, 58] width 52 height 30
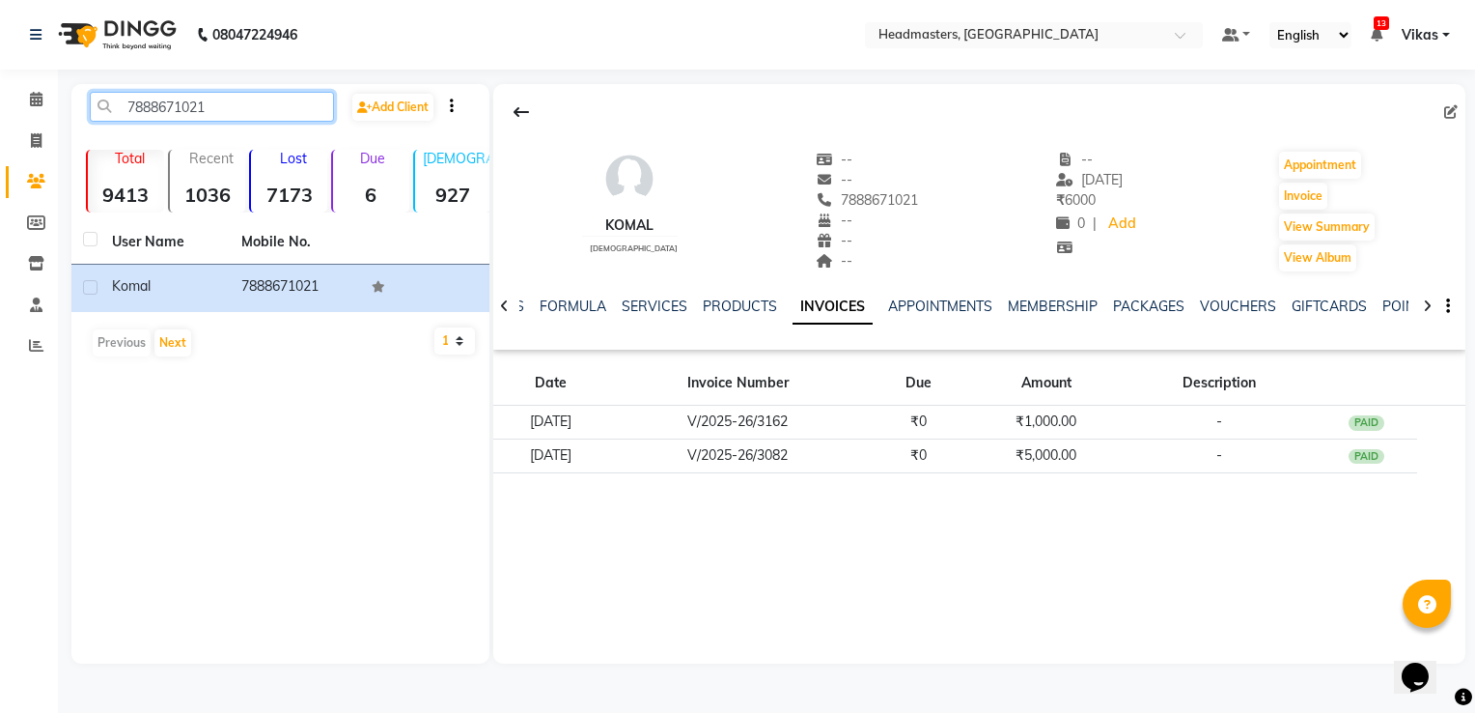
click at [259, 99] on input "7888671021" at bounding box center [212, 107] width 244 height 30
type input "7"
paste input "9779640658"
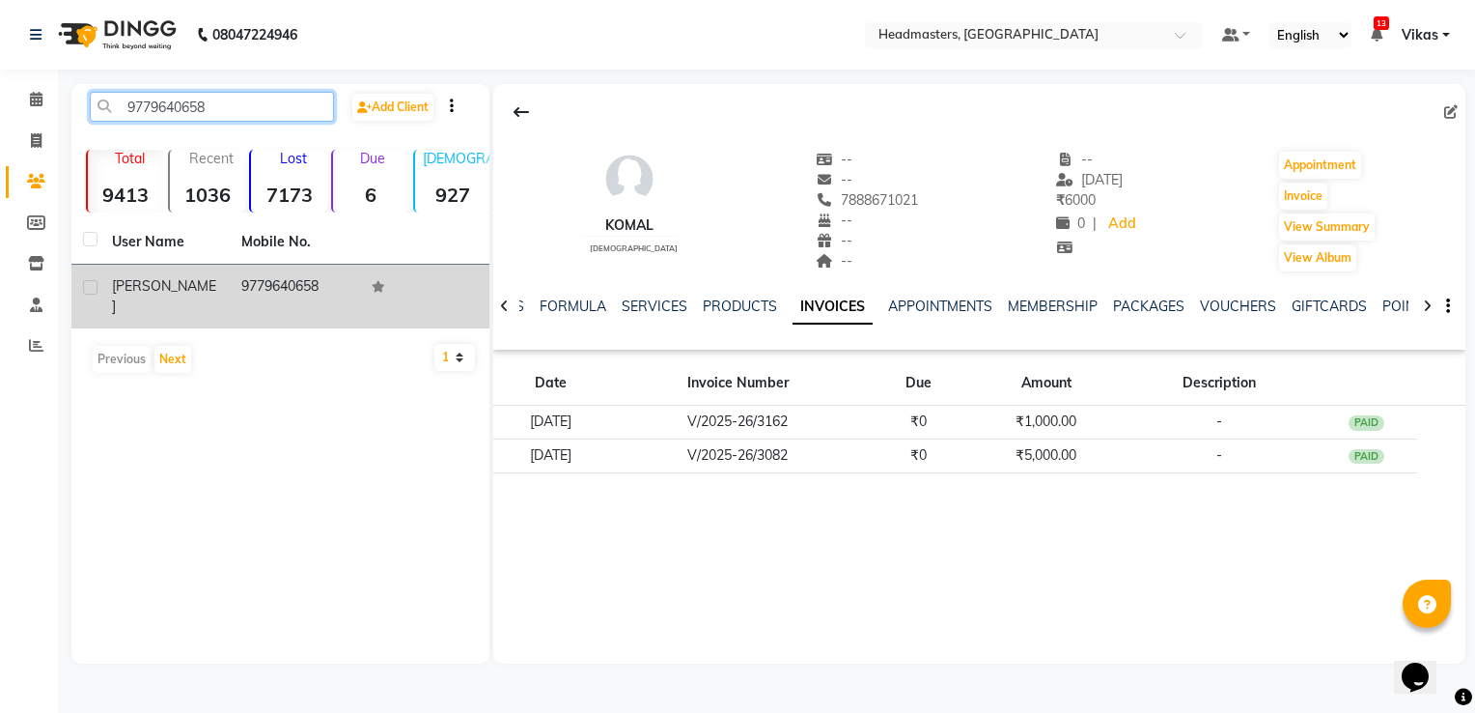
type input "9779640658"
click at [259, 276] on td "9779640658" at bounding box center [294, 297] width 129 height 64
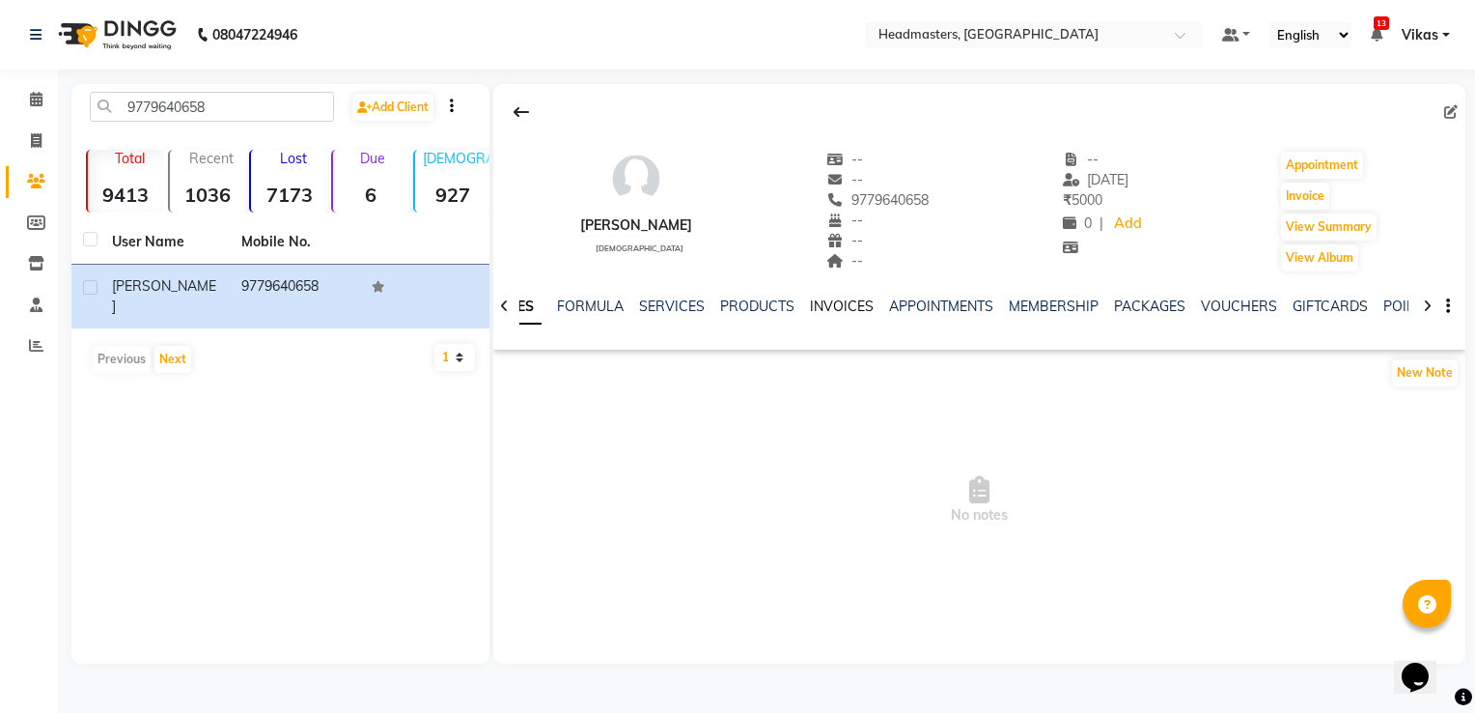
click at [827, 304] on link "INVOICES" at bounding box center [842, 305] width 64 height 17
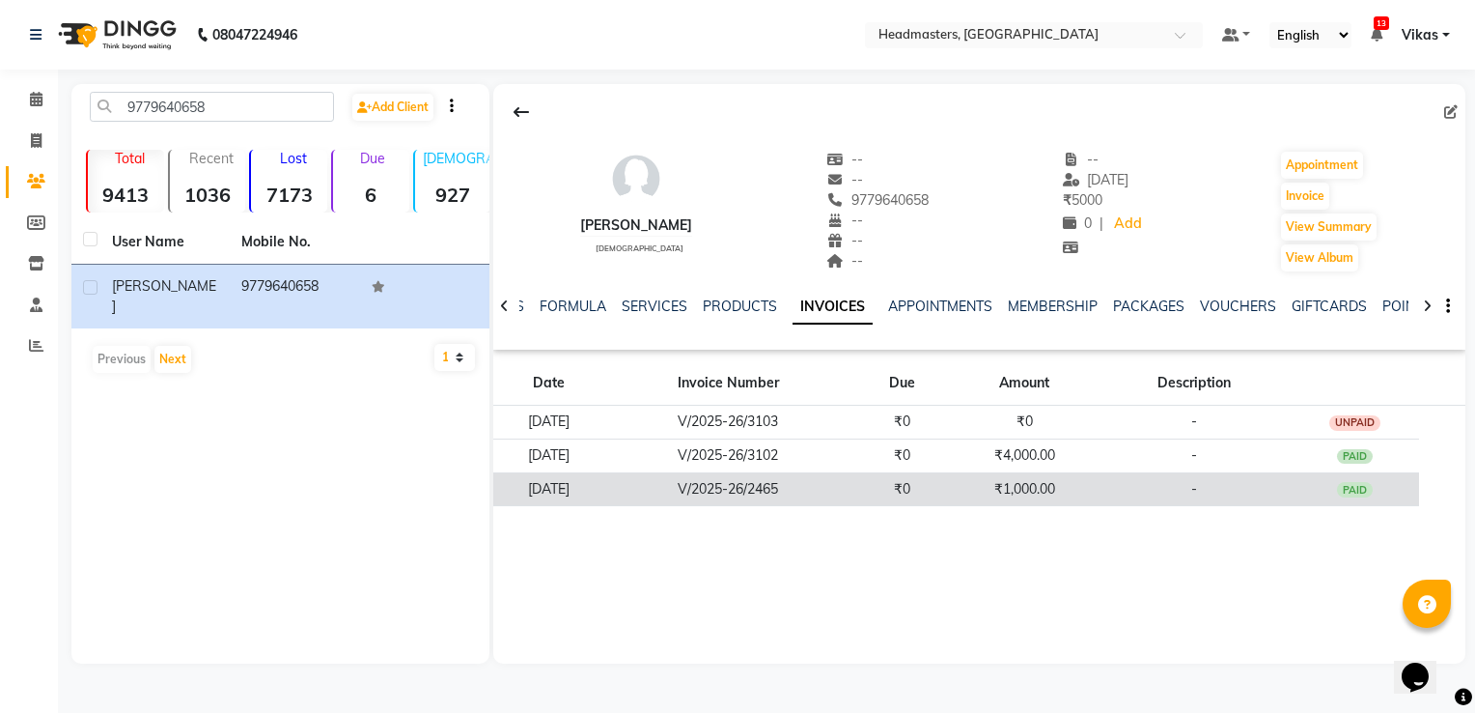
click at [902, 482] on td "₹0" at bounding box center [902, 489] width 98 height 34
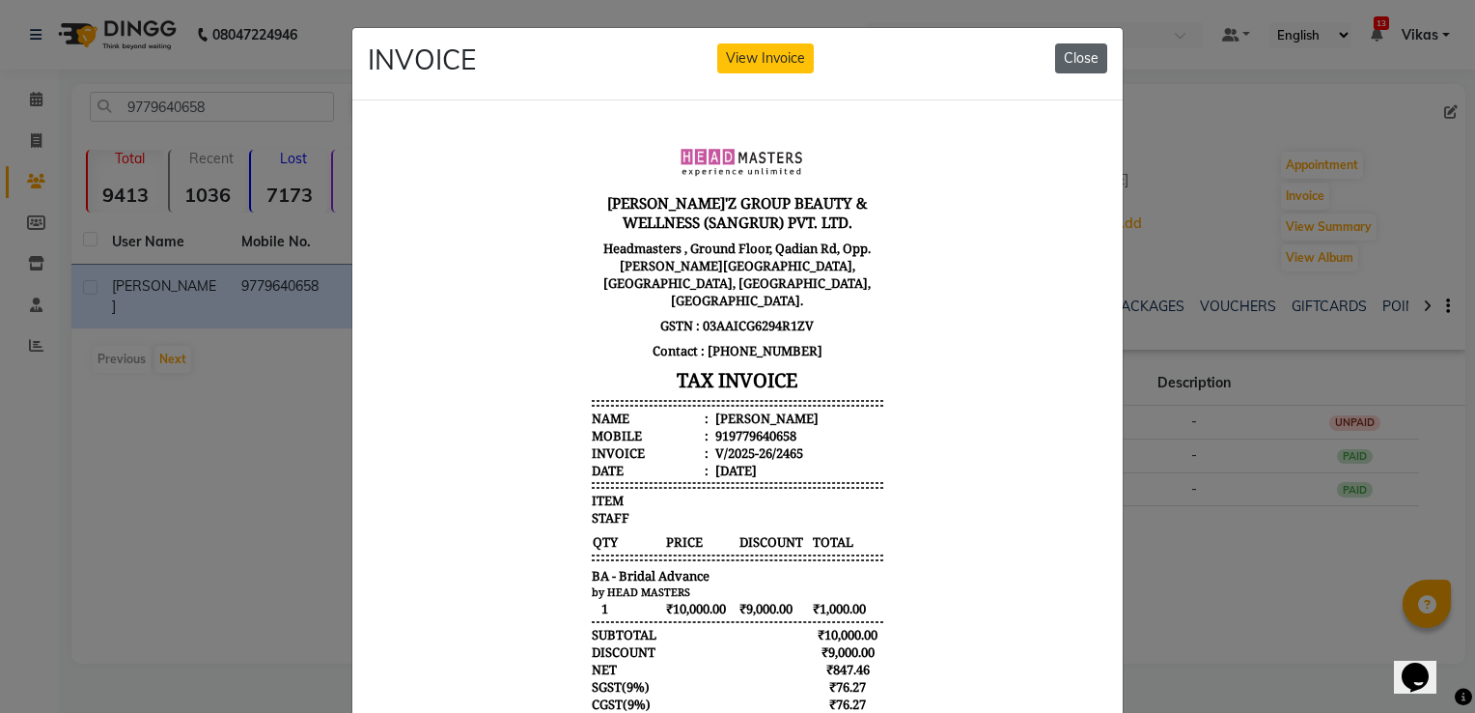
click at [1064, 64] on button "Close" at bounding box center [1081, 58] width 52 height 30
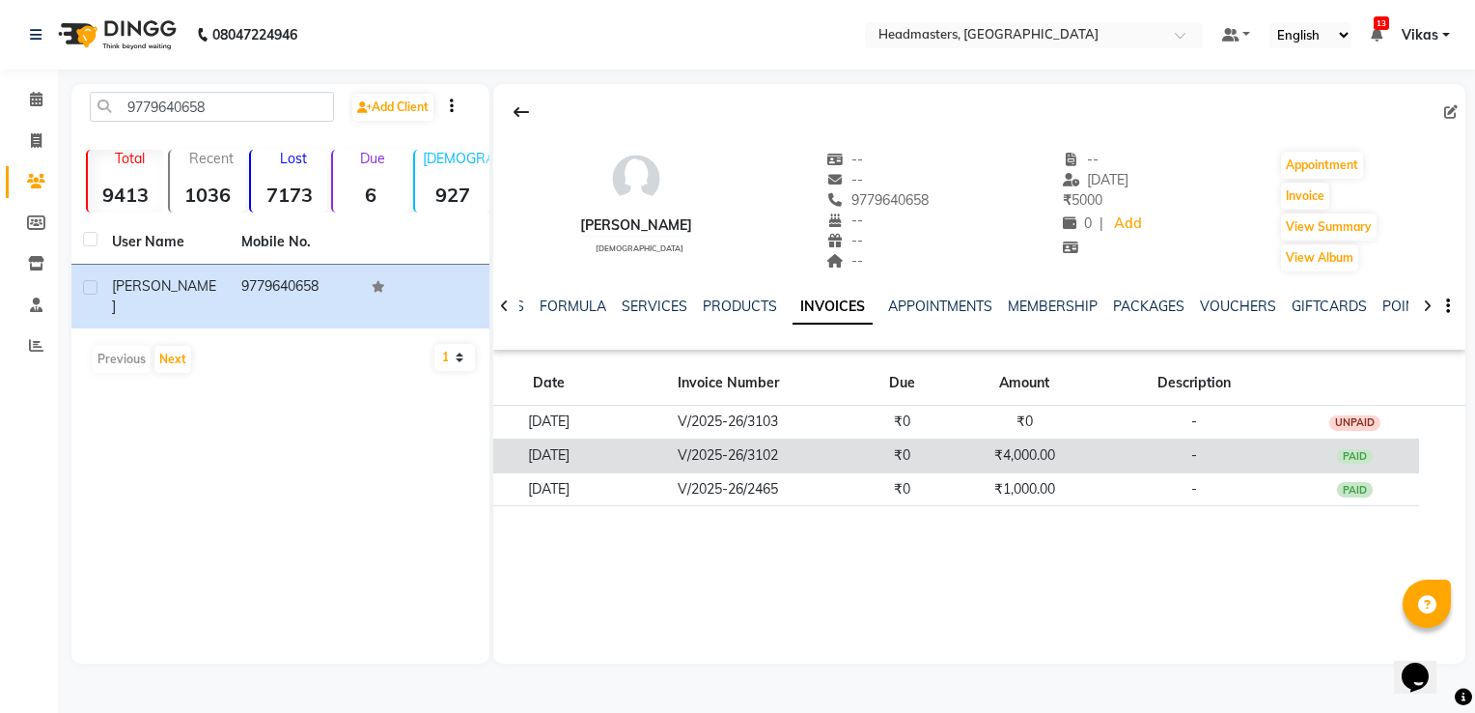
click at [853, 454] on td "V/2025-26/3102" at bounding box center [727, 455] width 249 height 34
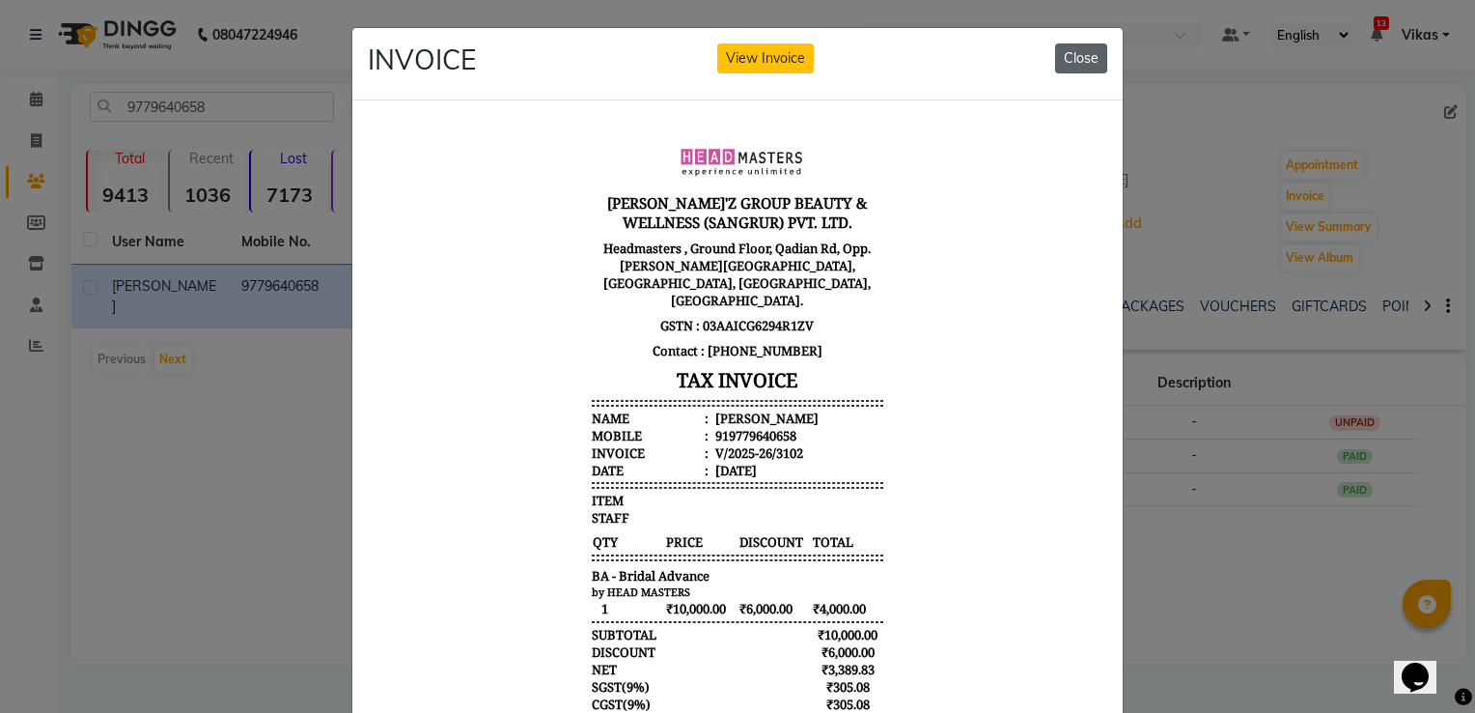
click at [1065, 44] on button "Close" at bounding box center [1081, 58] width 52 height 30
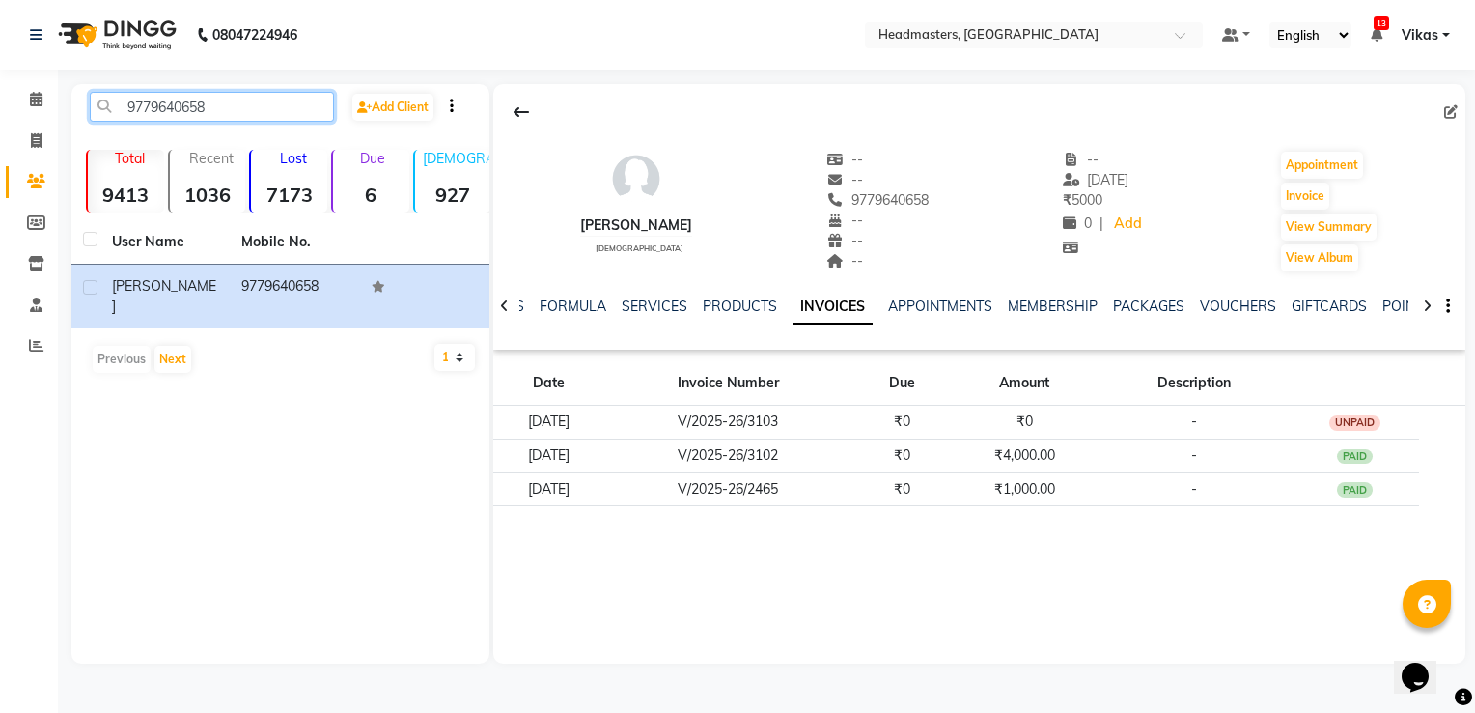
click at [229, 109] on input "9779640658" at bounding box center [212, 107] width 244 height 30
type input "9"
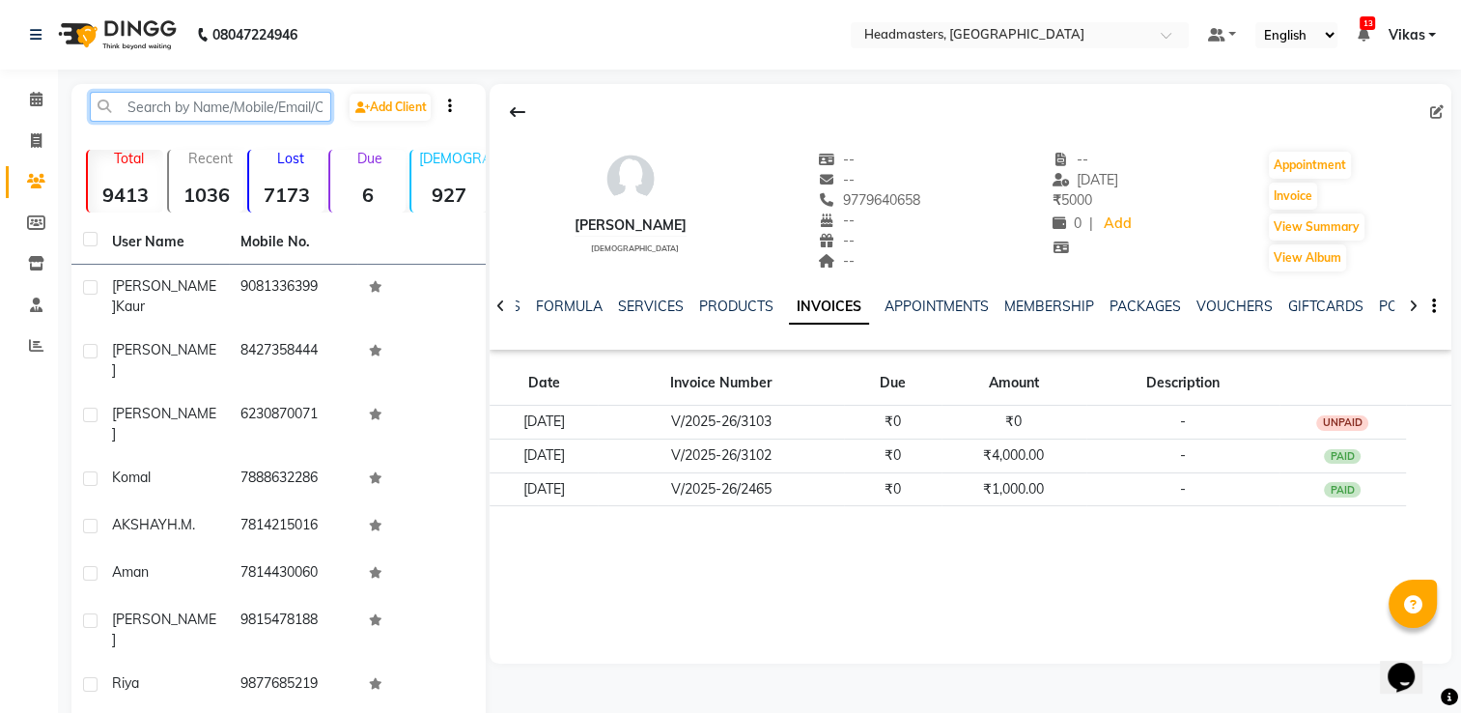
paste input "9646329007"
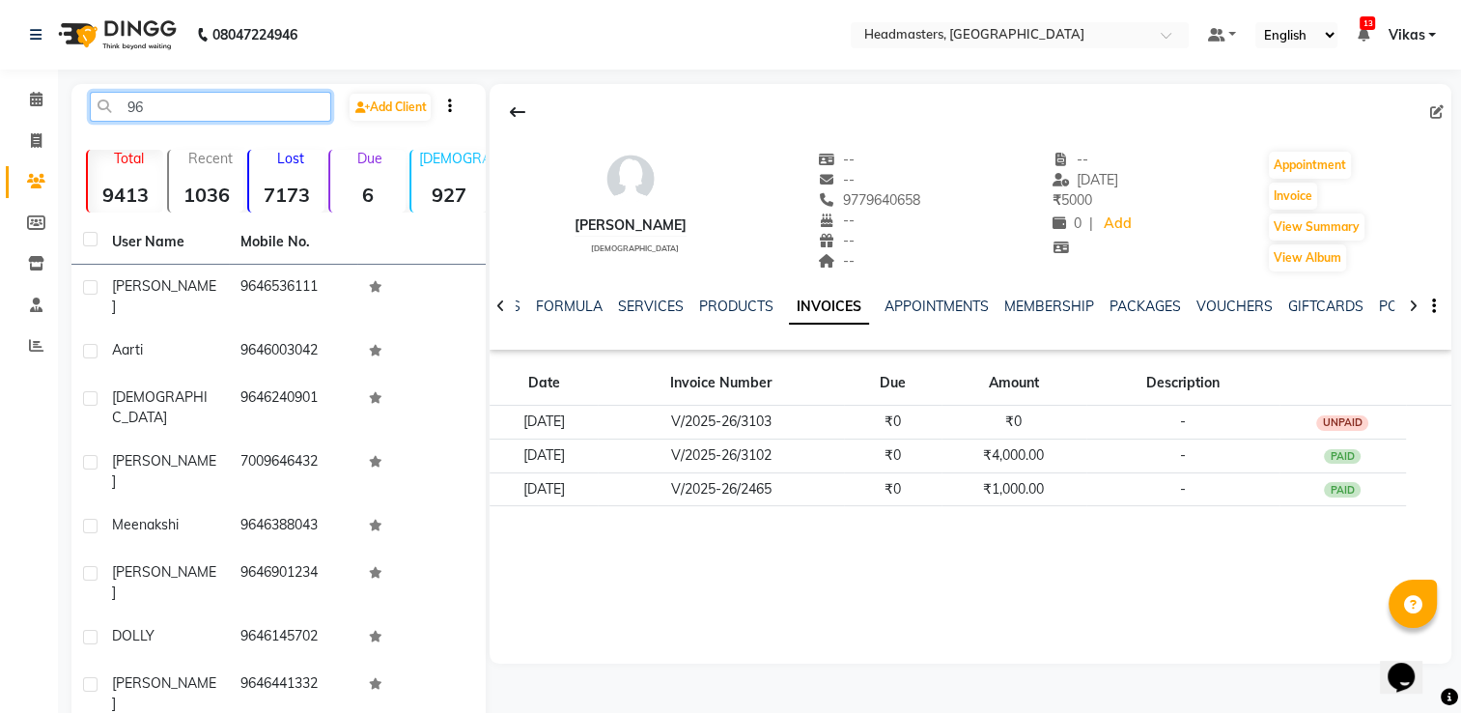
type input "9"
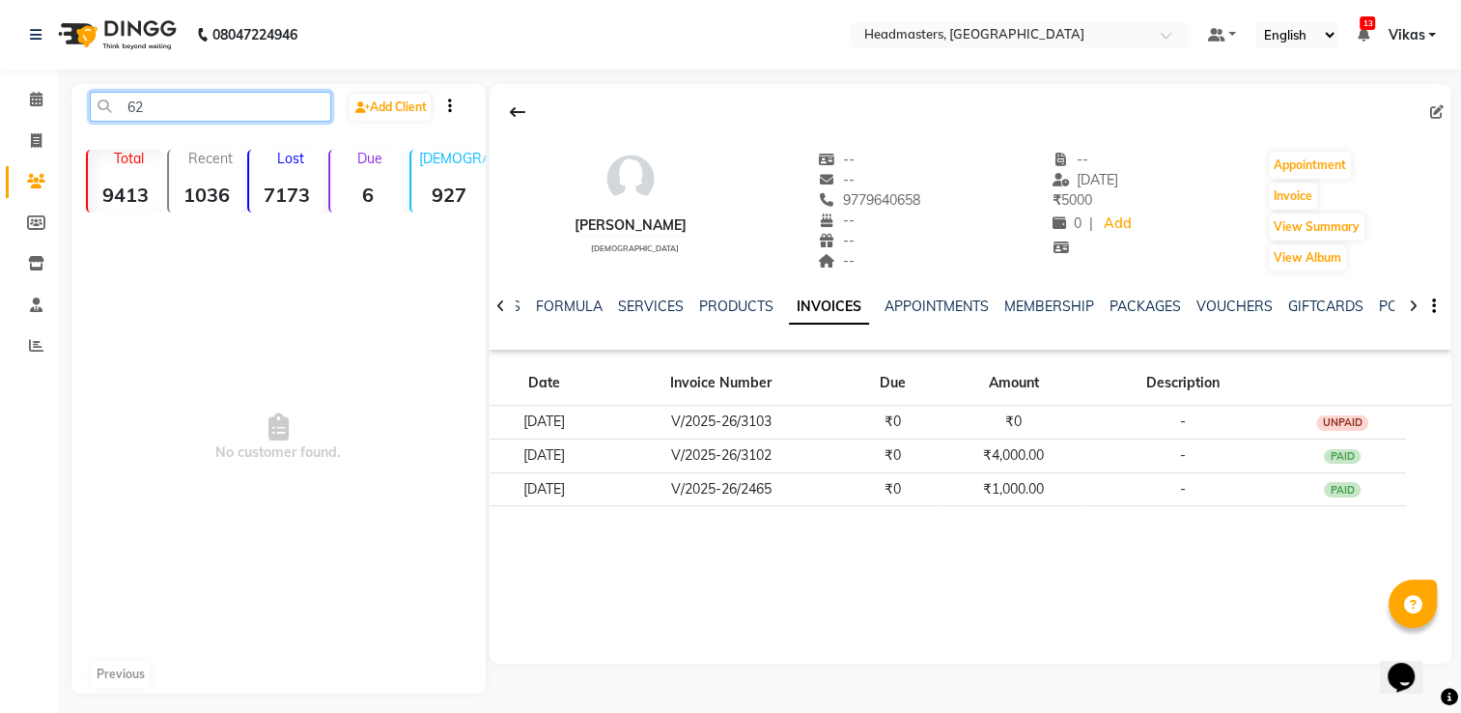
type input "6"
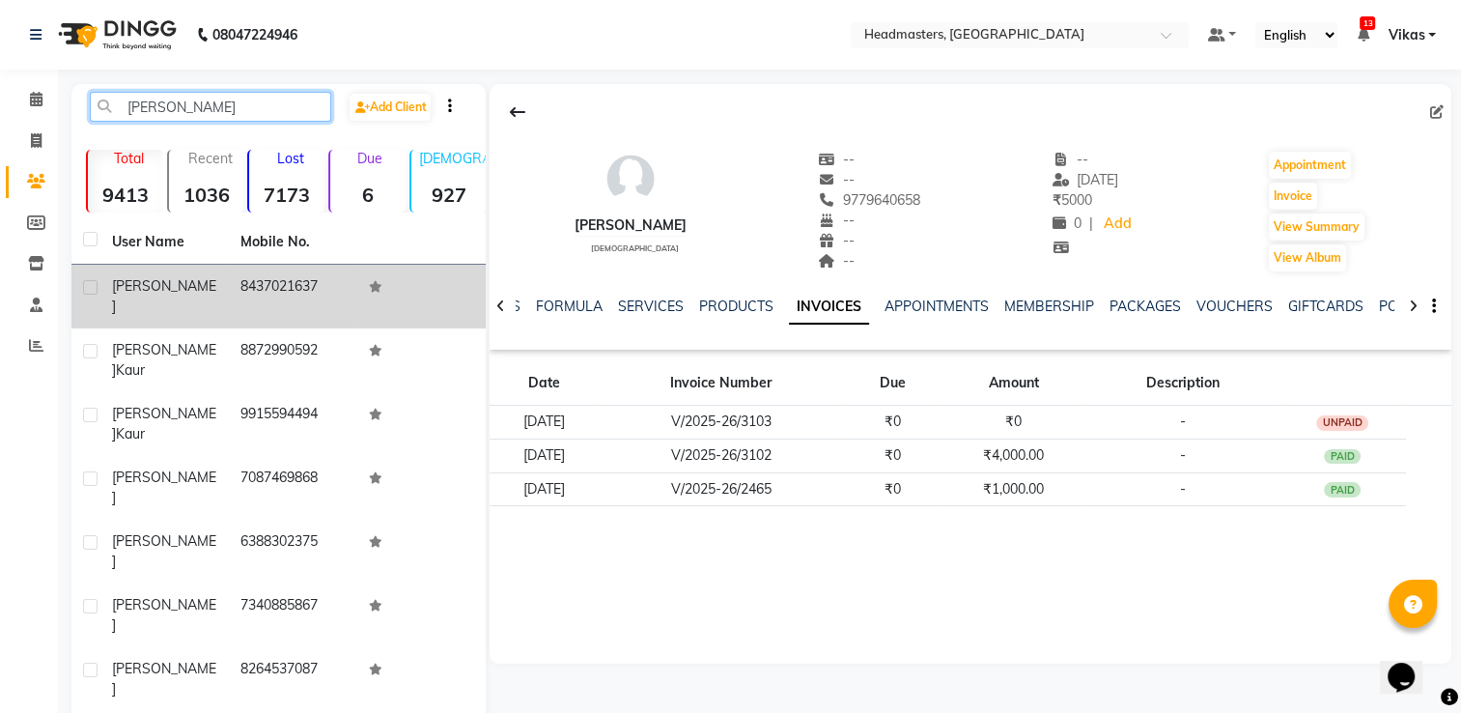
type input "[PERSON_NAME]"
click at [247, 291] on td "8437021637" at bounding box center [293, 297] width 128 height 64
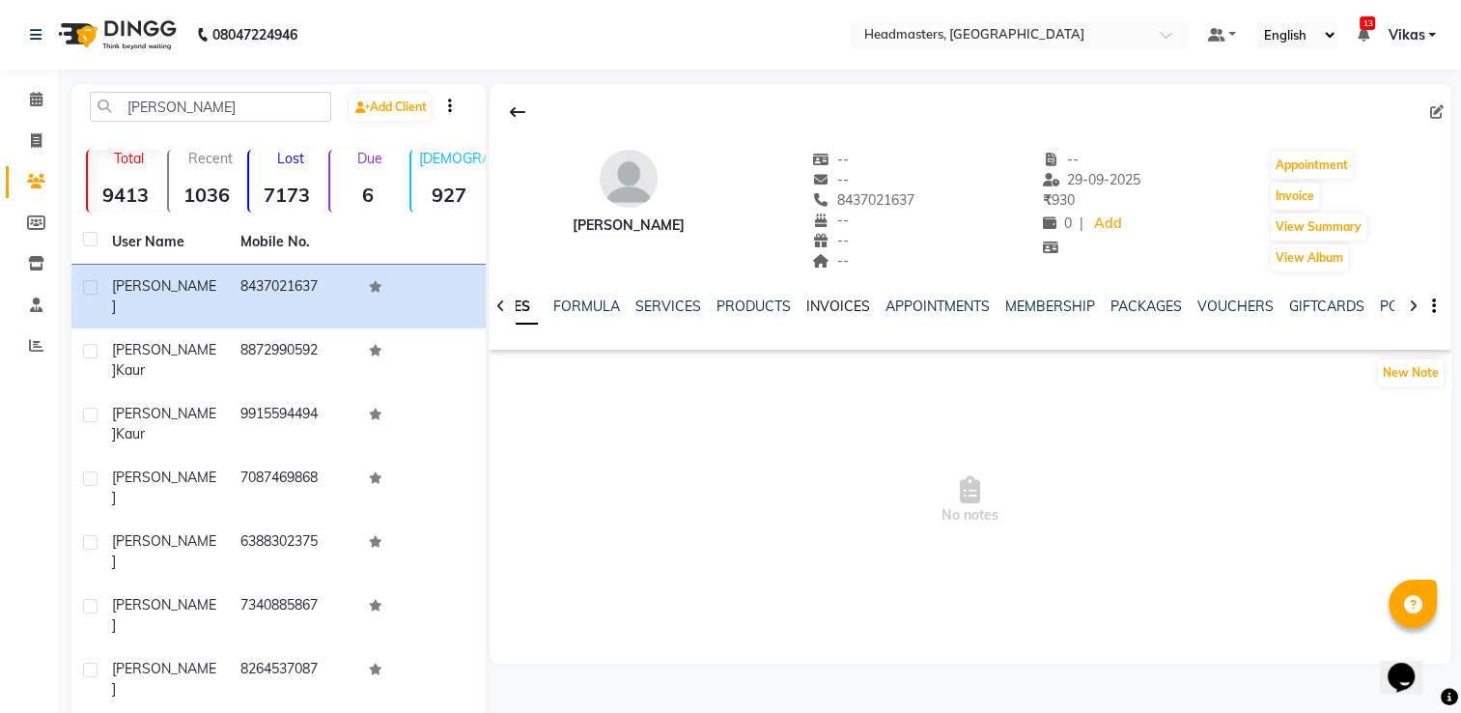
click at [839, 307] on link "INVOICES" at bounding box center [838, 305] width 64 height 17
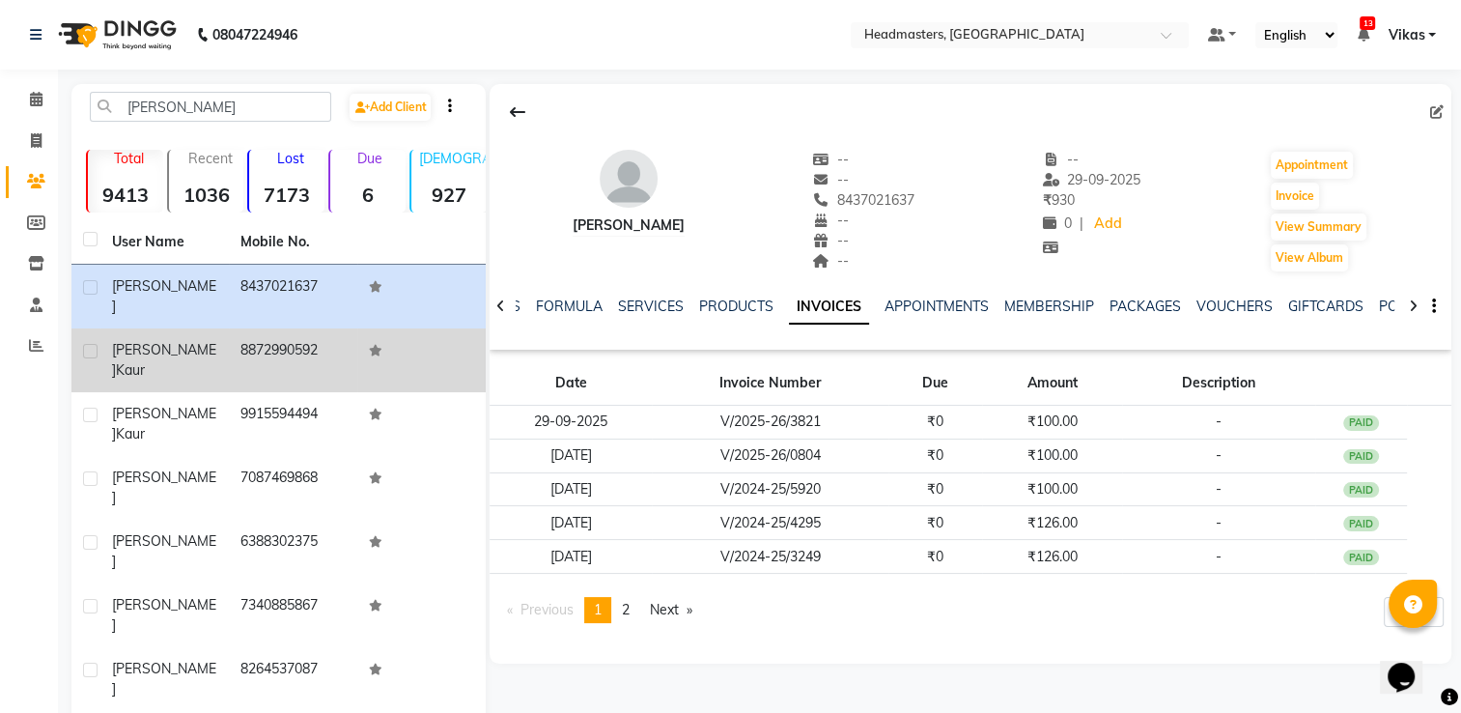
click at [274, 338] on td "8872990592" at bounding box center [293, 360] width 128 height 64
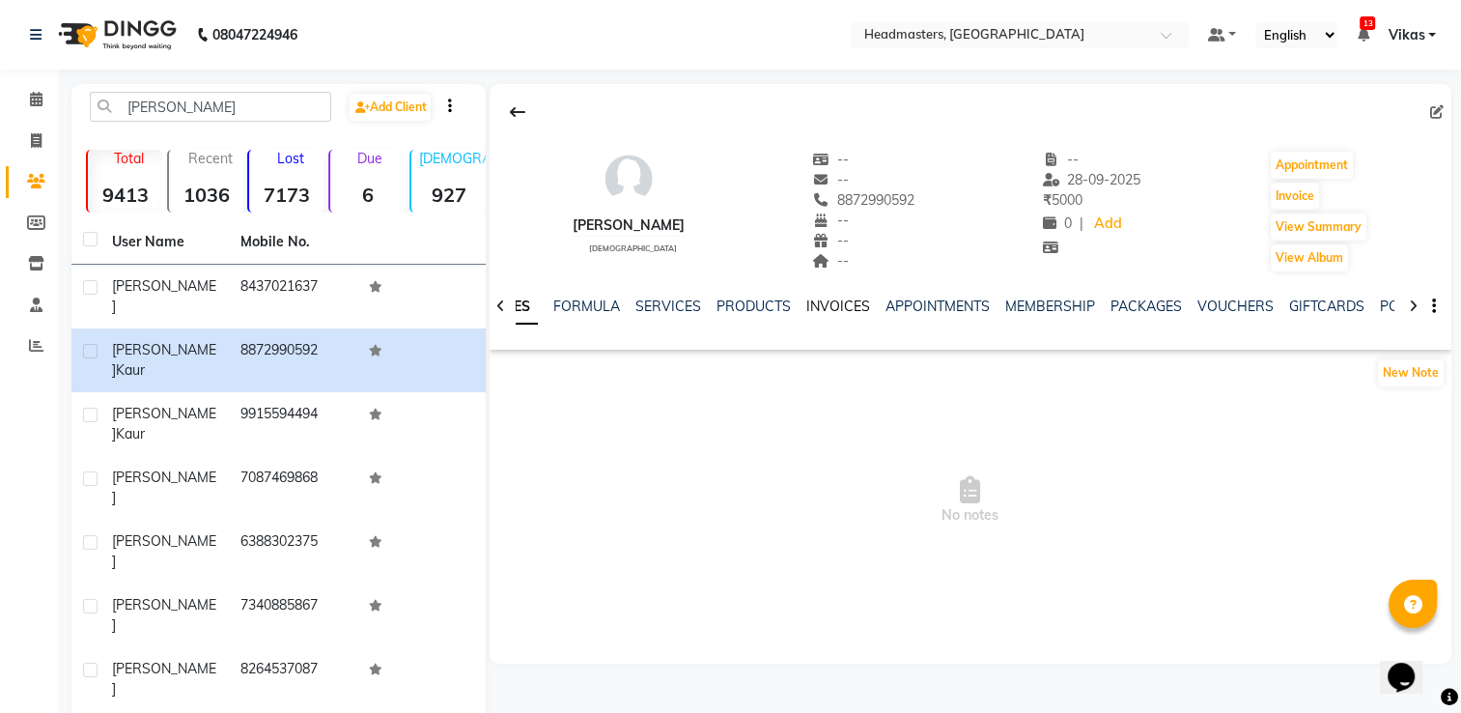
click at [850, 308] on link "INVOICES" at bounding box center [838, 305] width 64 height 17
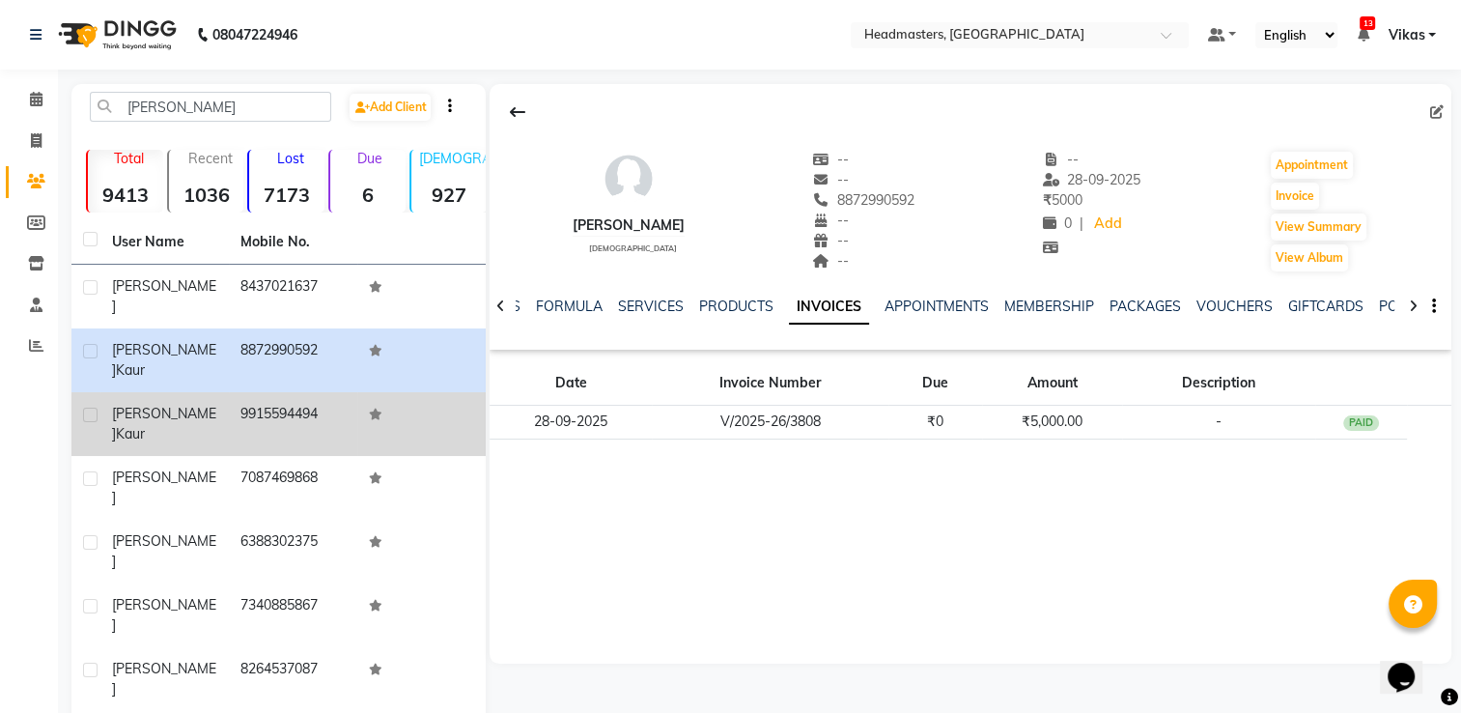
click at [234, 392] on td "9915594494" at bounding box center [293, 424] width 128 height 64
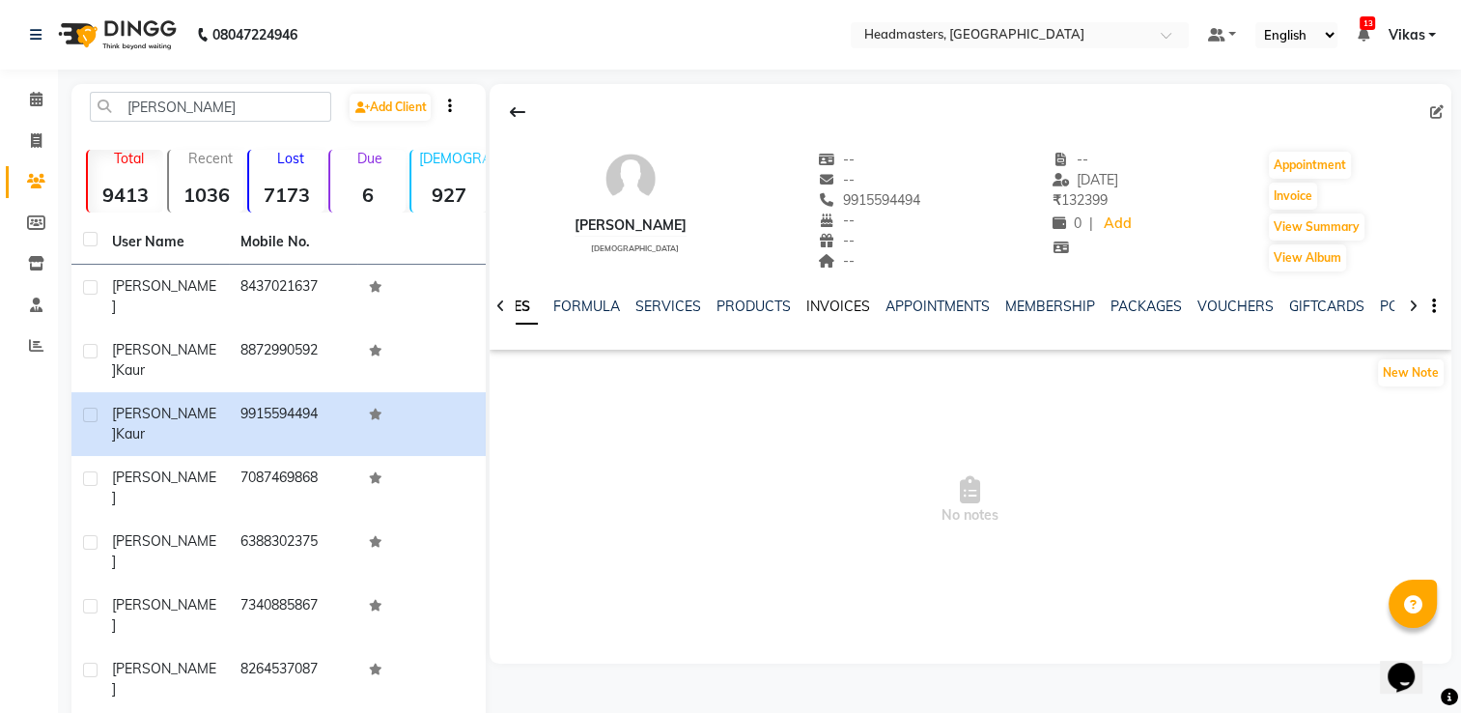
click at [828, 300] on link "INVOICES" at bounding box center [838, 305] width 64 height 17
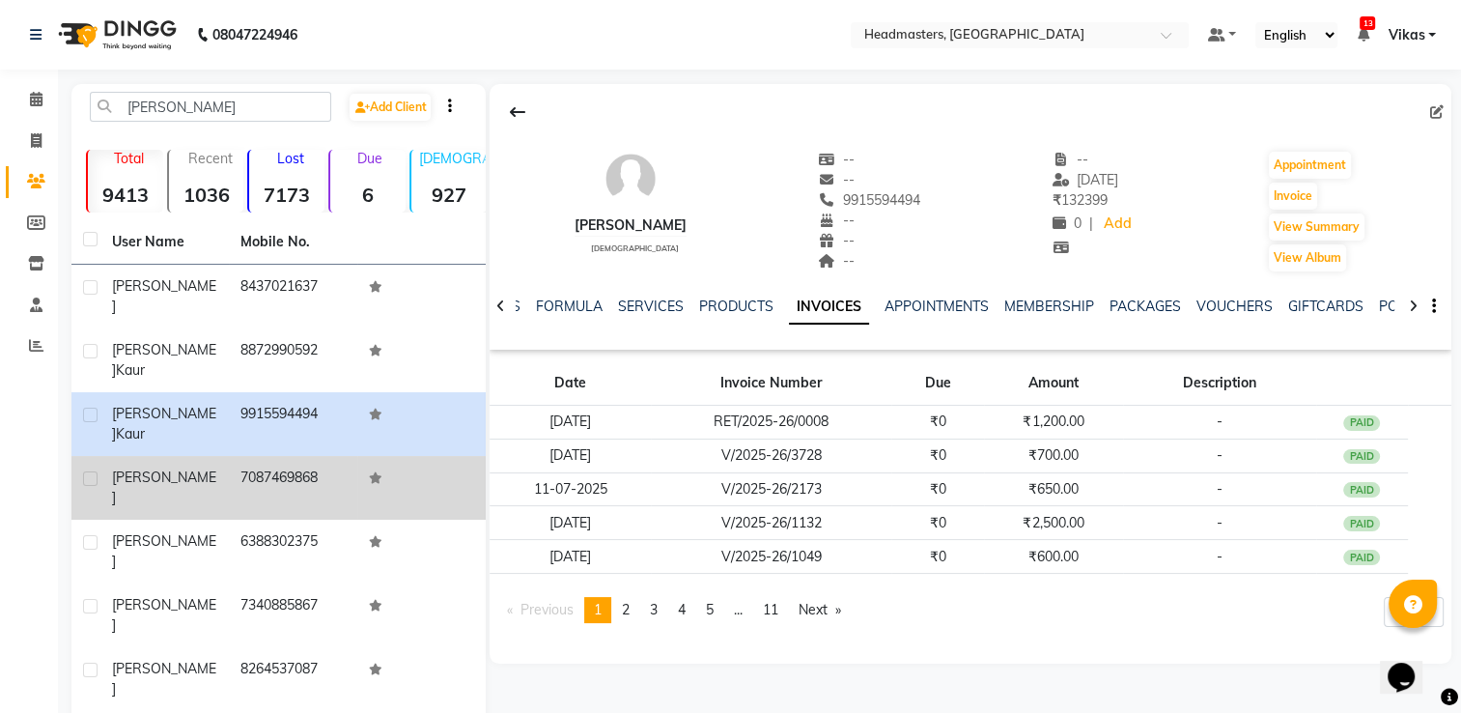
click at [247, 456] on td "7087469868" at bounding box center [293, 488] width 128 height 64
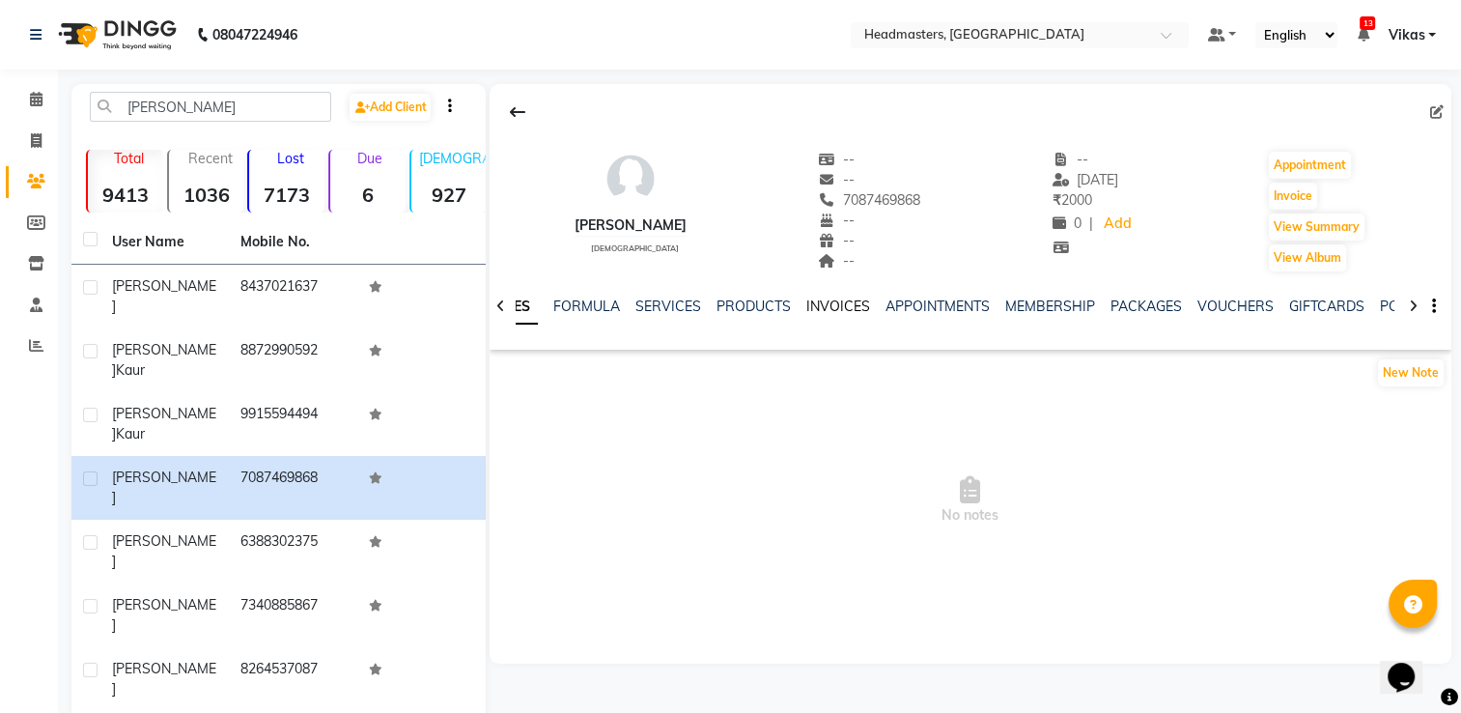
click at [843, 303] on link "INVOICES" at bounding box center [838, 305] width 64 height 17
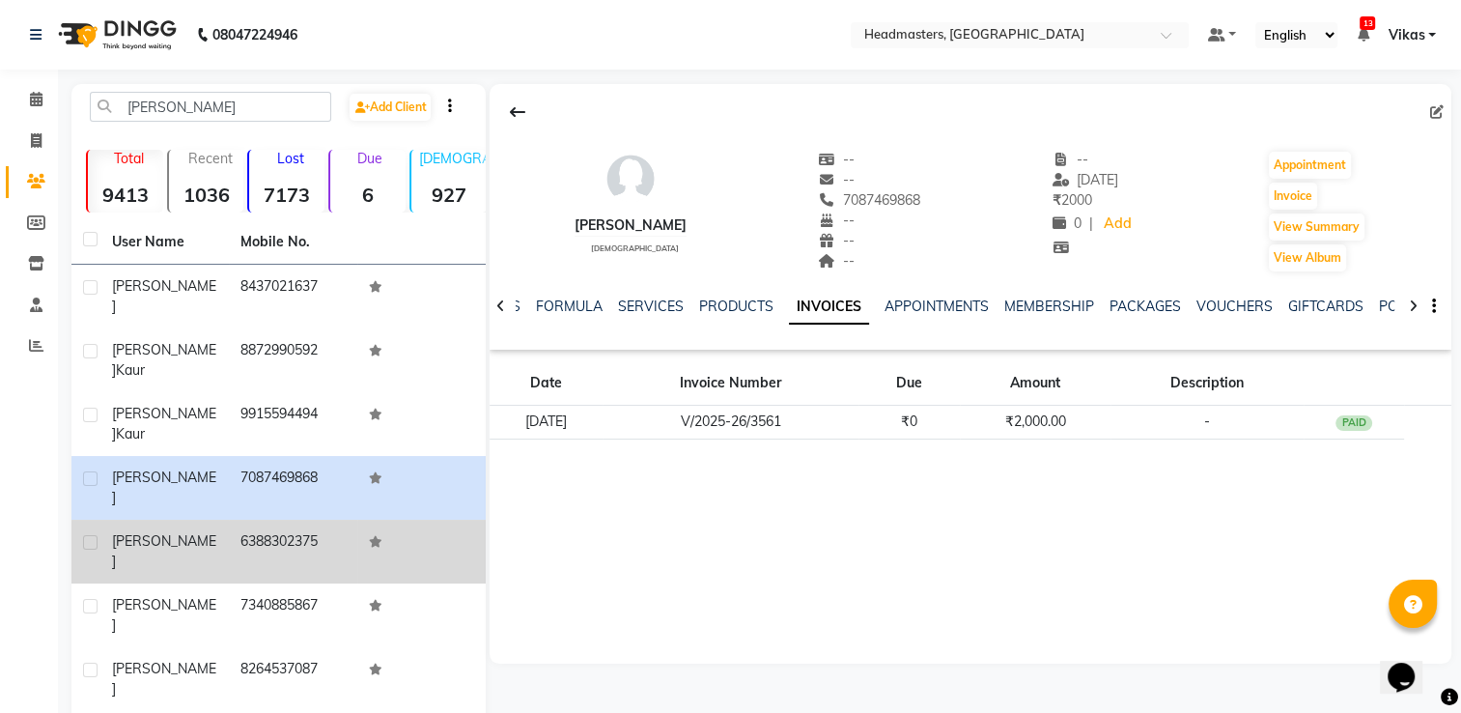
click at [193, 531] on div "[PERSON_NAME]" at bounding box center [164, 551] width 105 height 41
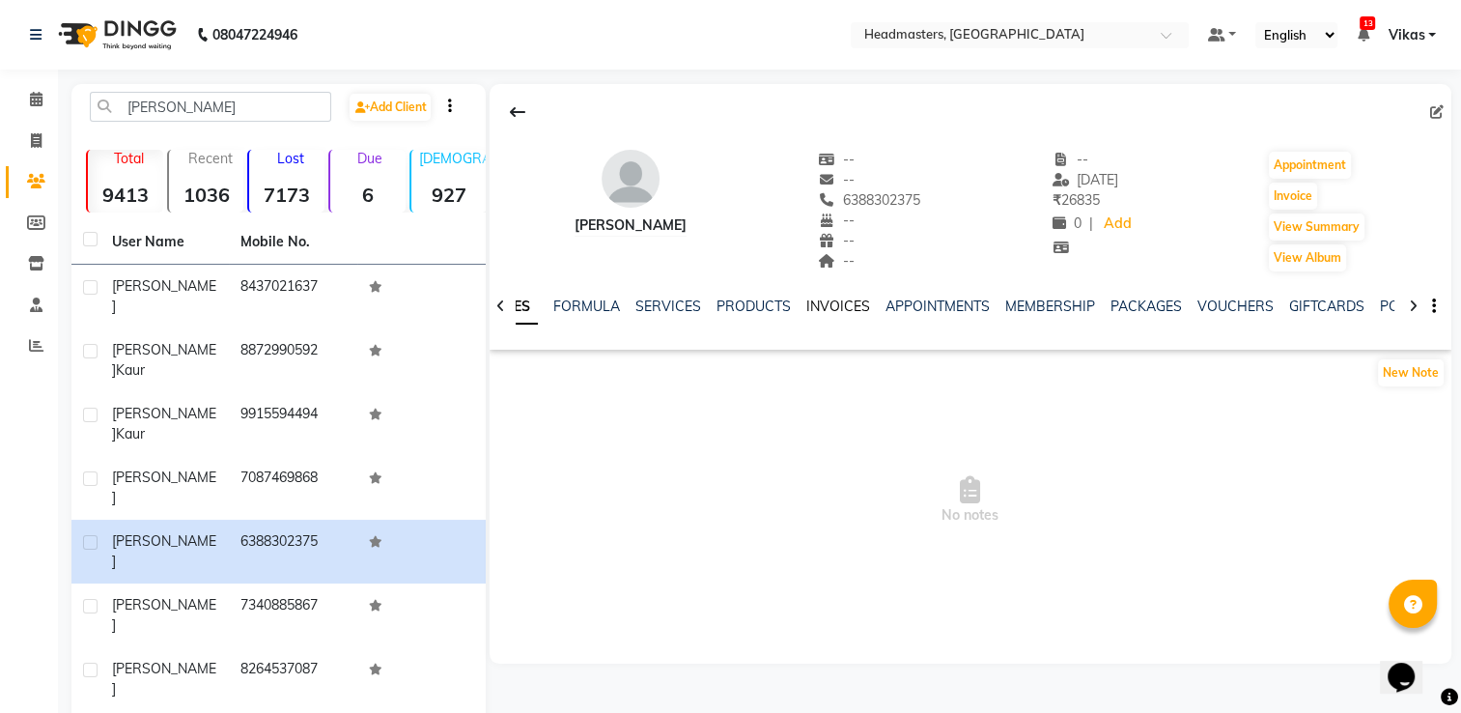
click at [837, 306] on link "INVOICES" at bounding box center [838, 305] width 64 height 17
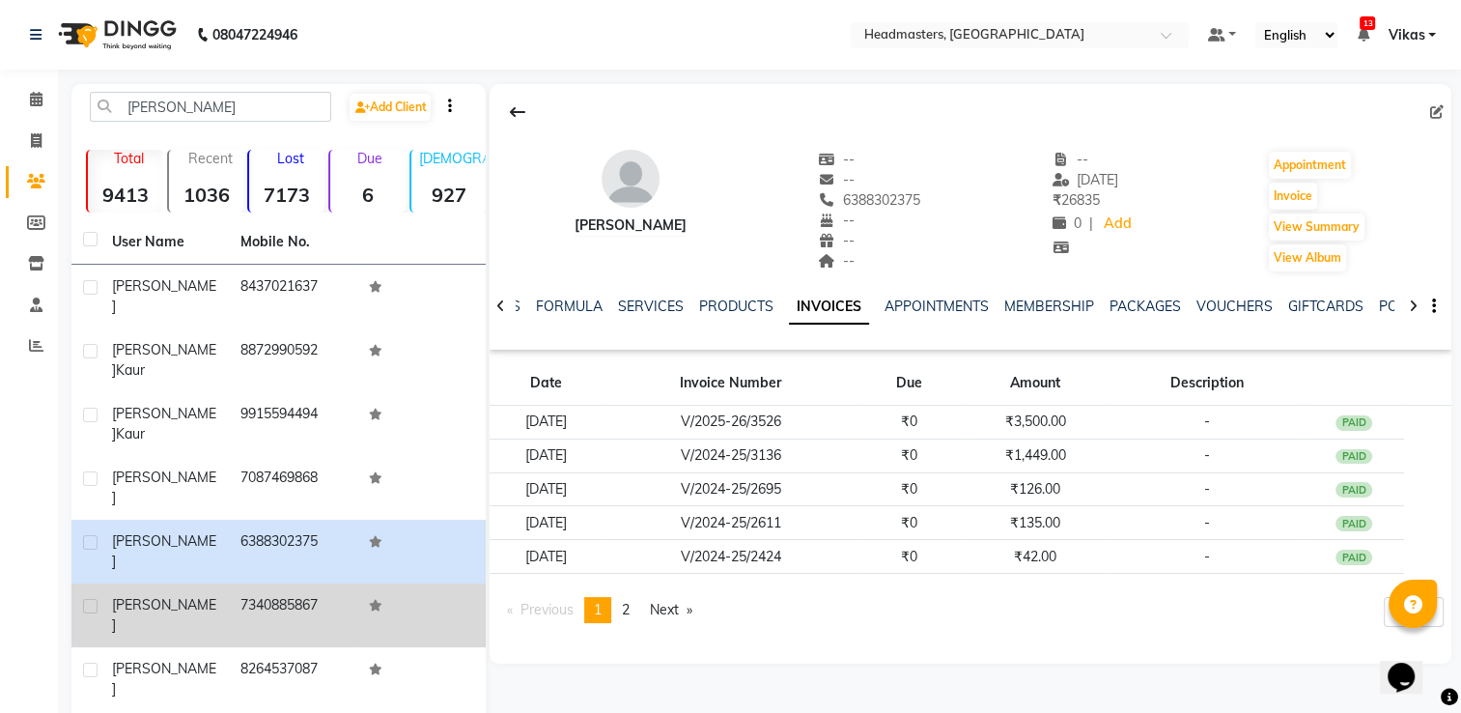
click at [210, 595] on div "[PERSON_NAME]" at bounding box center [164, 615] width 105 height 41
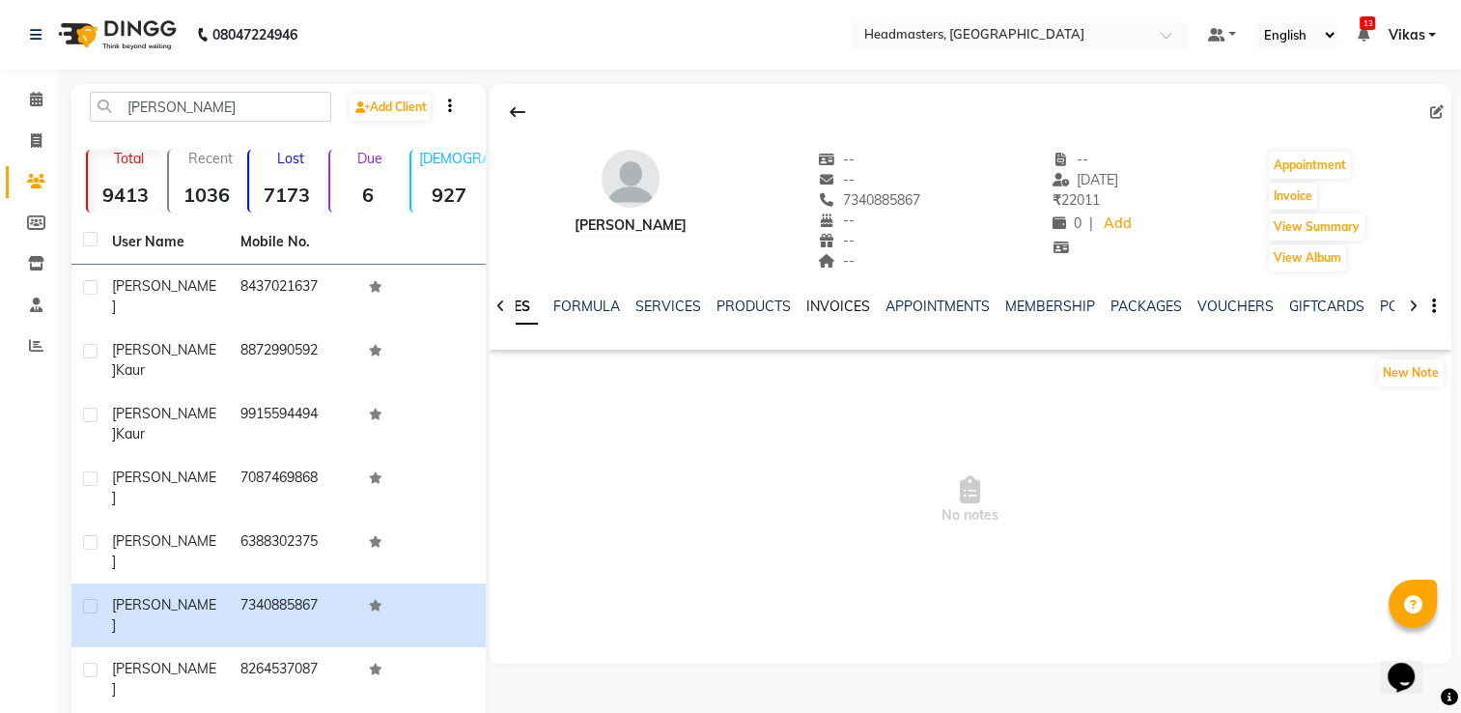
click at [836, 310] on link "INVOICES" at bounding box center [838, 305] width 64 height 17
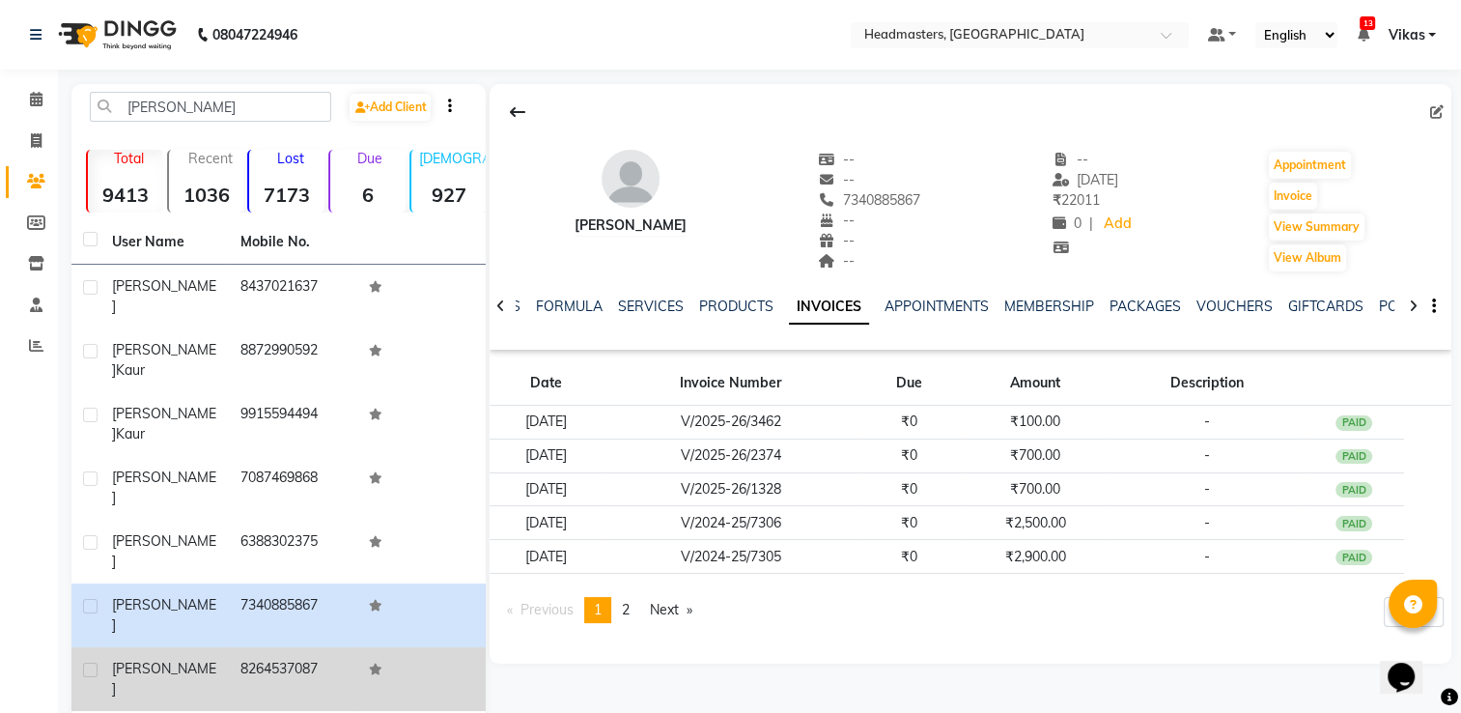
click at [294, 647] on td "8264537087" at bounding box center [293, 679] width 128 height 64
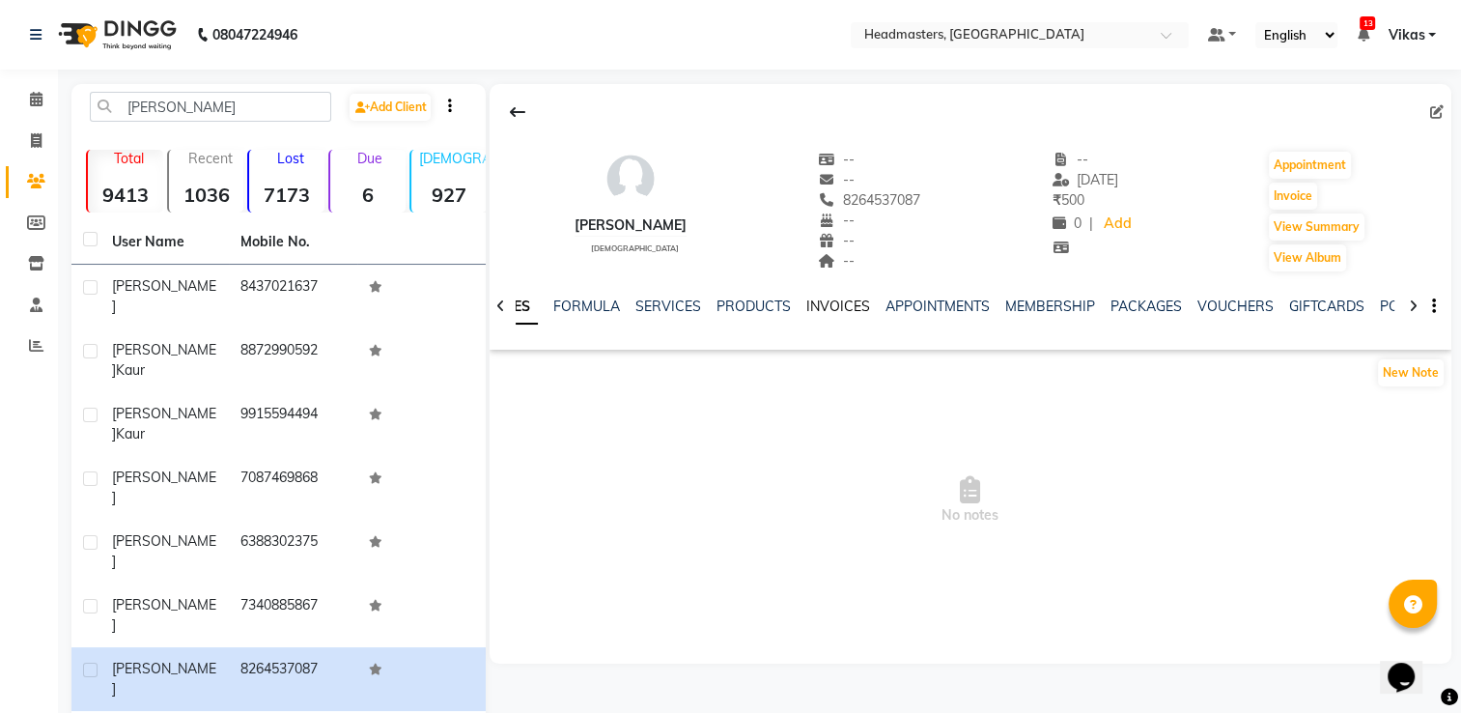
click at [850, 312] on link "INVOICES" at bounding box center [838, 305] width 64 height 17
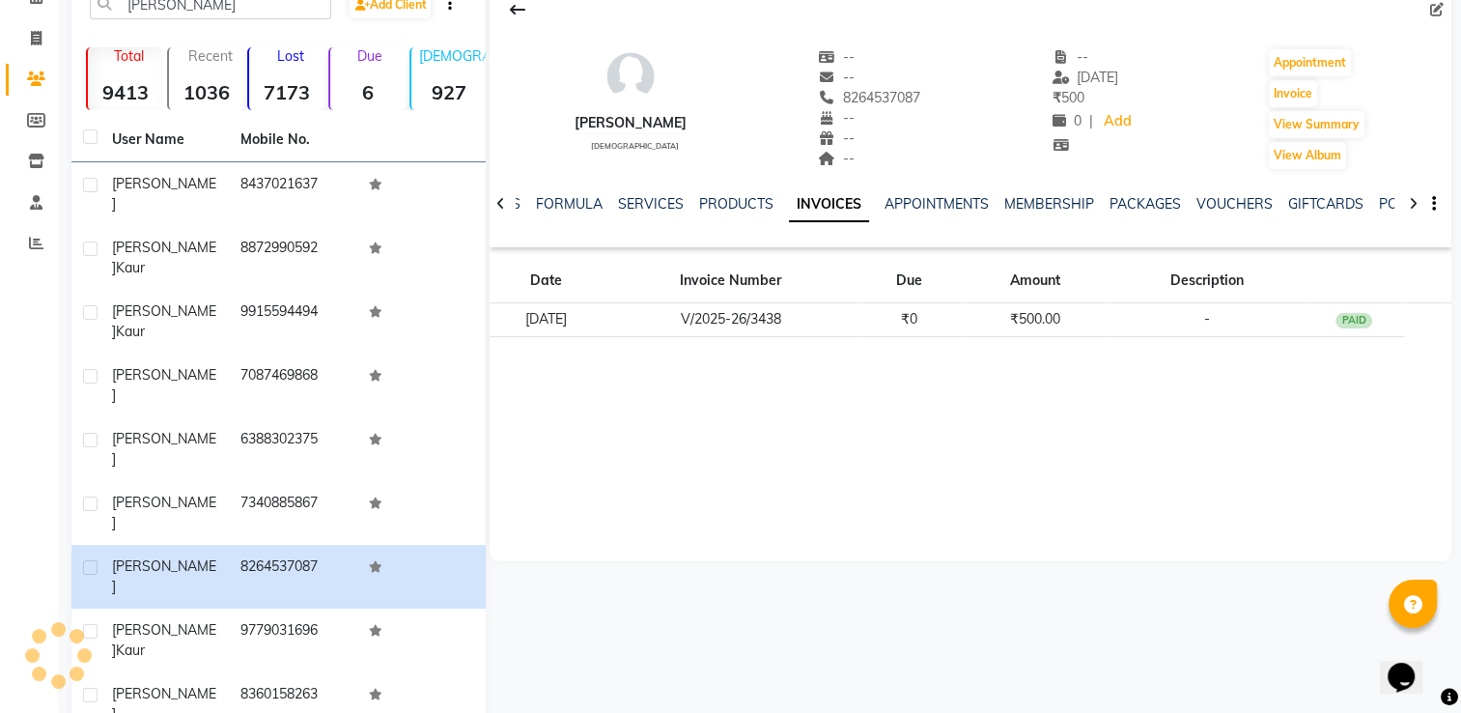
scroll to position [107, 0]
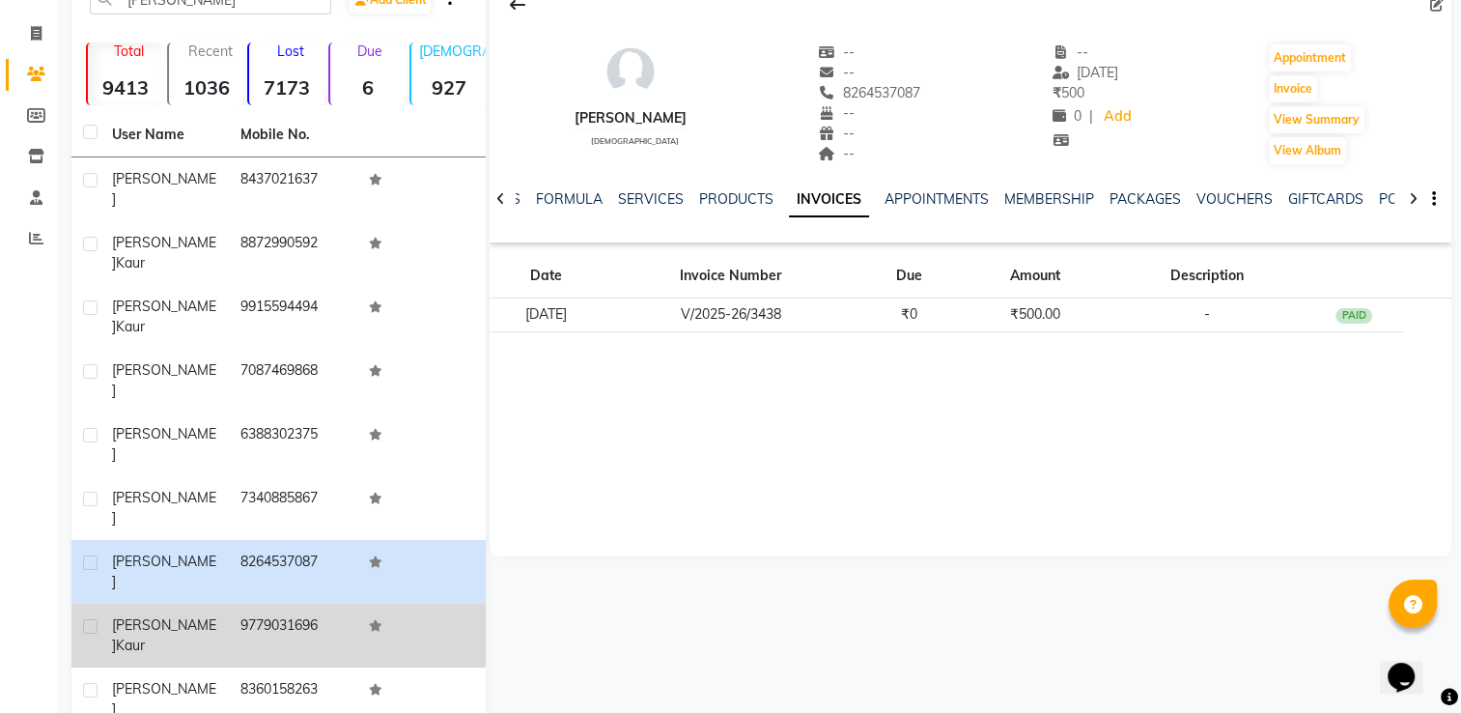
click at [300, 603] on td "9779031696" at bounding box center [293, 635] width 128 height 64
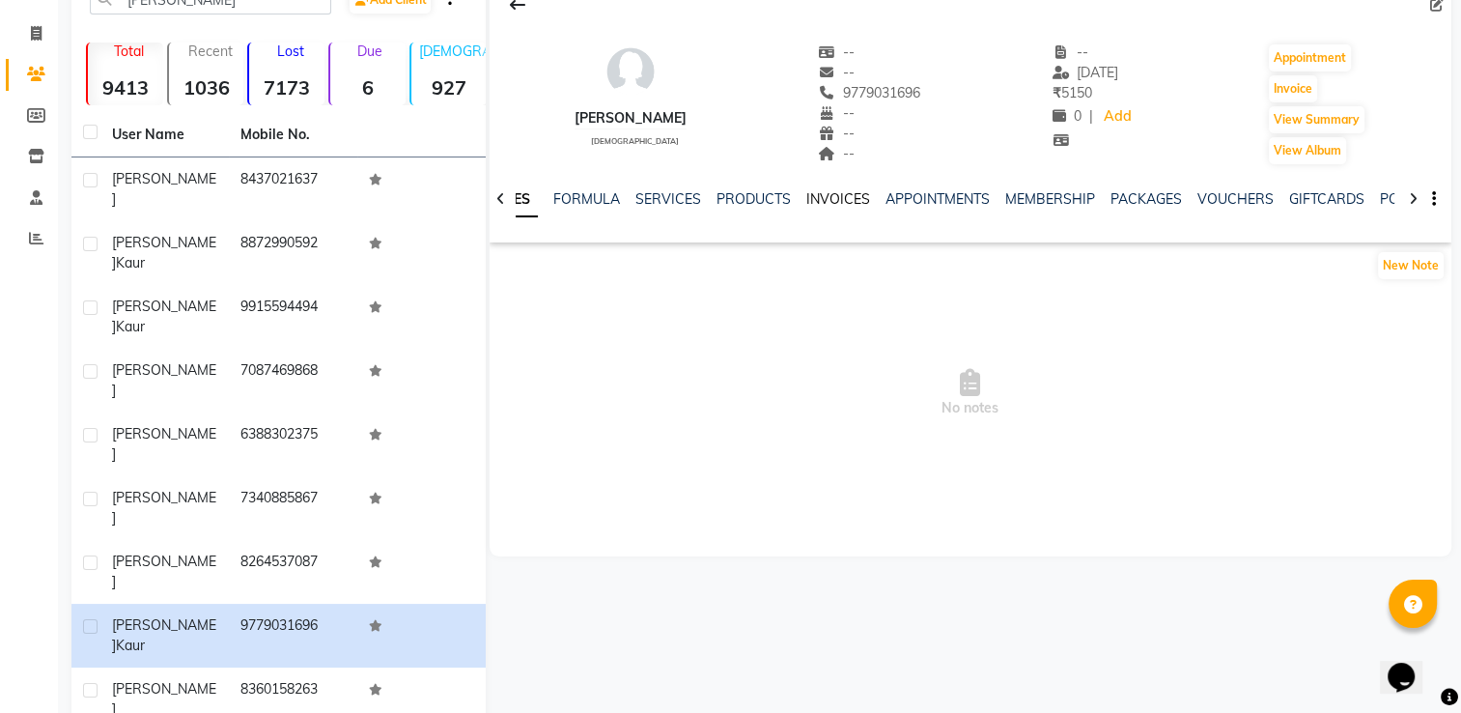
click at [838, 199] on link "INVOICES" at bounding box center [838, 198] width 64 height 17
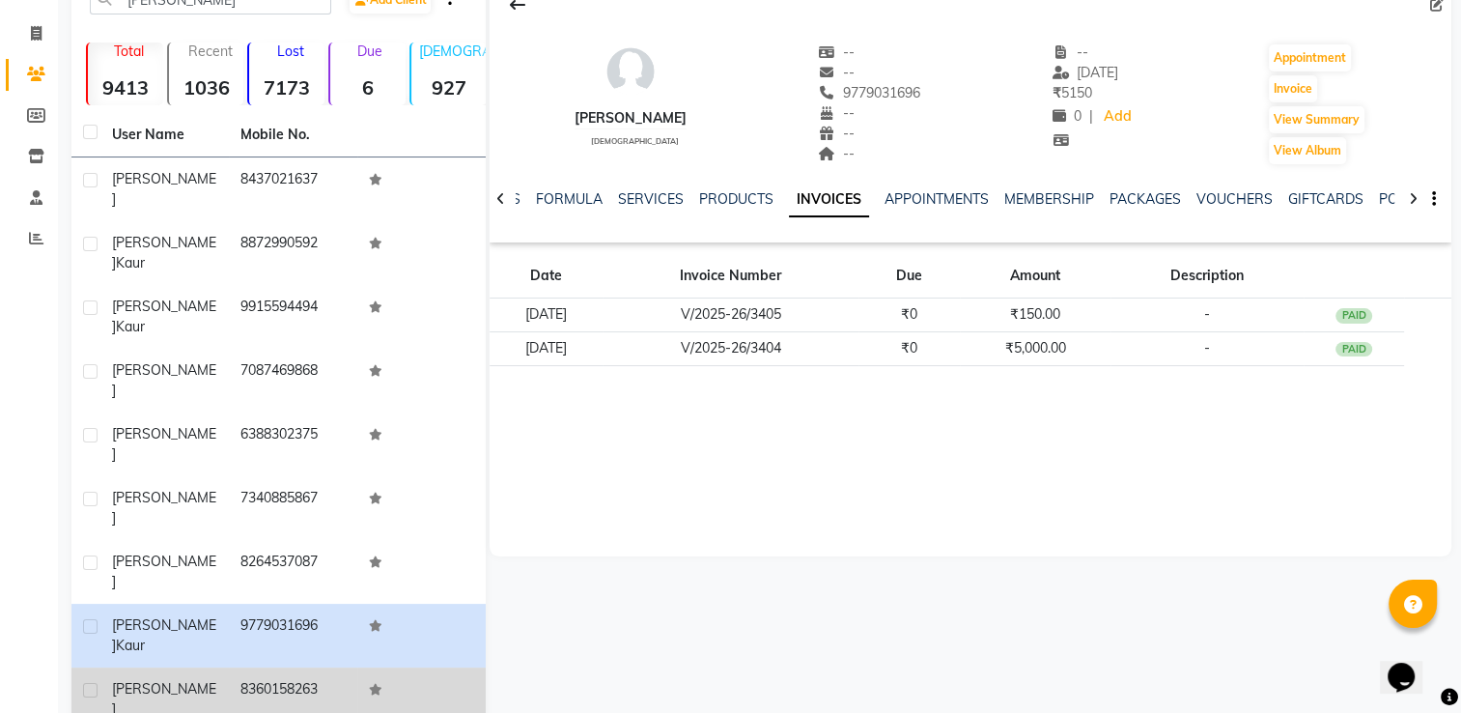
click at [188, 679] on div "[PERSON_NAME]" at bounding box center [164, 699] width 105 height 41
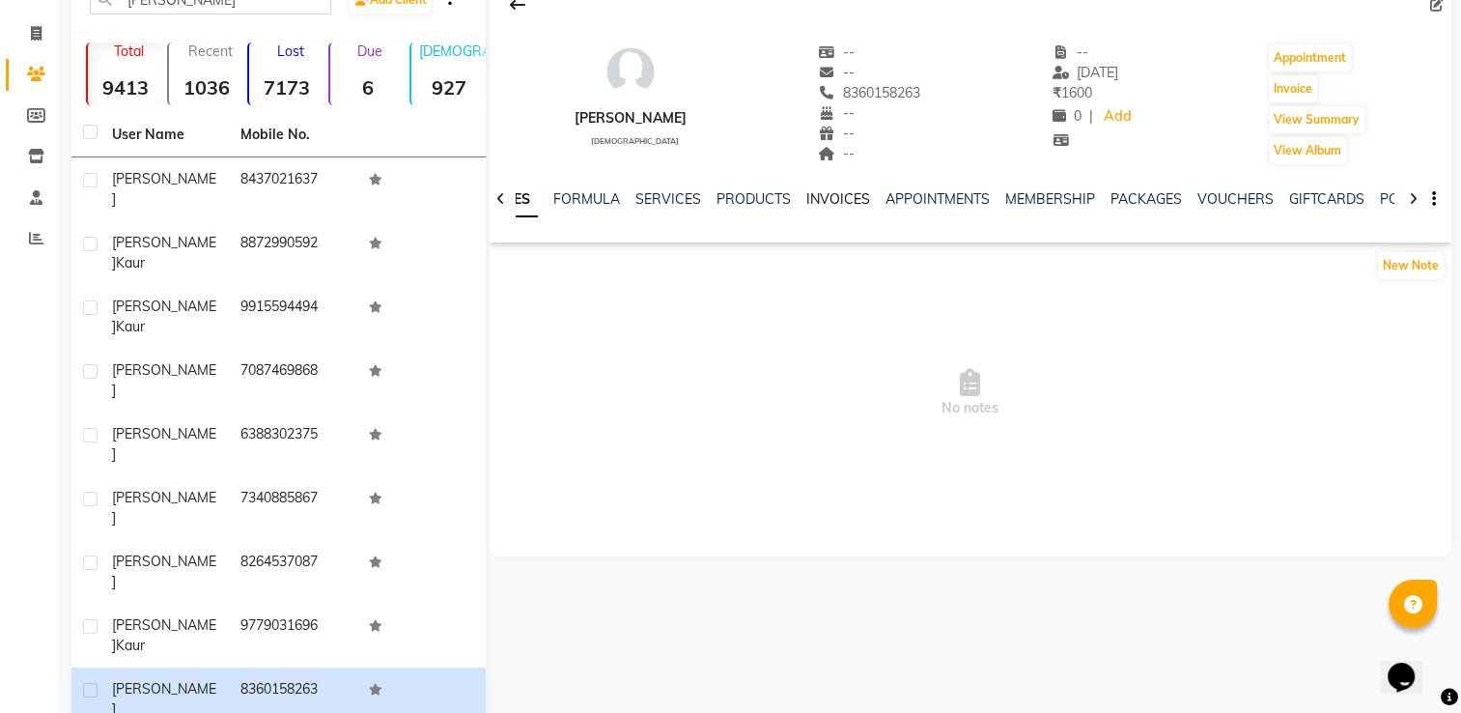
click at [844, 203] on link "INVOICES" at bounding box center [838, 198] width 64 height 17
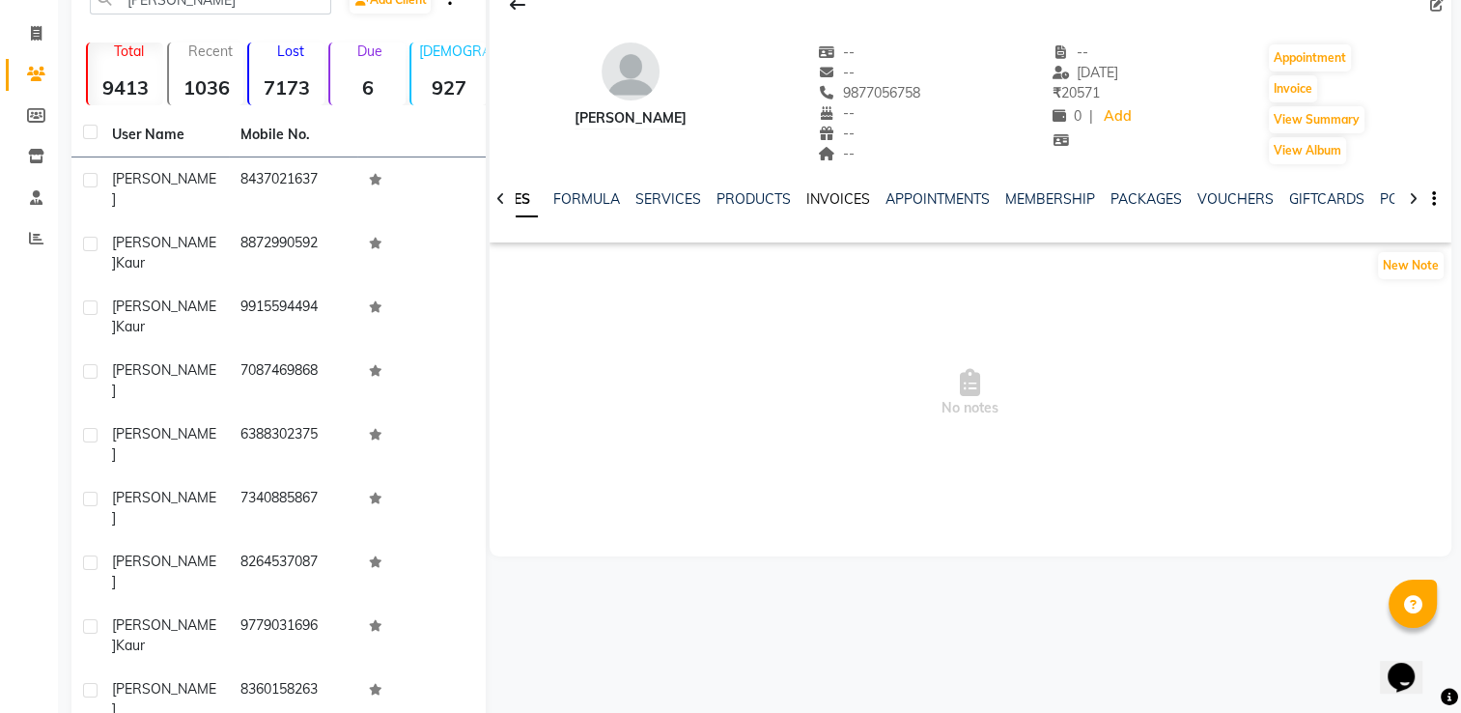
click at [848, 206] on link "INVOICES" at bounding box center [838, 198] width 64 height 17
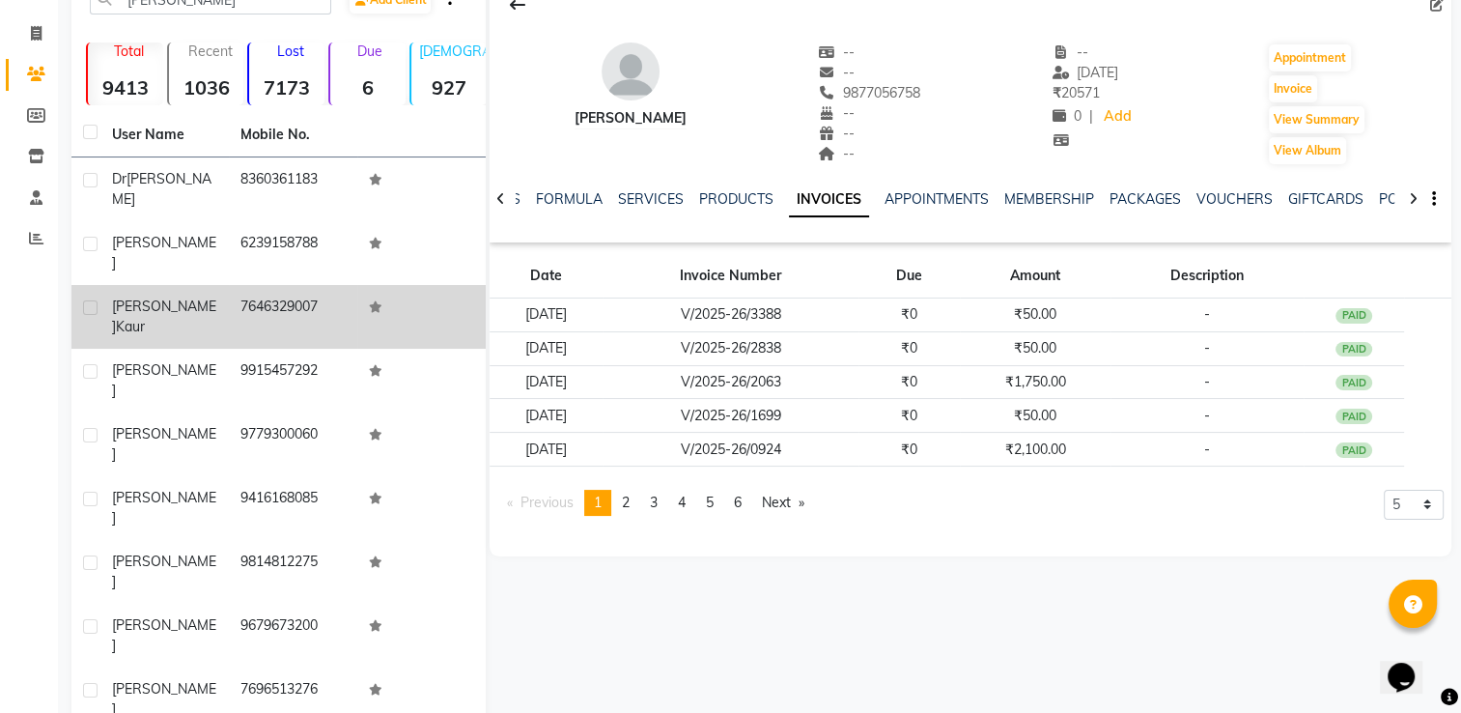
click at [192, 285] on td "[PERSON_NAME]" at bounding box center [164, 317] width 128 height 64
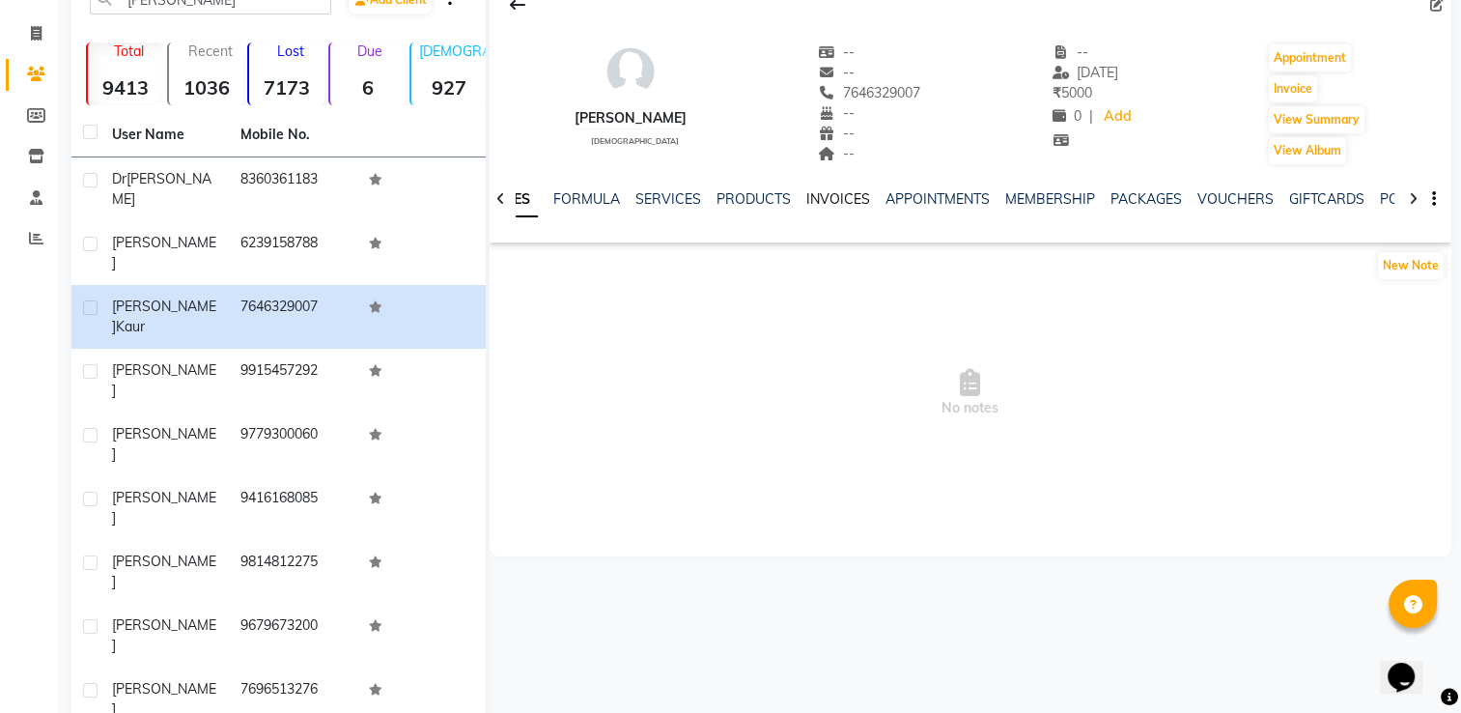
click at [825, 195] on link "INVOICES" at bounding box center [838, 198] width 64 height 17
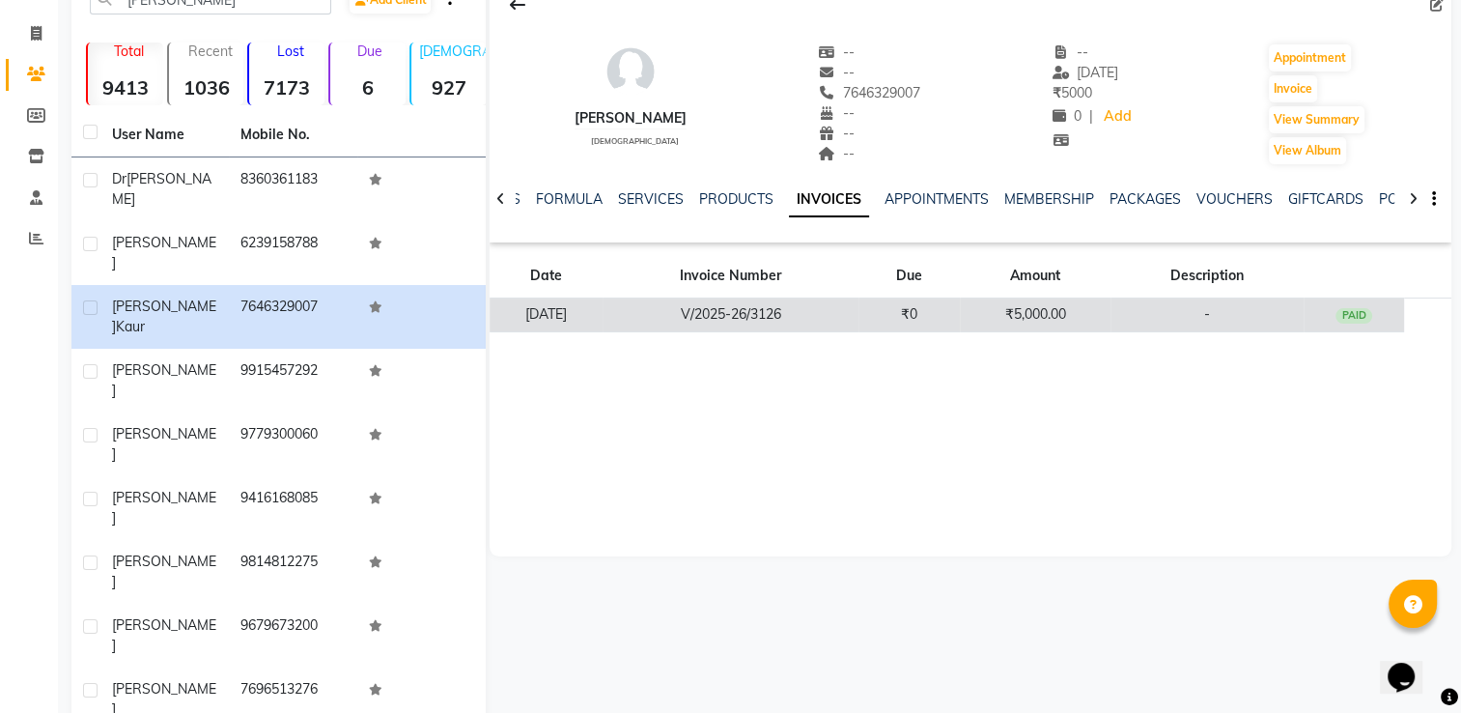
click at [827, 322] on td "V/2025-26/3126" at bounding box center [731, 315] width 256 height 34
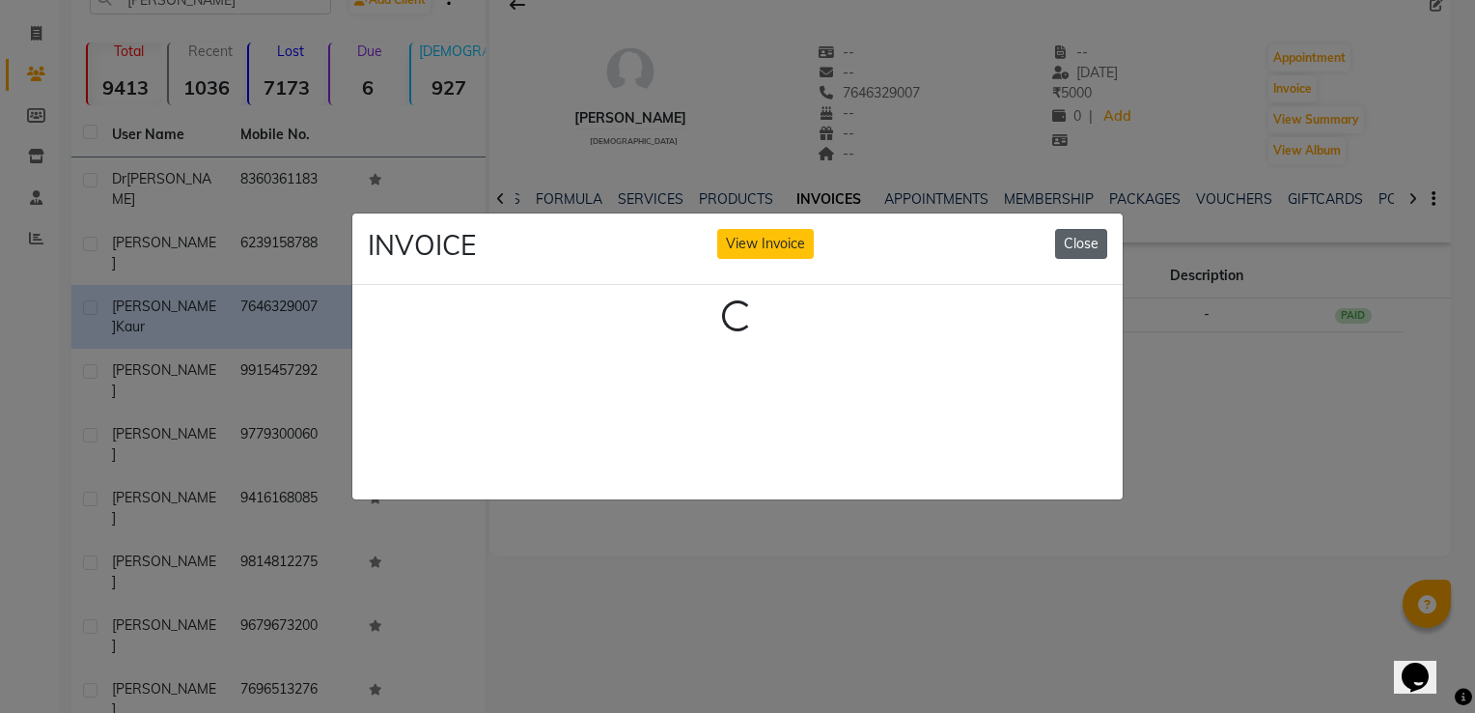
click at [1081, 242] on button "Close" at bounding box center [1081, 244] width 52 height 30
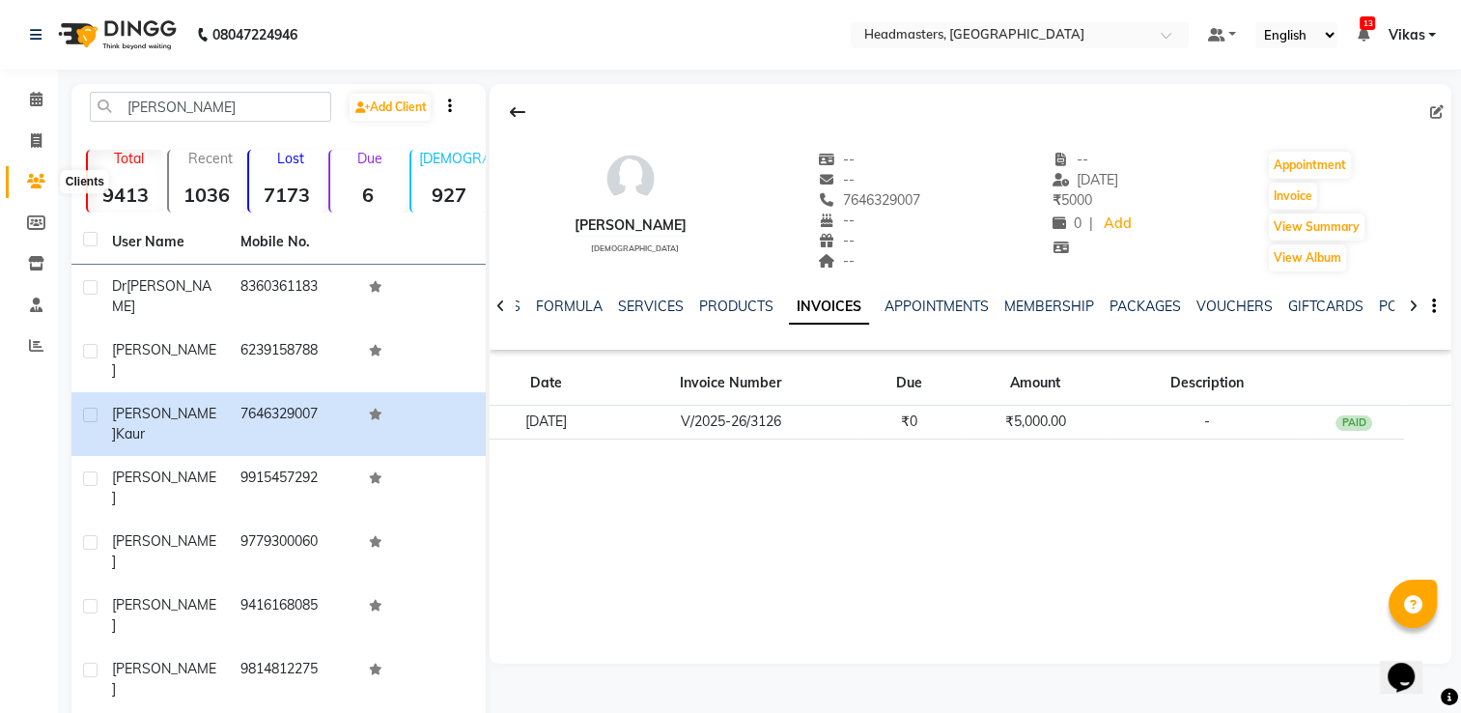
click at [25, 180] on span at bounding box center [36, 182] width 34 height 22
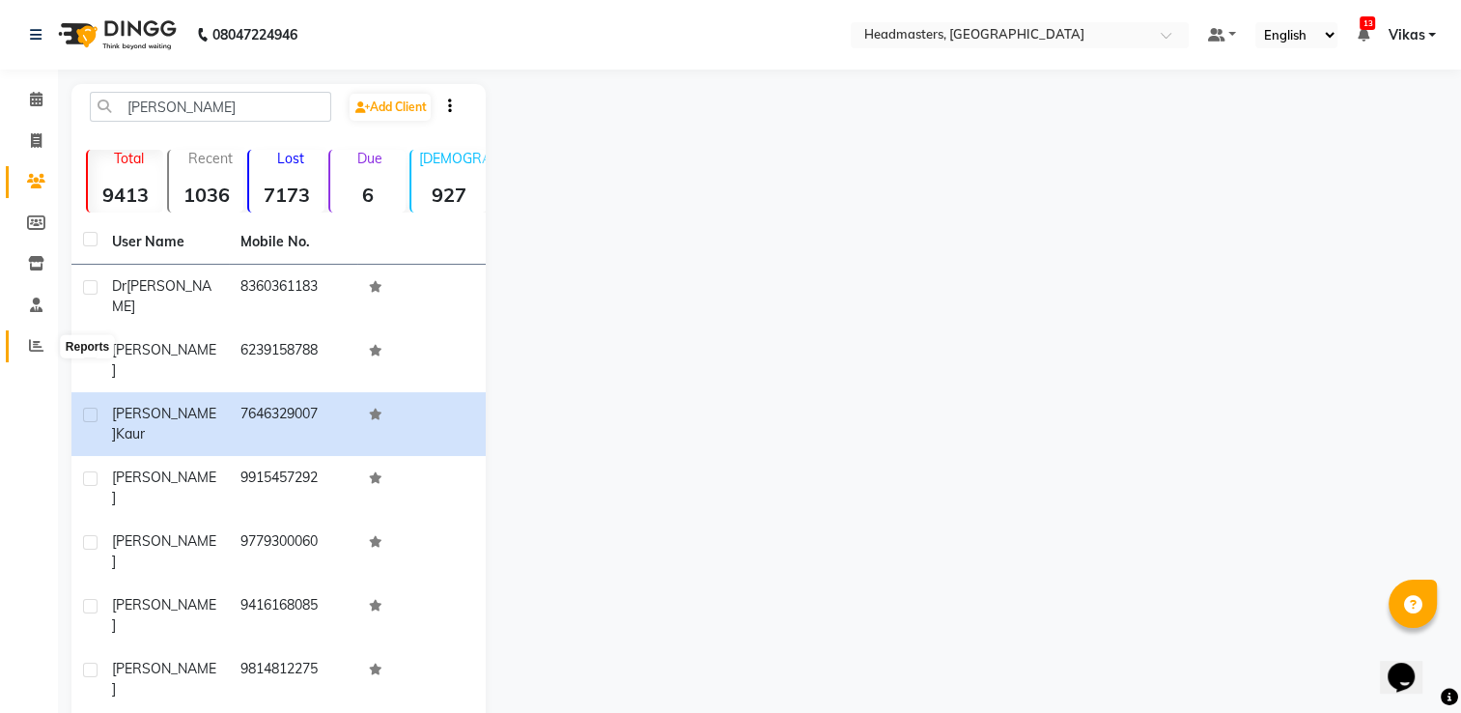
click at [42, 346] on icon at bounding box center [36, 345] width 14 height 14
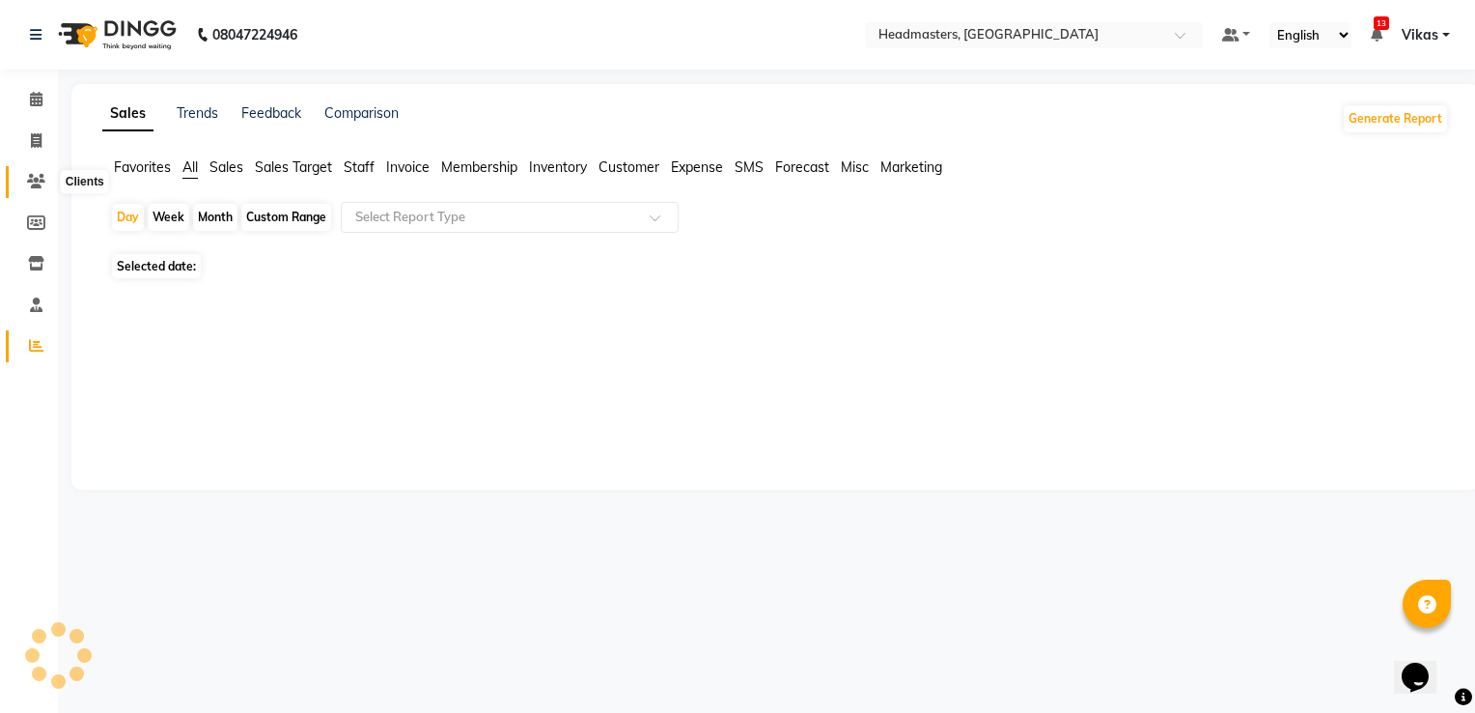
click at [39, 182] on icon at bounding box center [36, 181] width 18 height 14
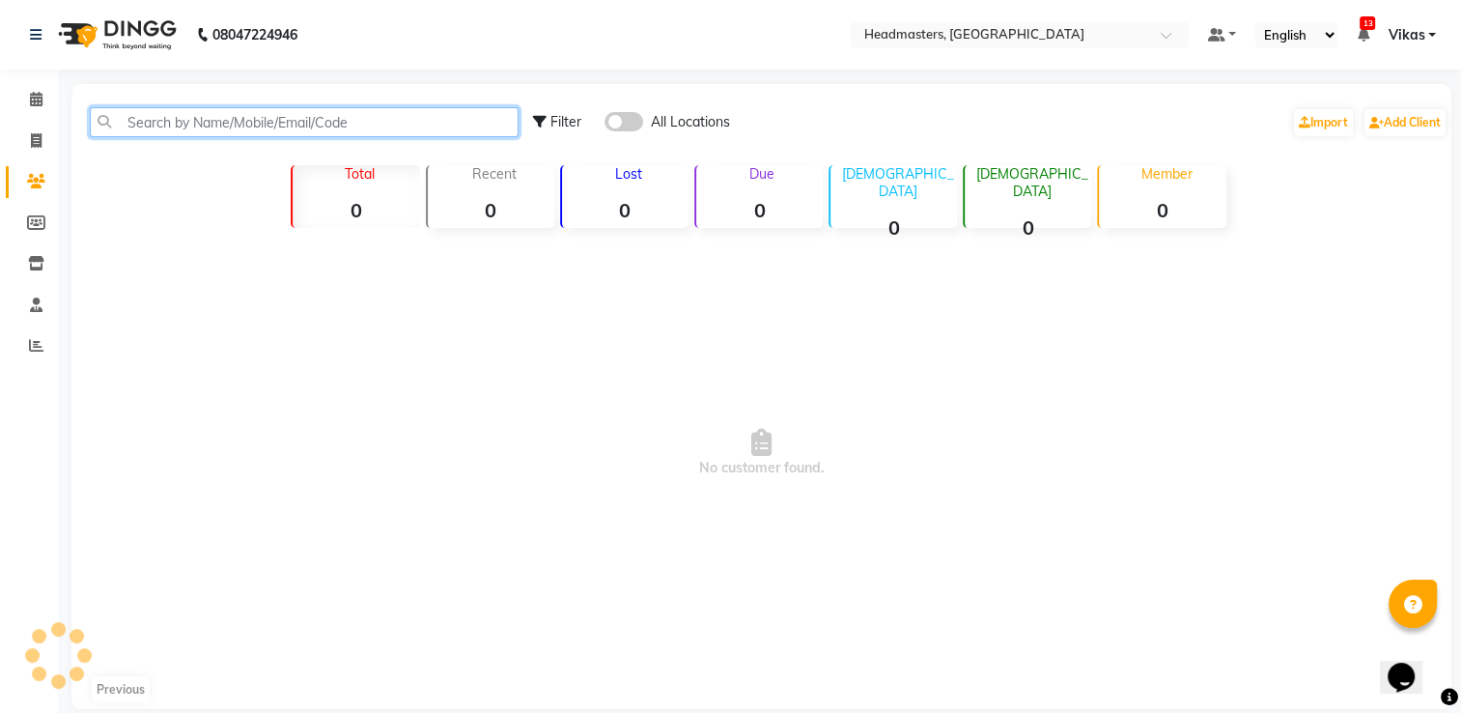
click at [300, 120] on input "text" at bounding box center [304, 122] width 429 height 30
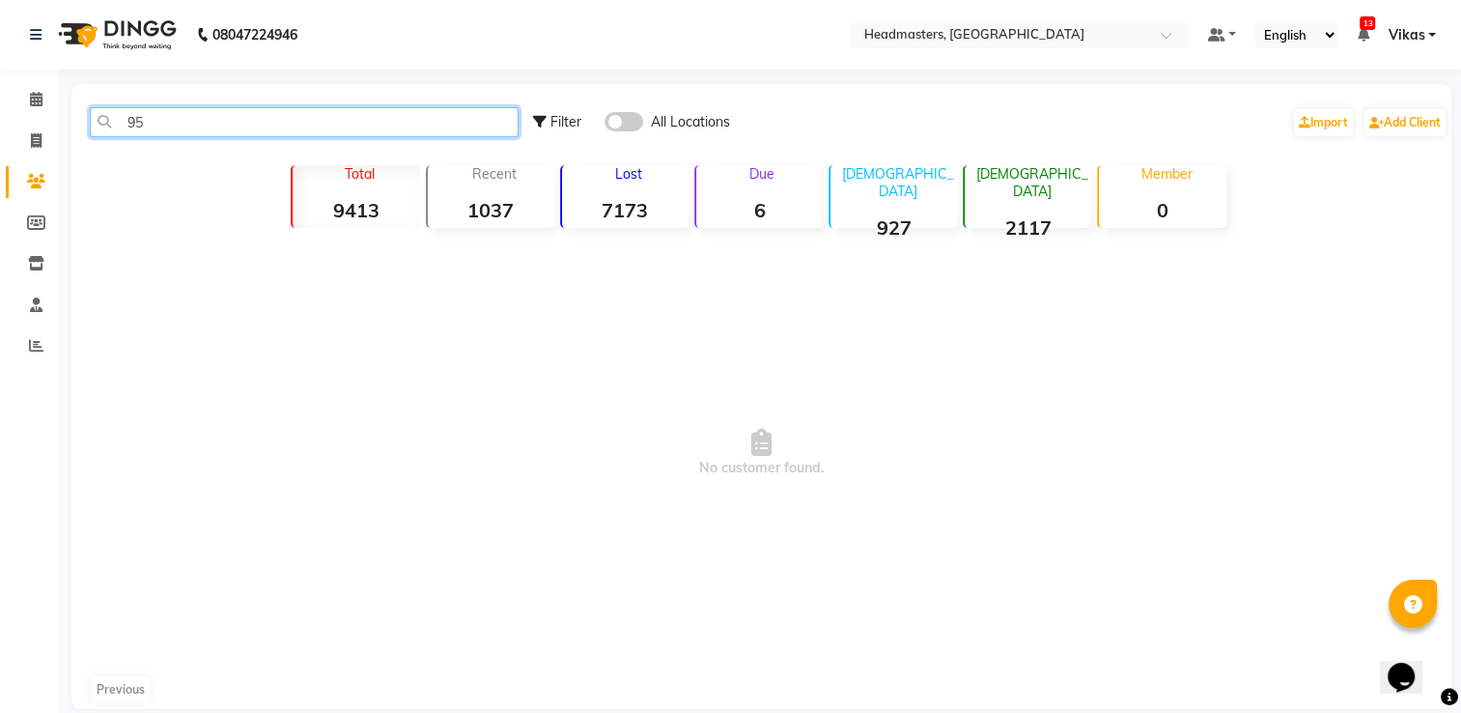
type input "9"
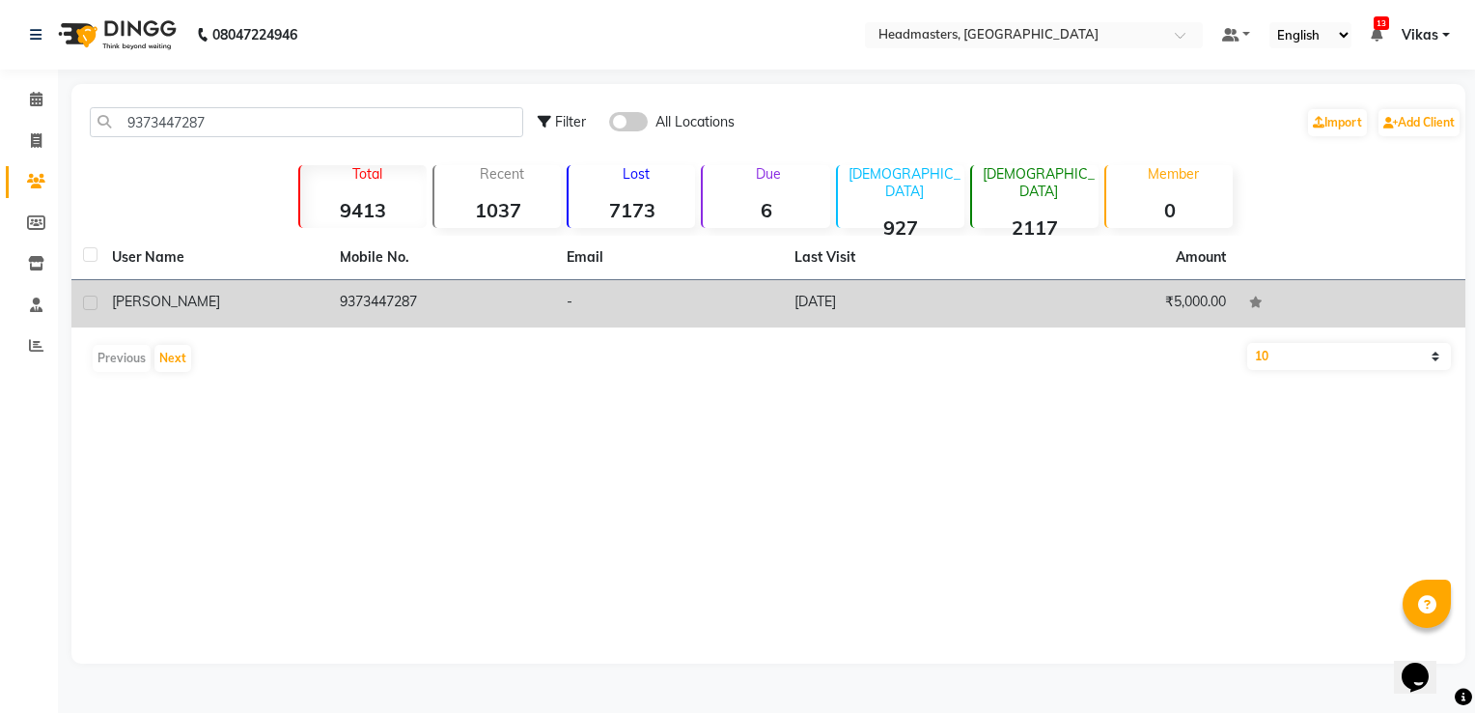
click at [387, 292] on td "9373447287" at bounding box center [442, 303] width 228 height 47
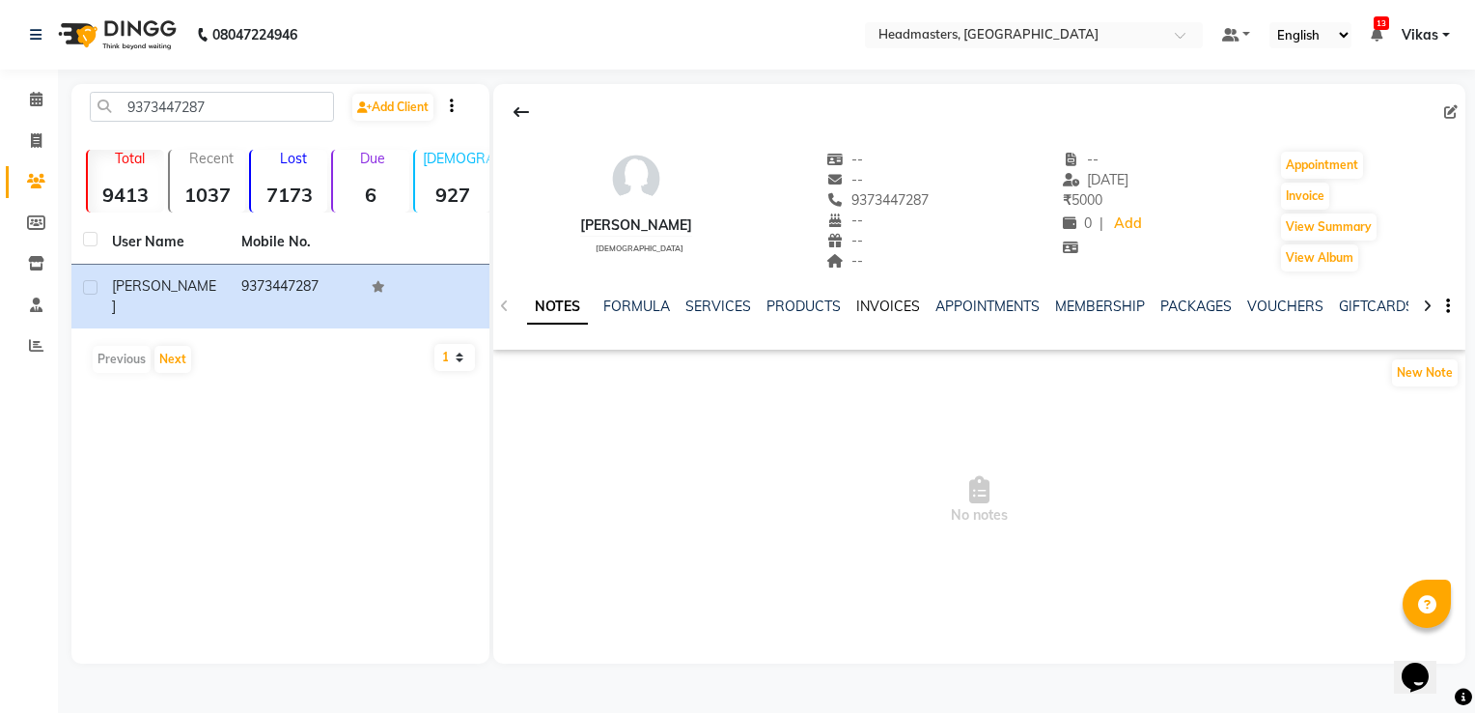
click at [881, 307] on link "INVOICES" at bounding box center [888, 305] width 64 height 17
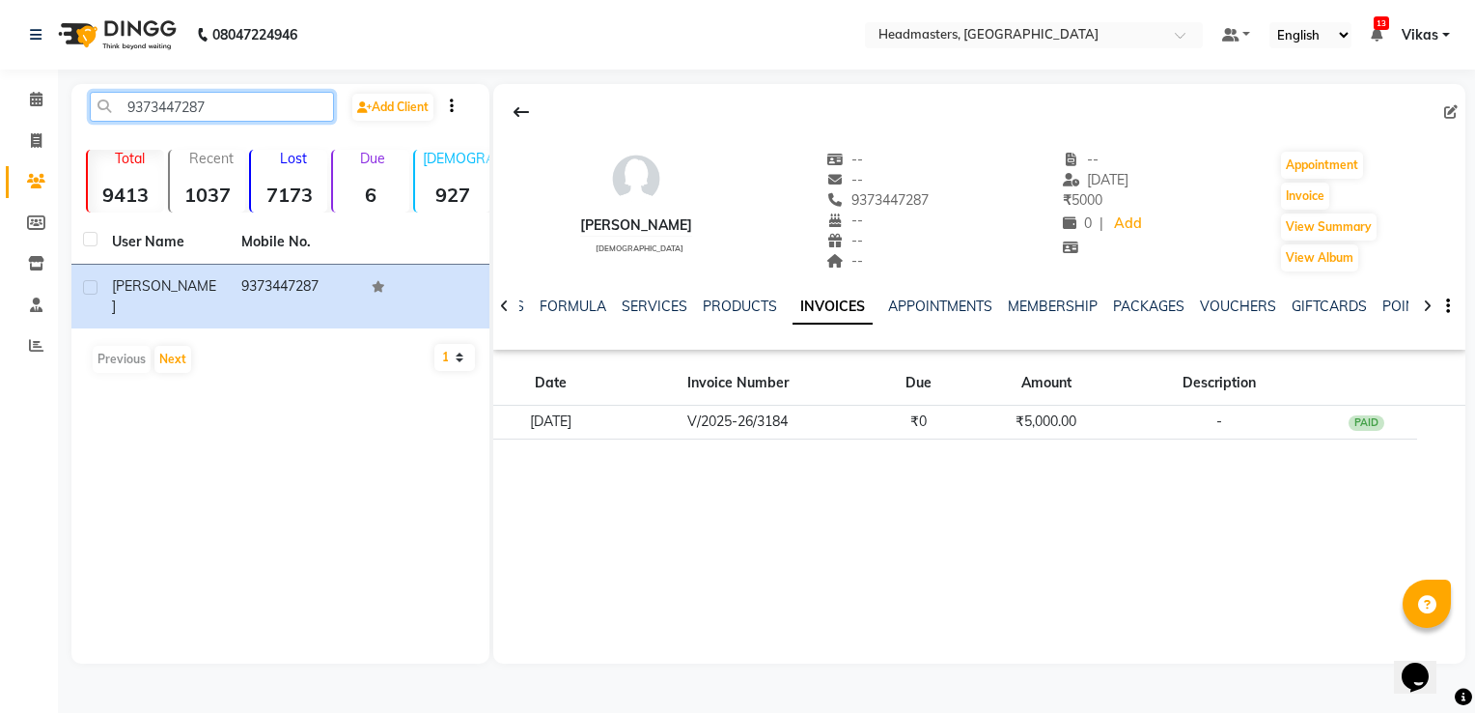
click at [321, 105] on input "9373447287" at bounding box center [212, 107] width 244 height 30
type input "9"
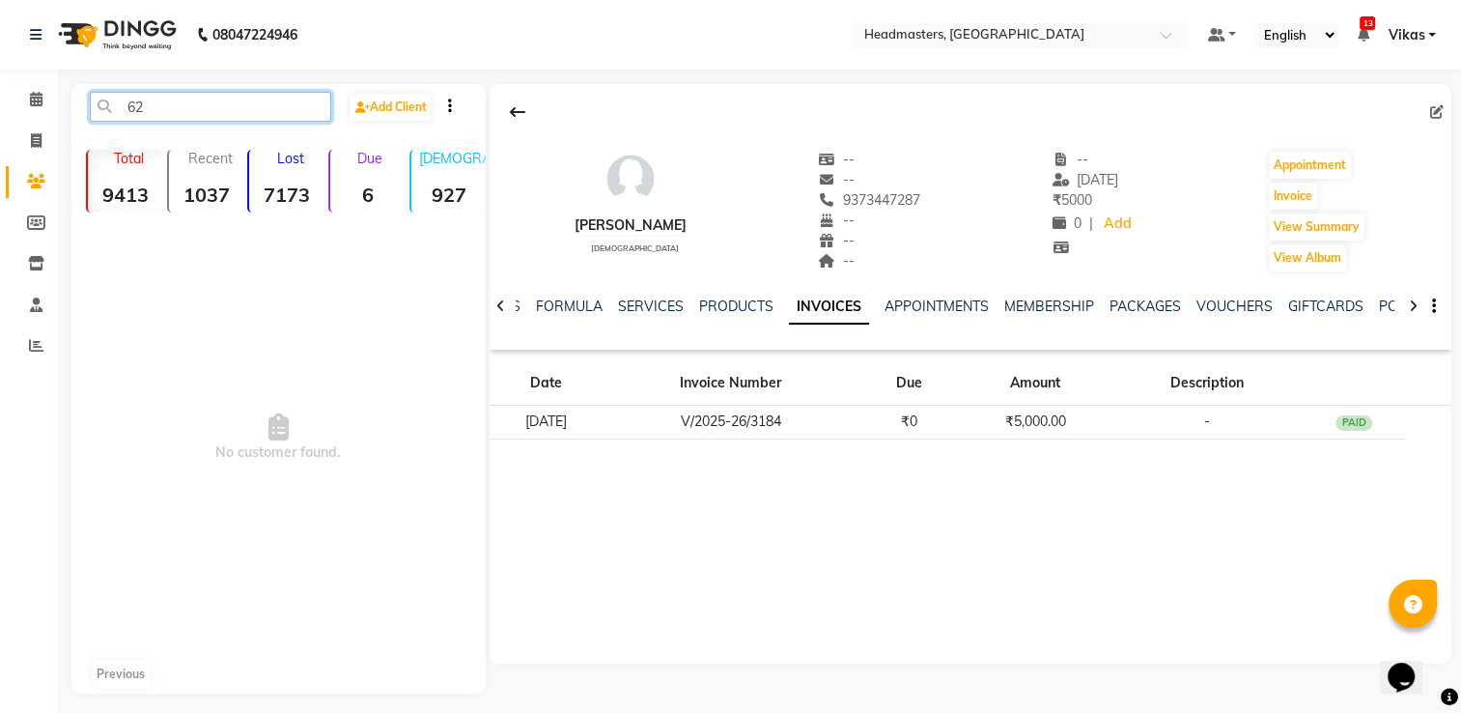
type input "6"
type input "d"
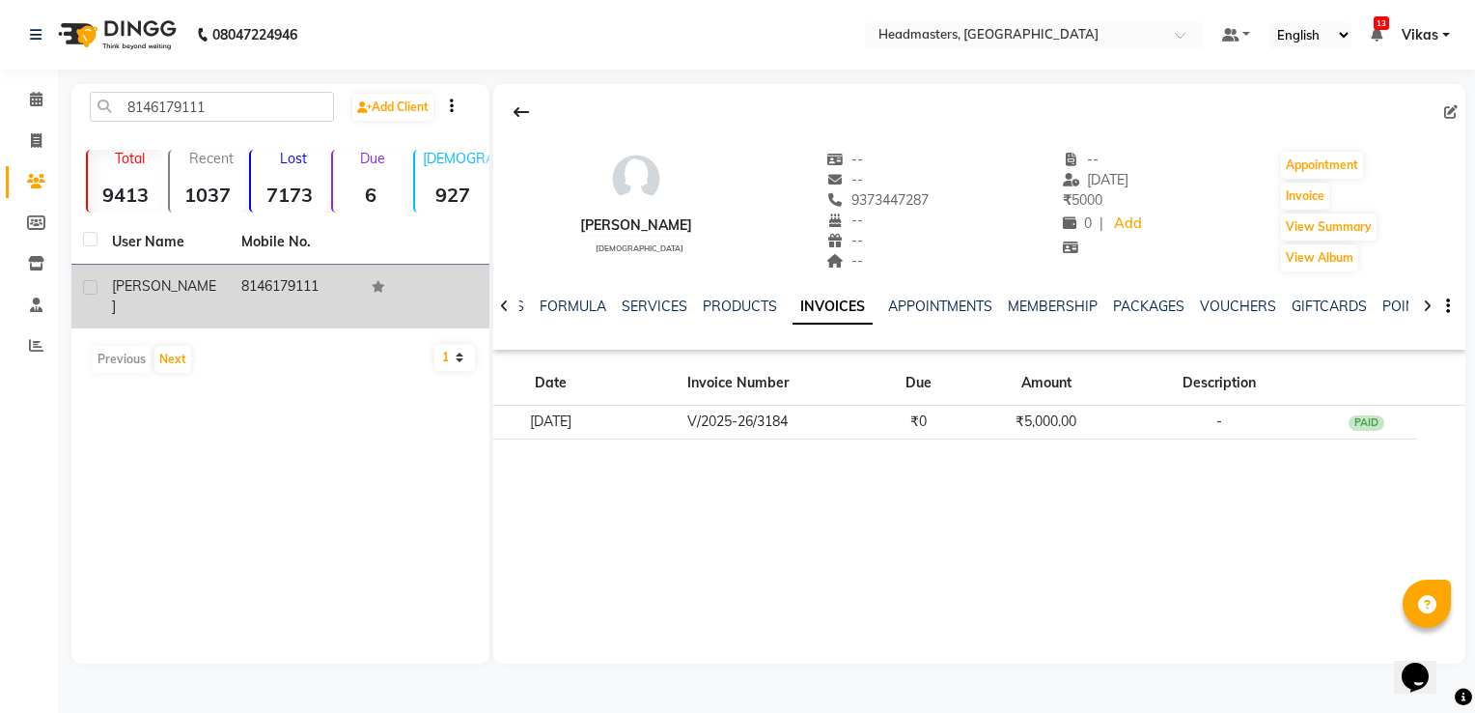
click at [312, 280] on td "8146179111" at bounding box center [294, 297] width 129 height 64
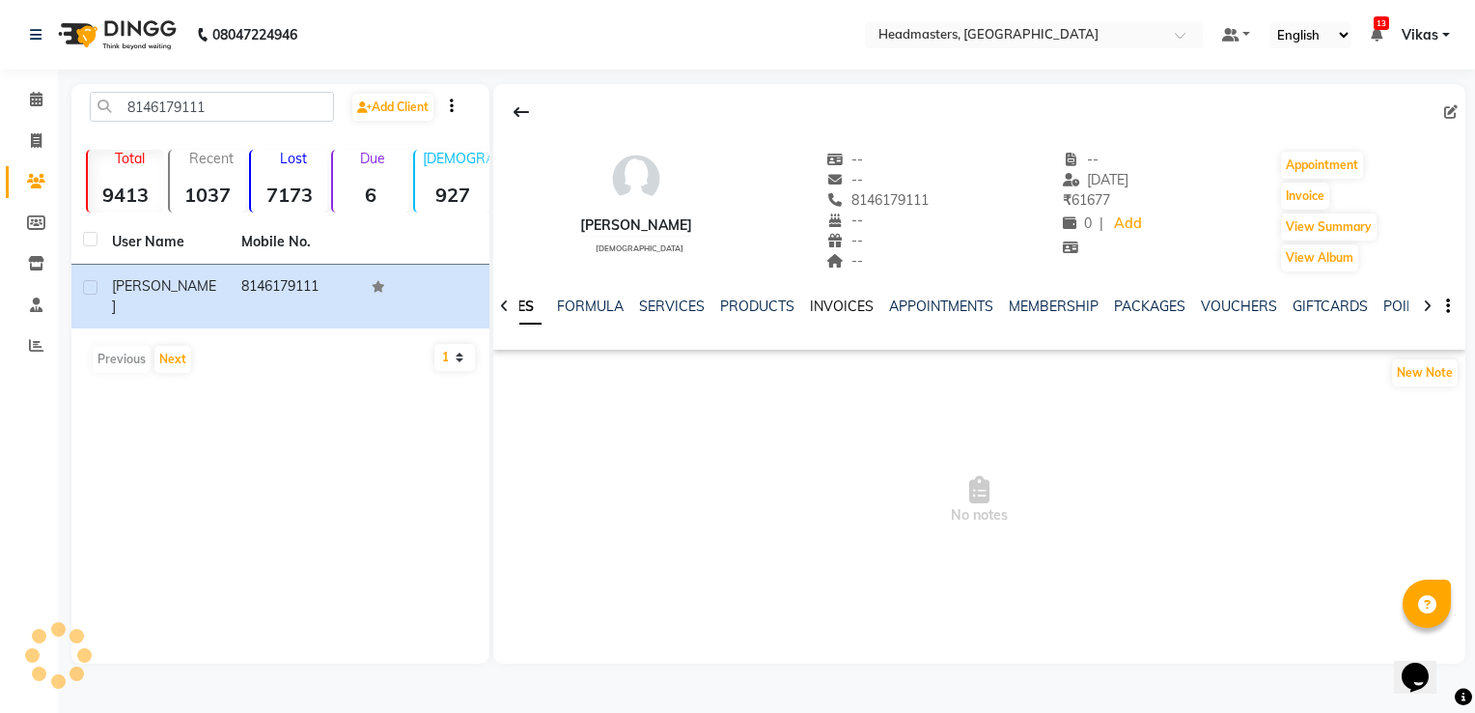
click at [838, 301] on link "INVOICES" at bounding box center [842, 305] width 64 height 17
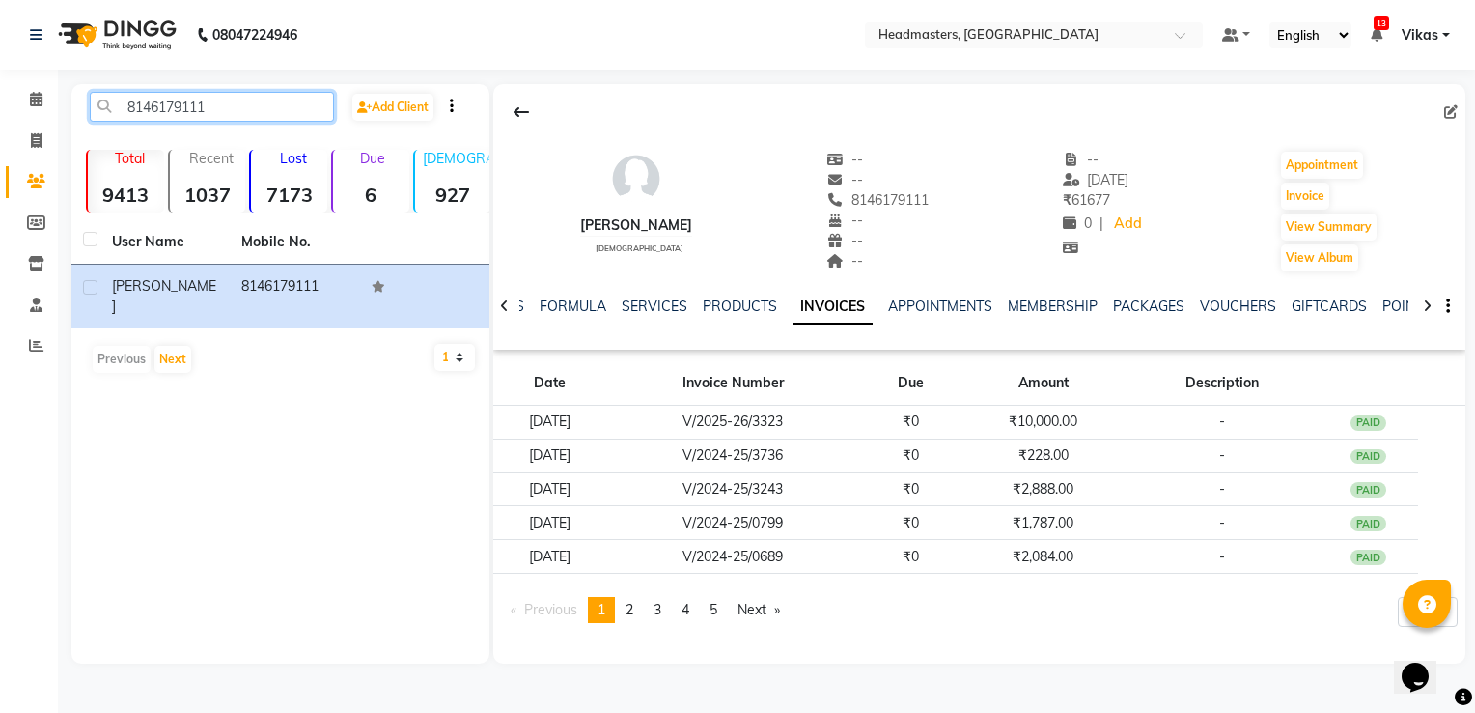
click at [294, 100] on input "8146179111" at bounding box center [212, 107] width 244 height 30
type input "8"
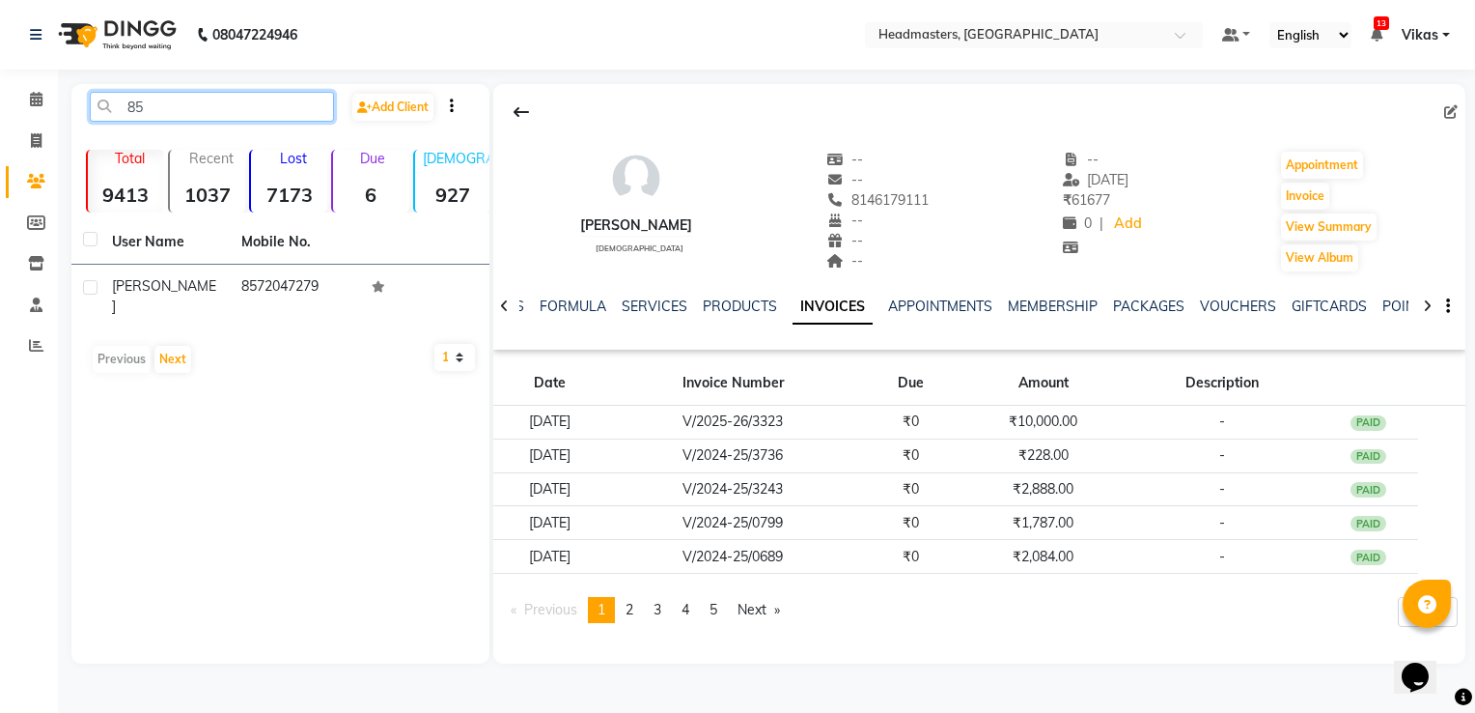
type input "8"
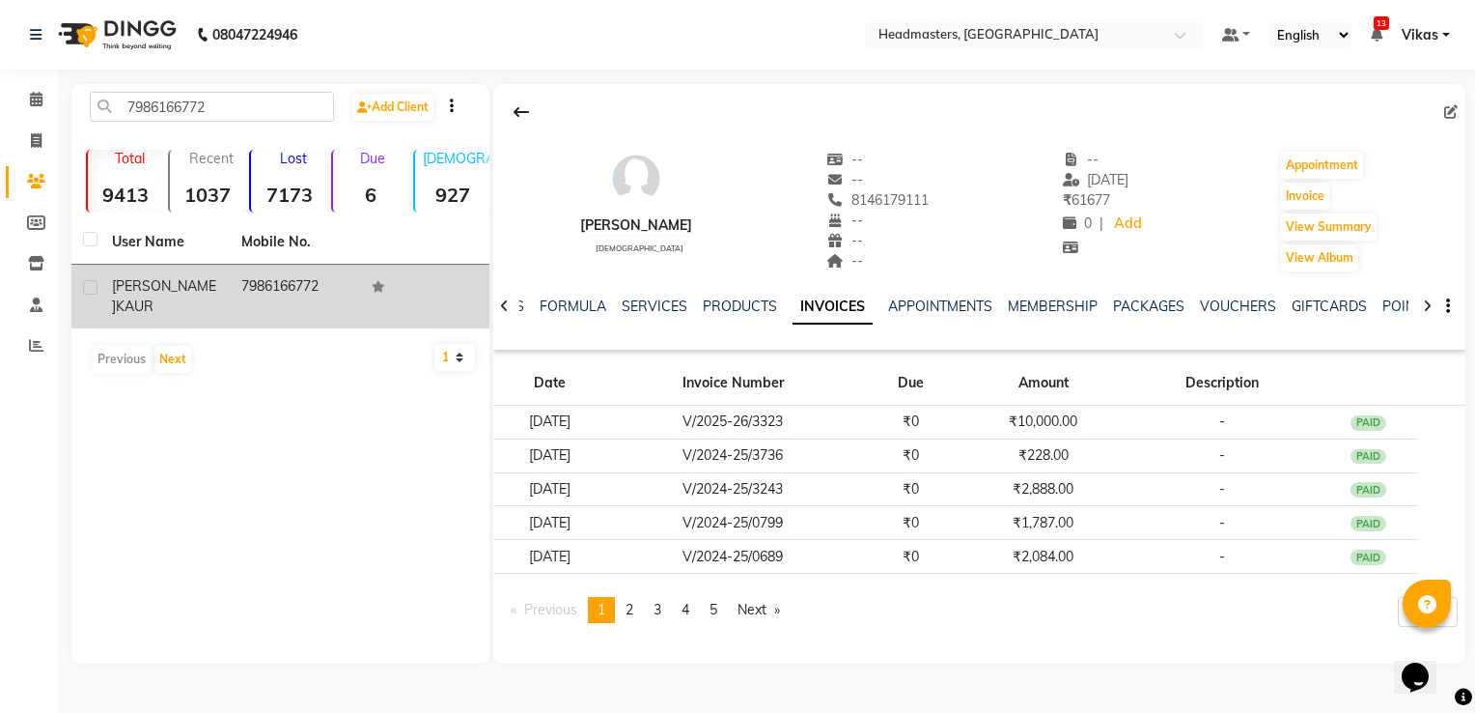
click at [220, 276] on td "[PERSON_NAME]" at bounding box center [164, 297] width 129 height 64
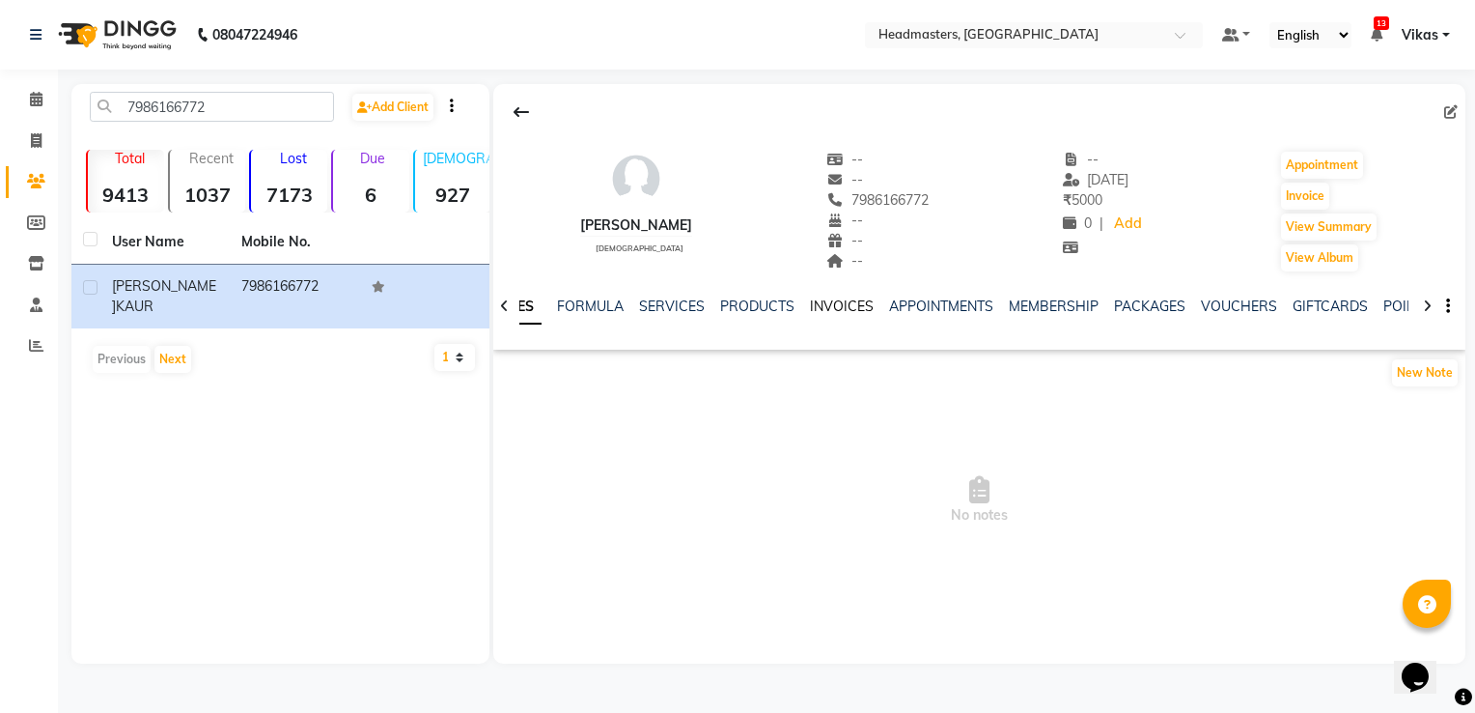
click at [842, 298] on link "INVOICES" at bounding box center [842, 305] width 64 height 17
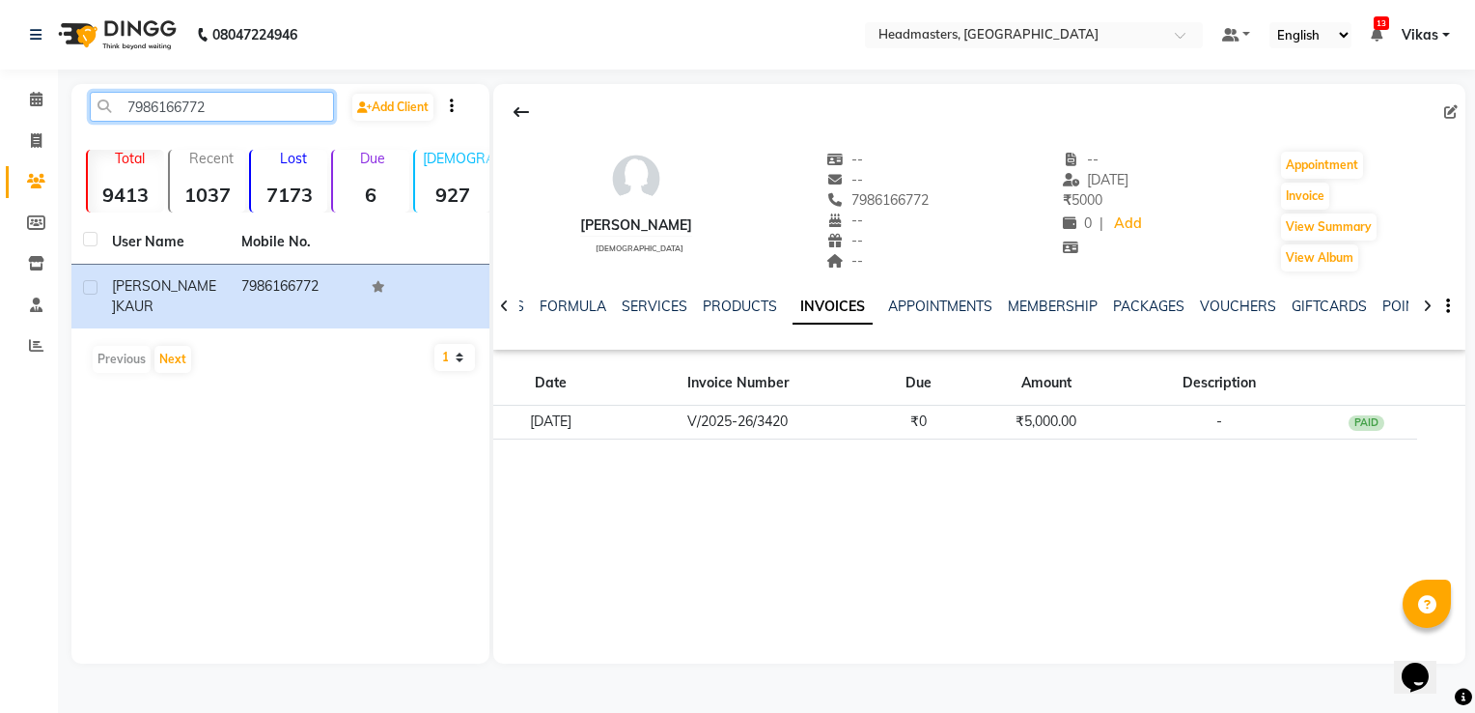
click at [295, 102] on input "7986166772" at bounding box center [212, 107] width 244 height 30
type input "7"
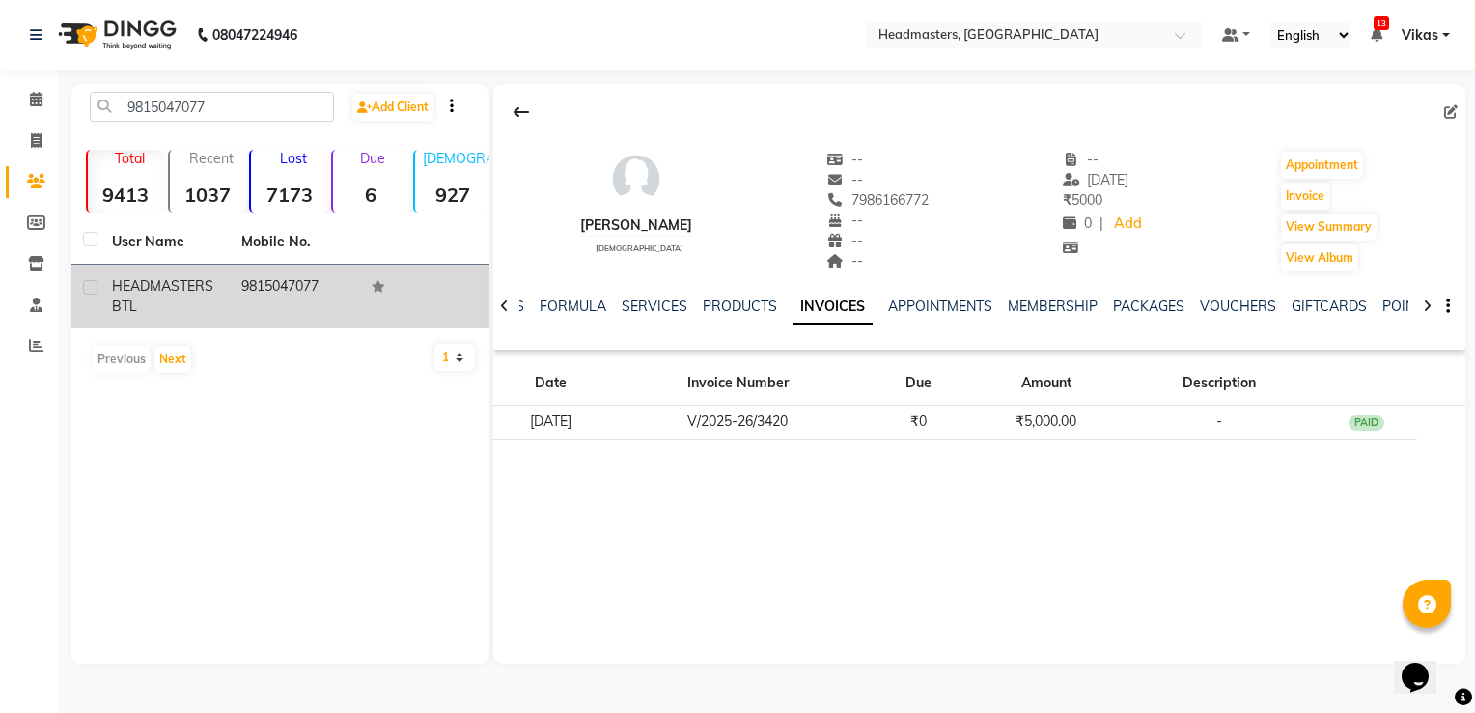
click at [294, 315] on td "9815047077" at bounding box center [294, 297] width 129 height 64
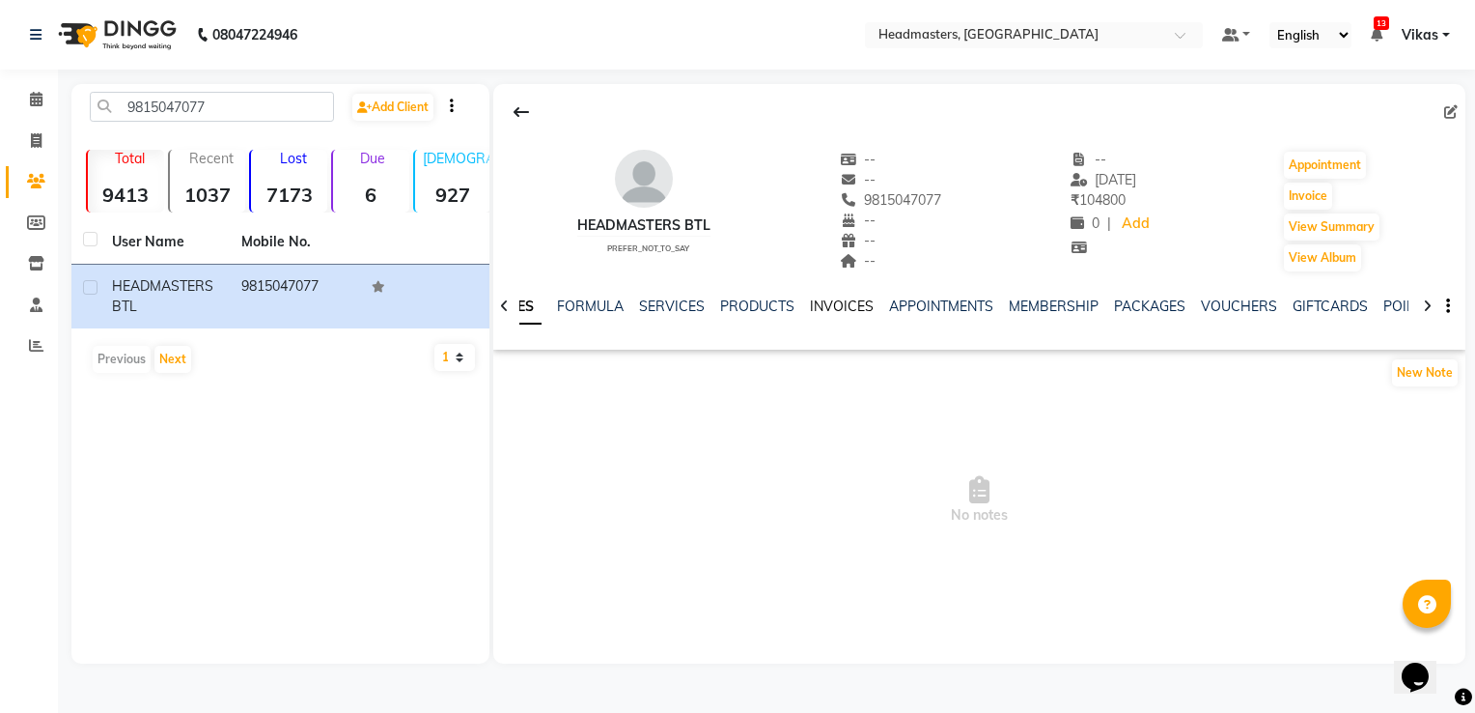
click at [826, 305] on link "INVOICES" at bounding box center [842, 305] width 64 height 17
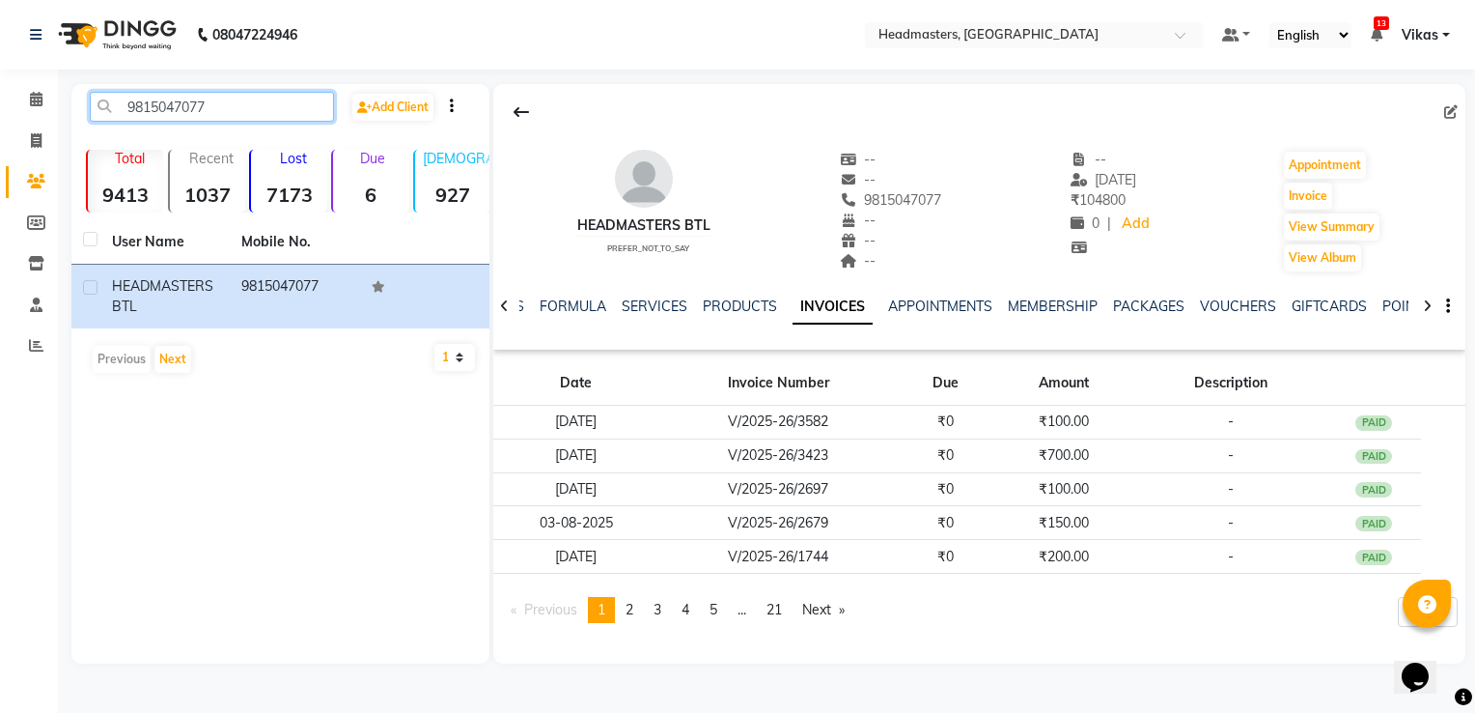
click at [268, 104] on input "9815047077" at bounding box center [212, 107] width 244 height 30
type input "9"
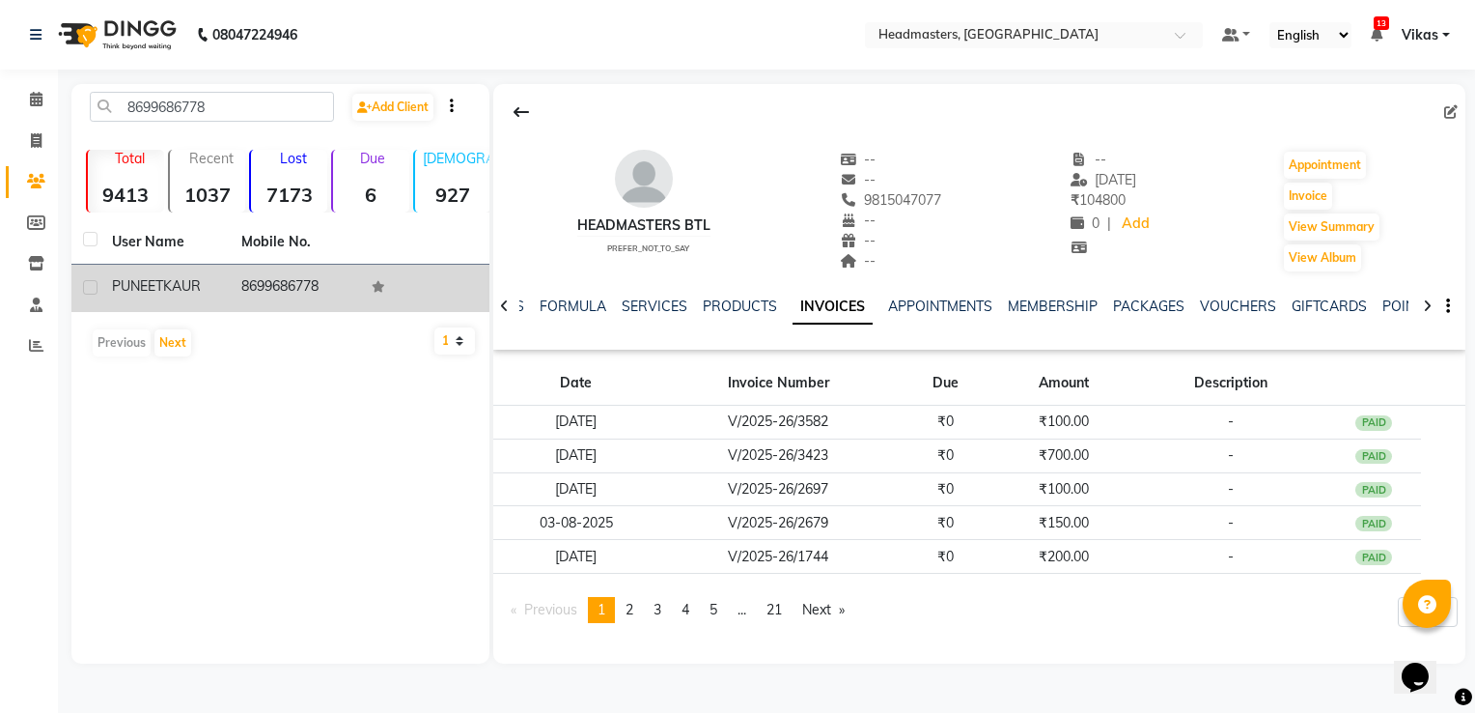
click at [243, 292] on td "8699686778" at bounding box center [294, 288] width 129 height 47
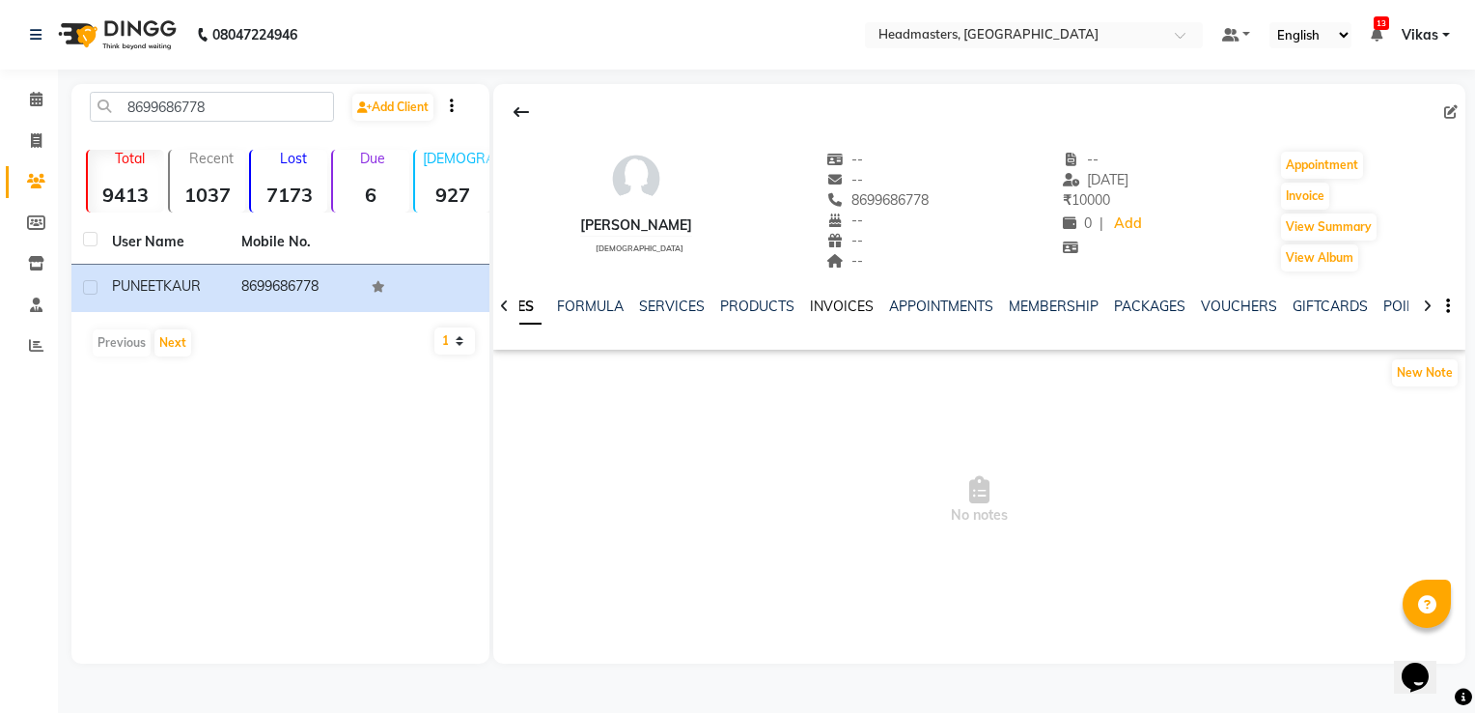
click at [837, 313] on link "INVOICES" at bounding box center [842, 305] width 64 height 17
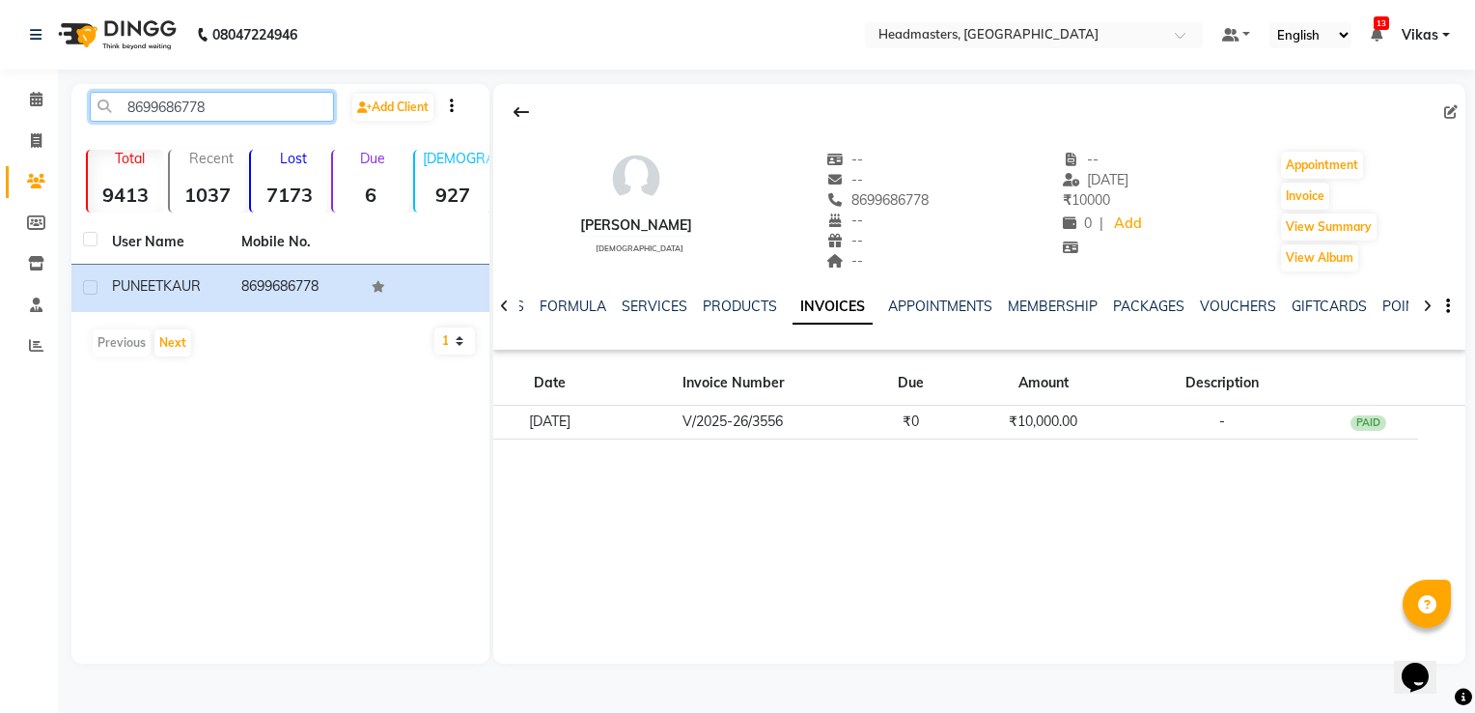
click at [263, 110] on input "8699686778" at bounding box center [212, 107] width 244 height 30
type input "8"
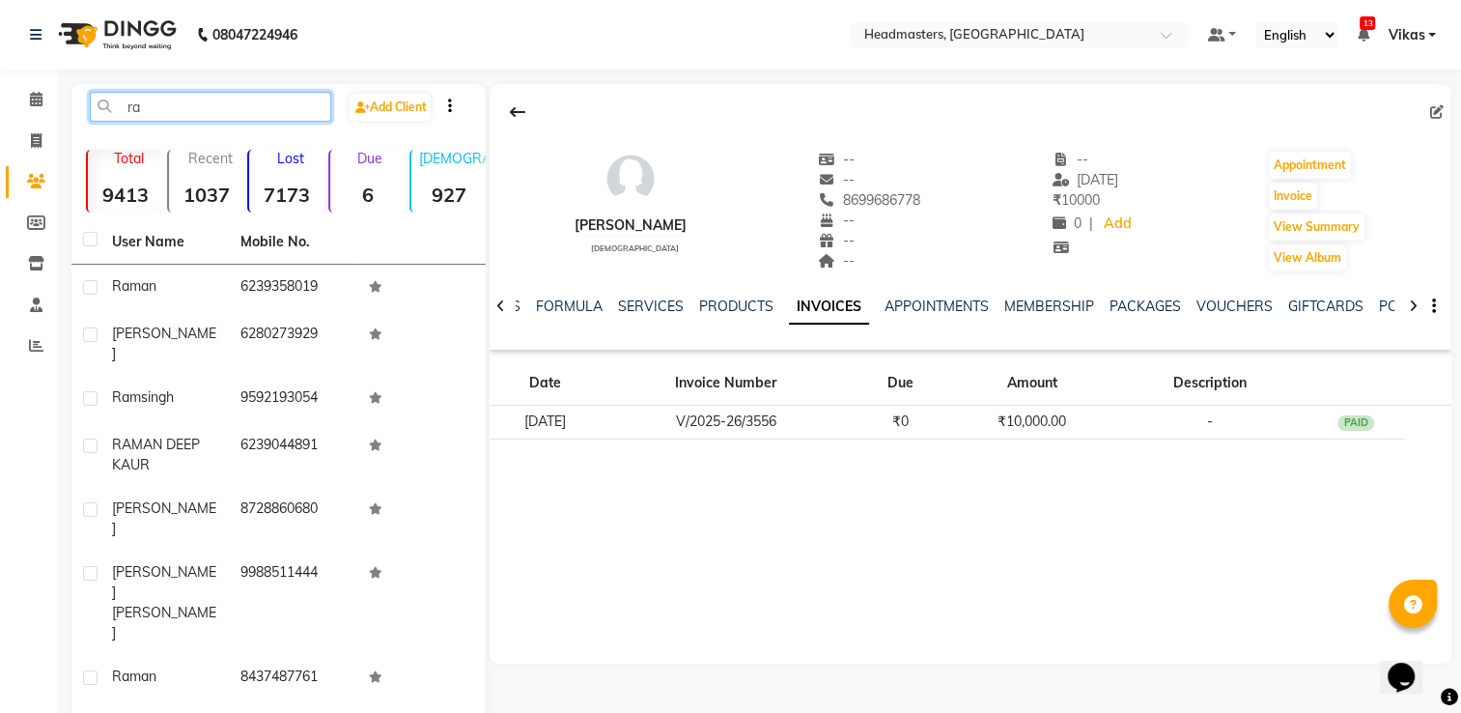
type input "r"
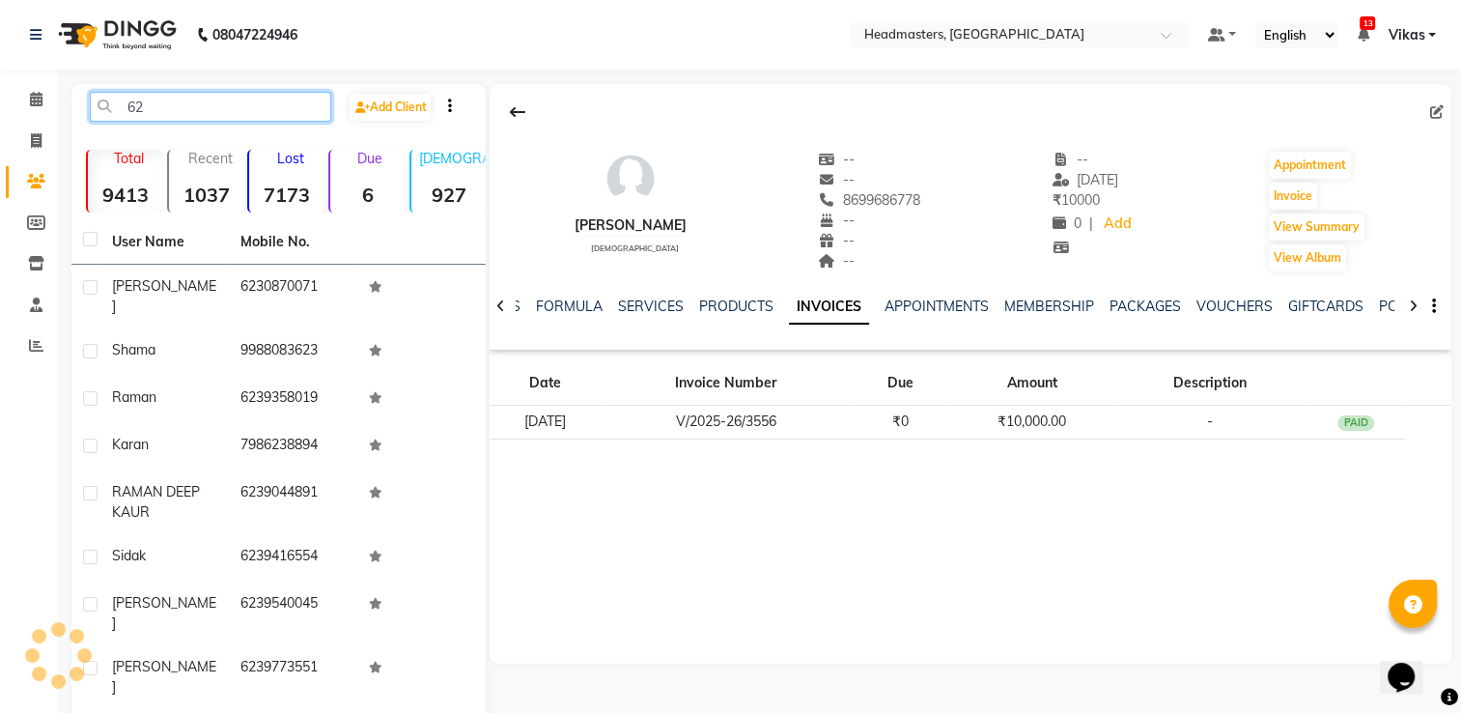
type input "6"
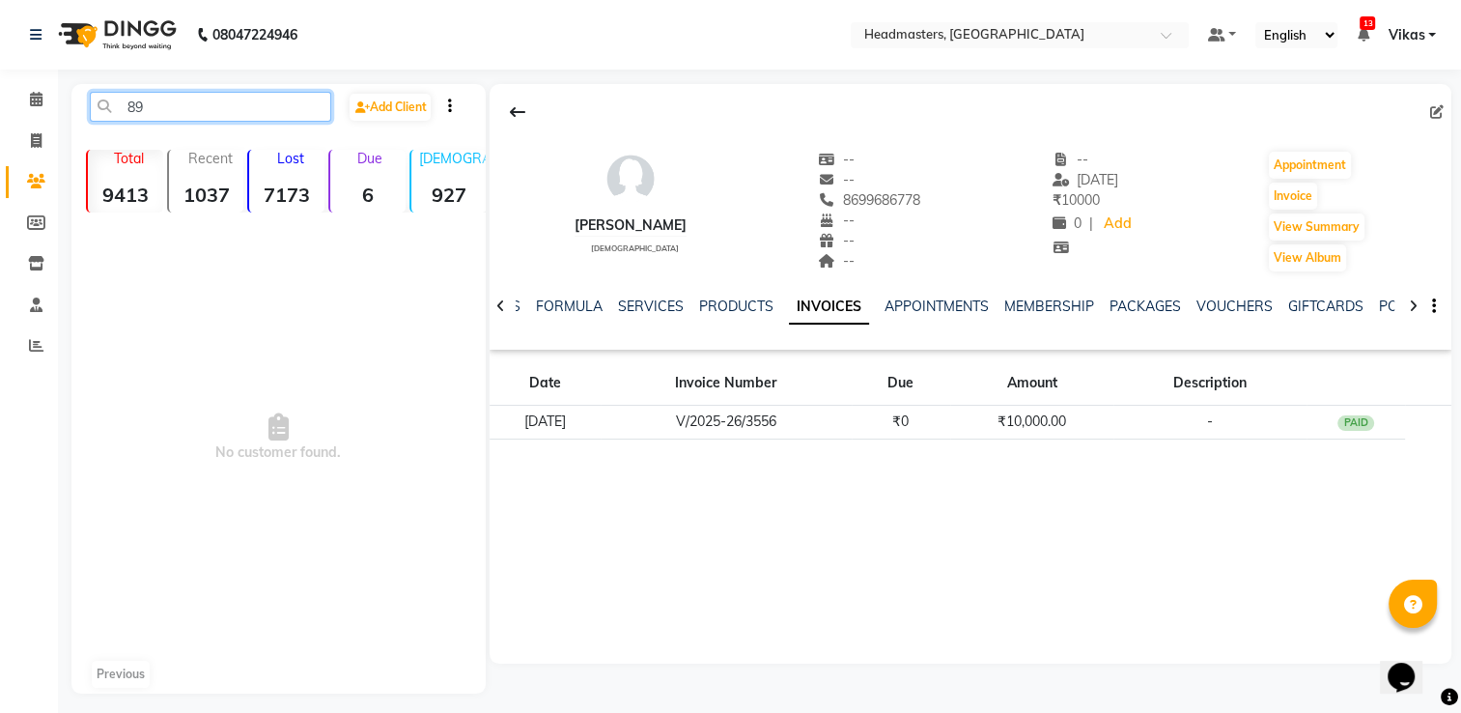
type input "8"
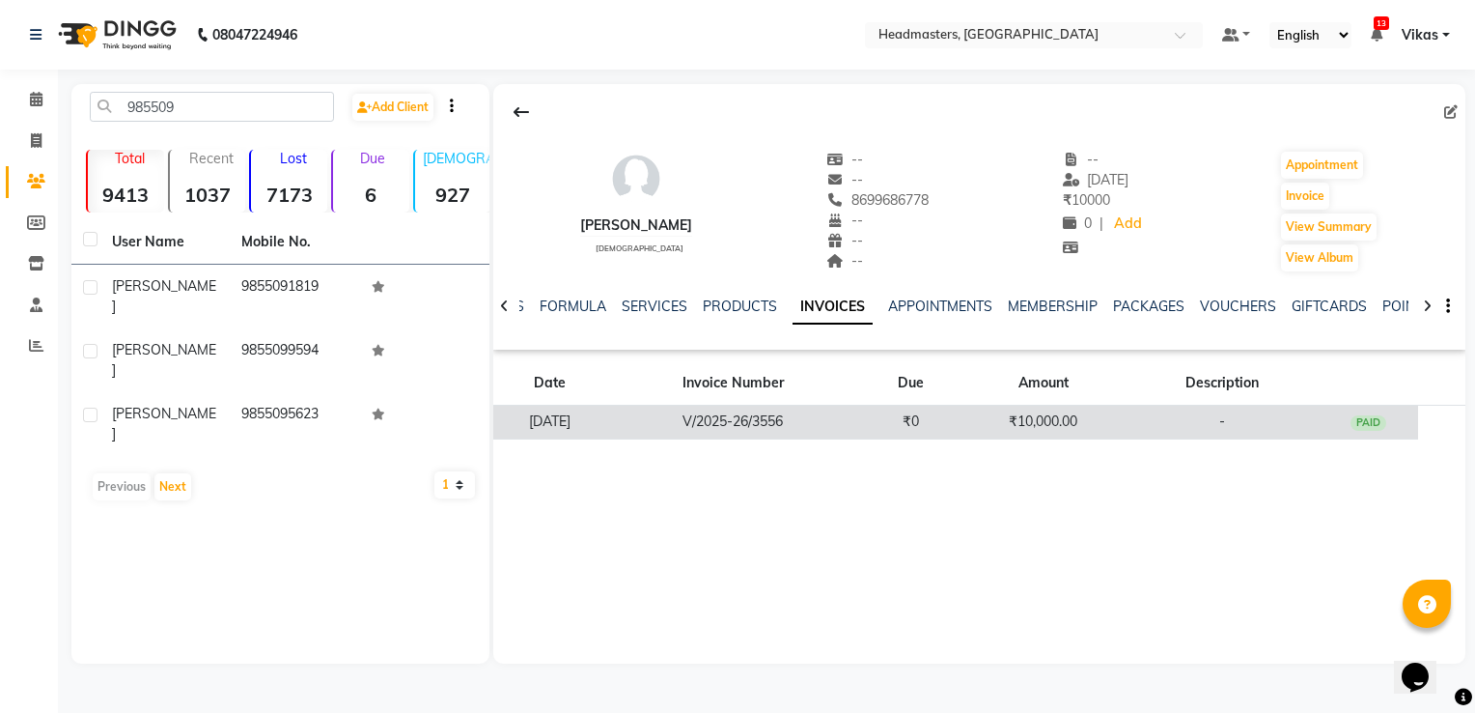
click at [897, 408] on td "₹0" at bounding box center [910, 423] width 100 height 34
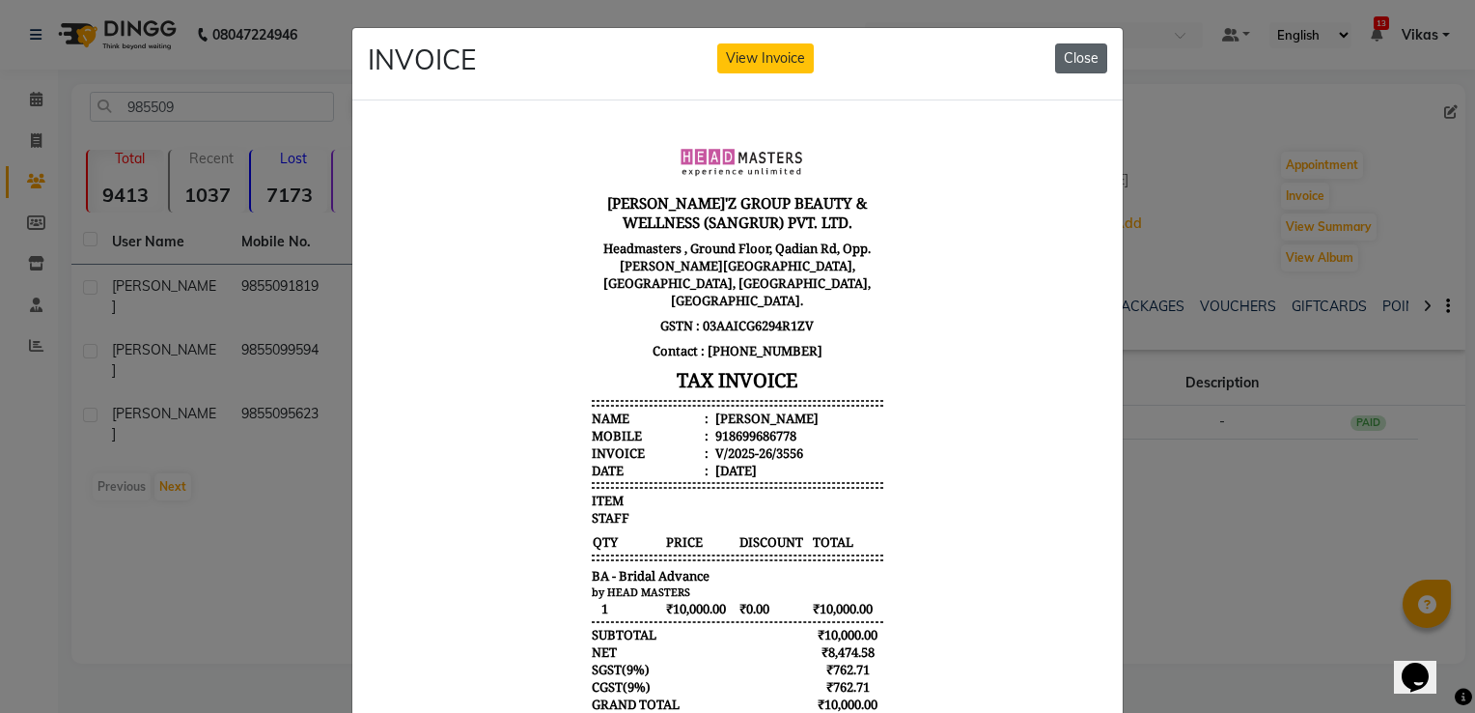
click at [1070, 60] on button "Close" at bounding box center [1081, 58] width 52 height 30
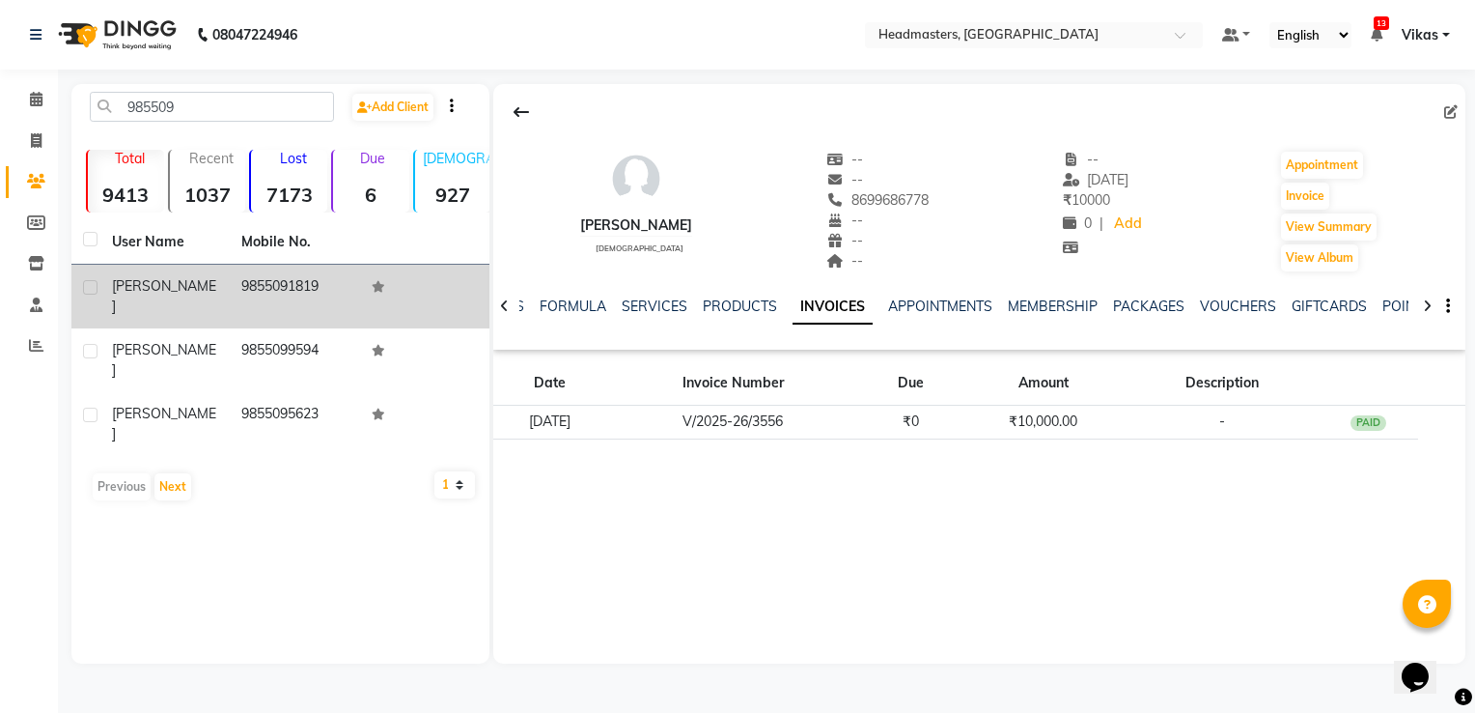
click at [356, 291] on td "9855091819" at bounding box center [294, 297] width 129 height 64
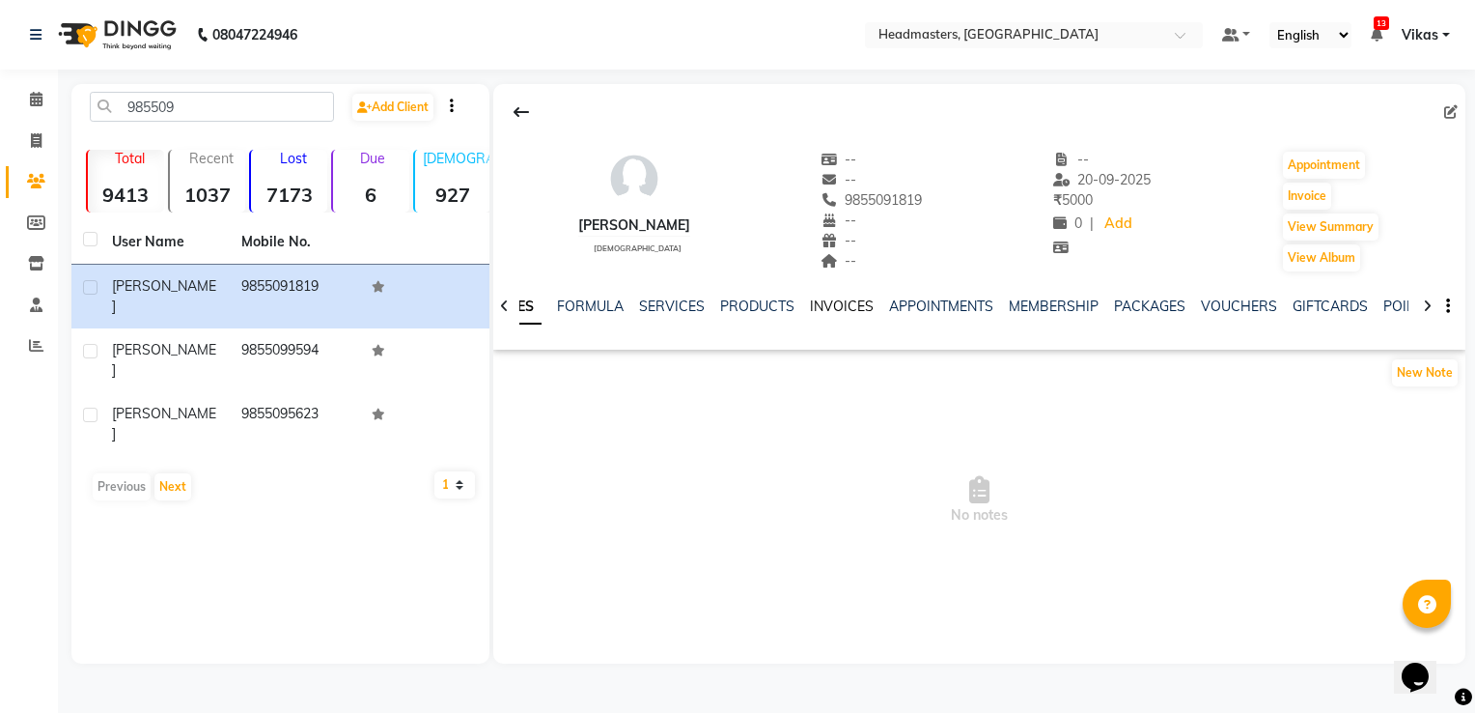
click at [845, 305] on link "INVOICES" at bounding box center [842, 305] width 64 height 17
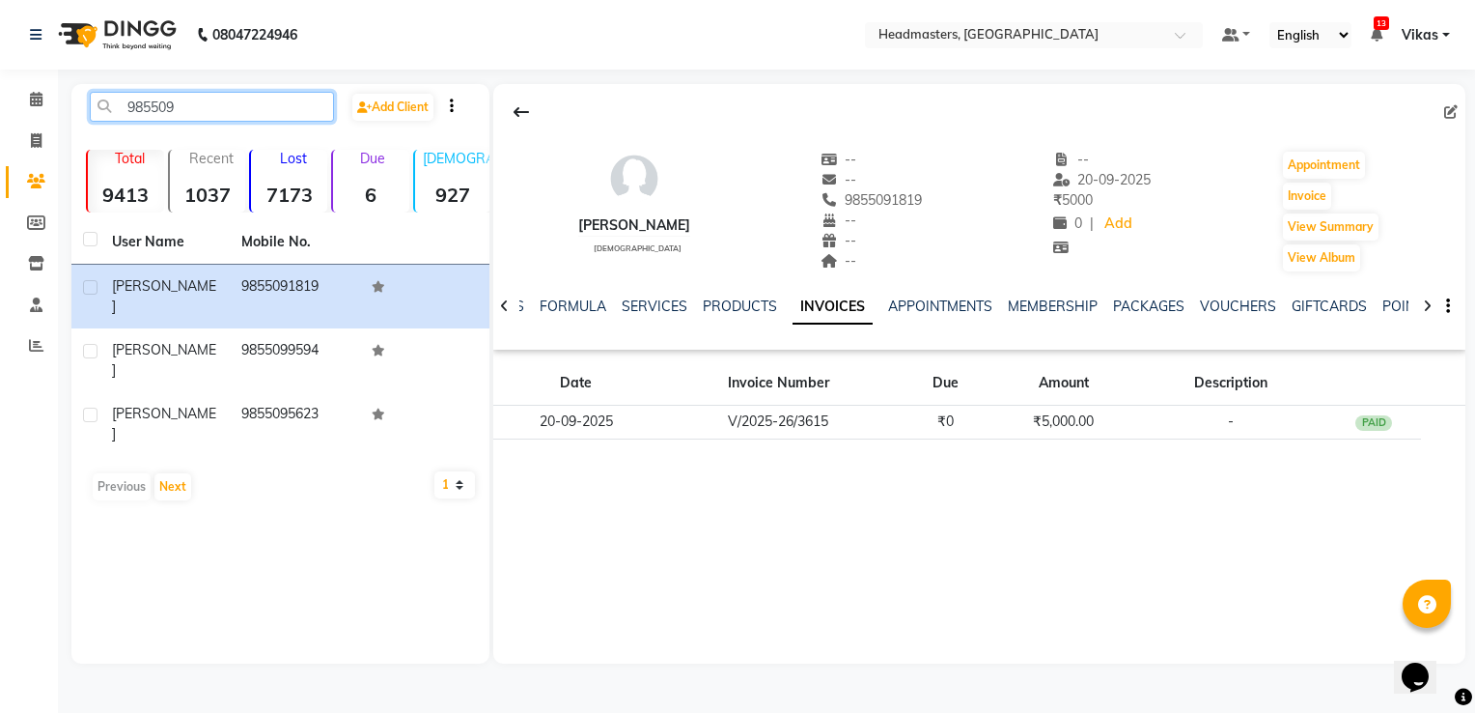
click at [246, 119] on input "985509" at bounding box center [212, 107] width 244 height 30
type input "9"
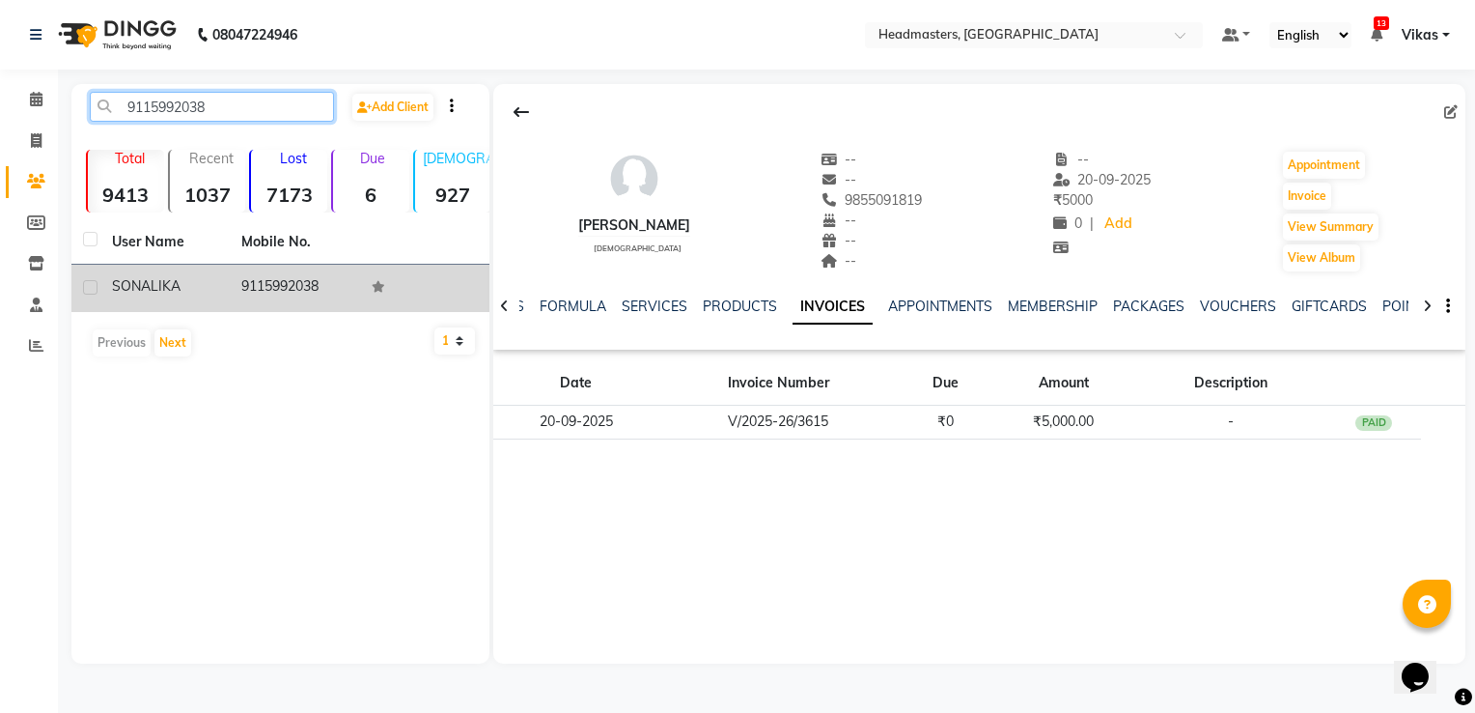
type input "9115992038"
click at [251, 302] on td "9115992038" at bounding box center [294, 288] width 129 height 47
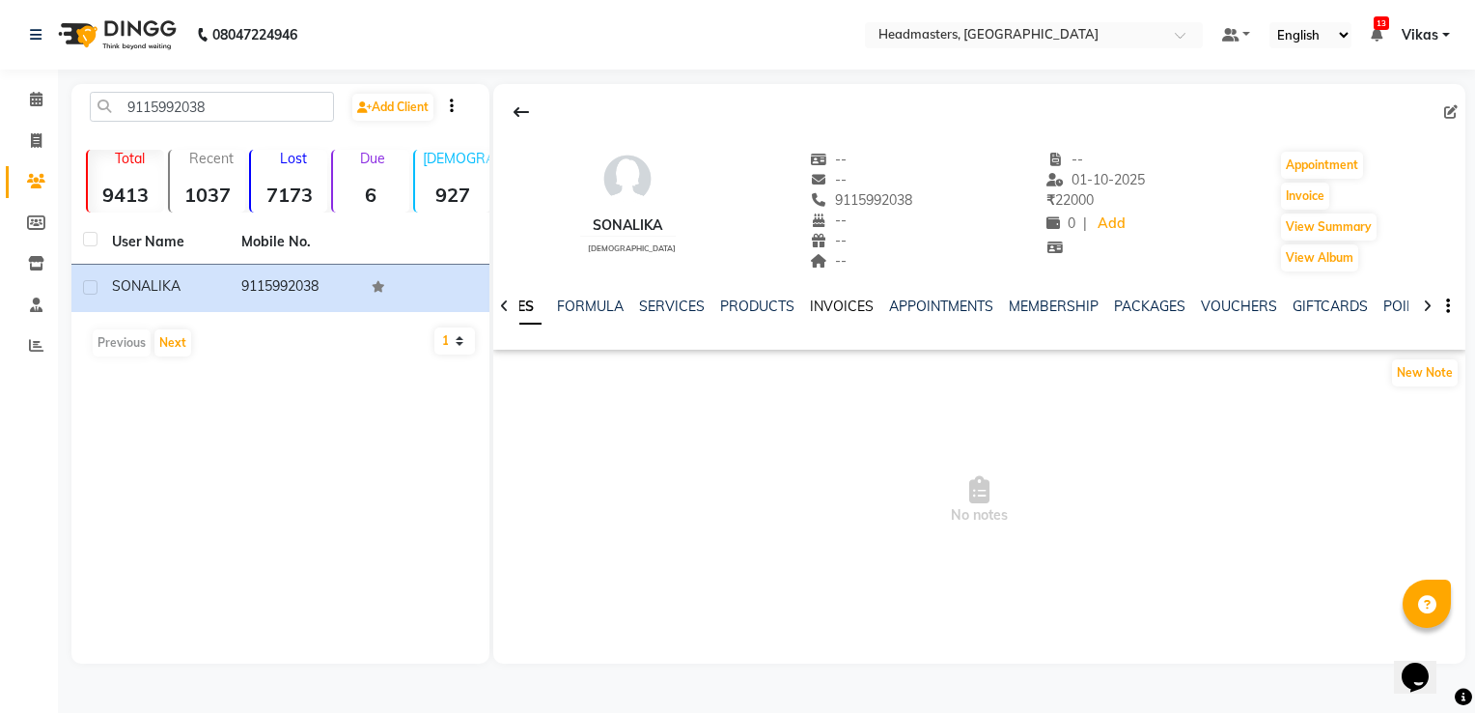
click at [830, 313] on link "INVOICES" at bounding box center [842, 305] width 64 height 17
